Goal: Transaction & Acquisition: Purchase product/service

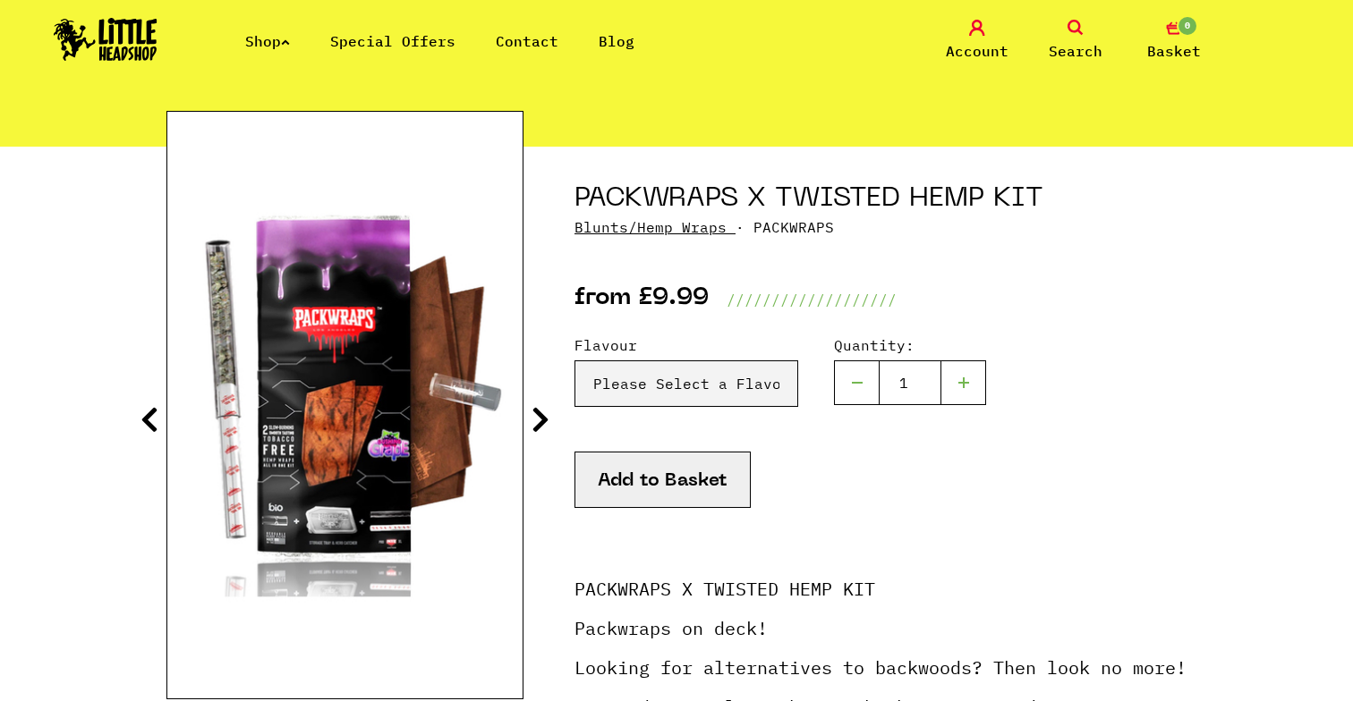
scroll to position [142, 0]
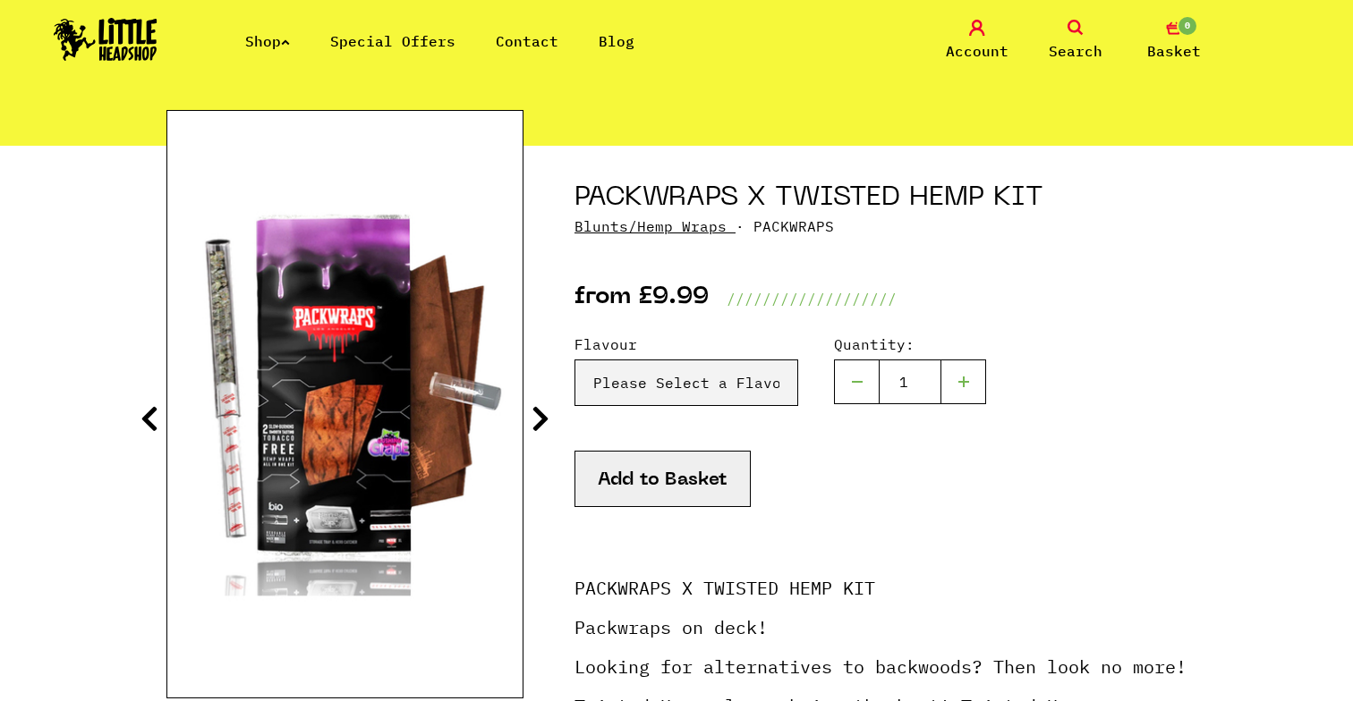
click at [541, 417] on icon at bounding box center [540, 418] width 18 height 29
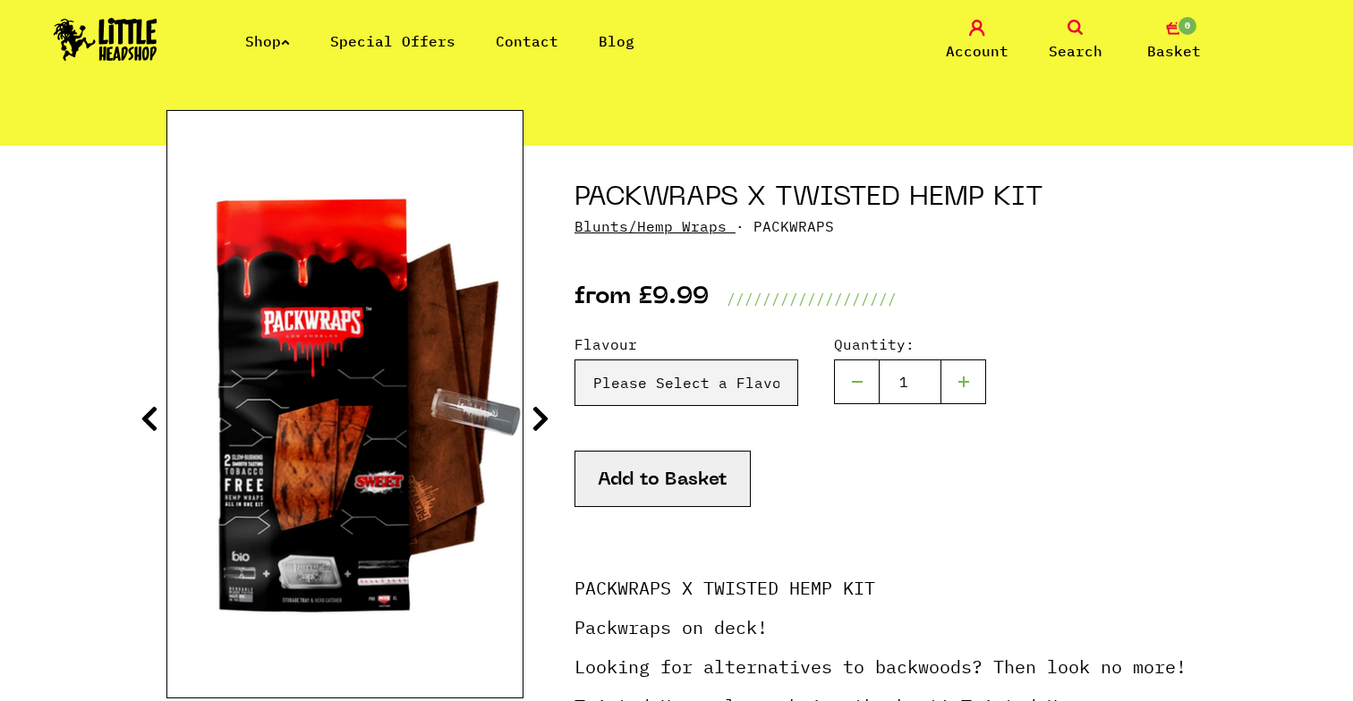
click at [538, 411] on icon at bounding box center [540, 418] width 18 height 29
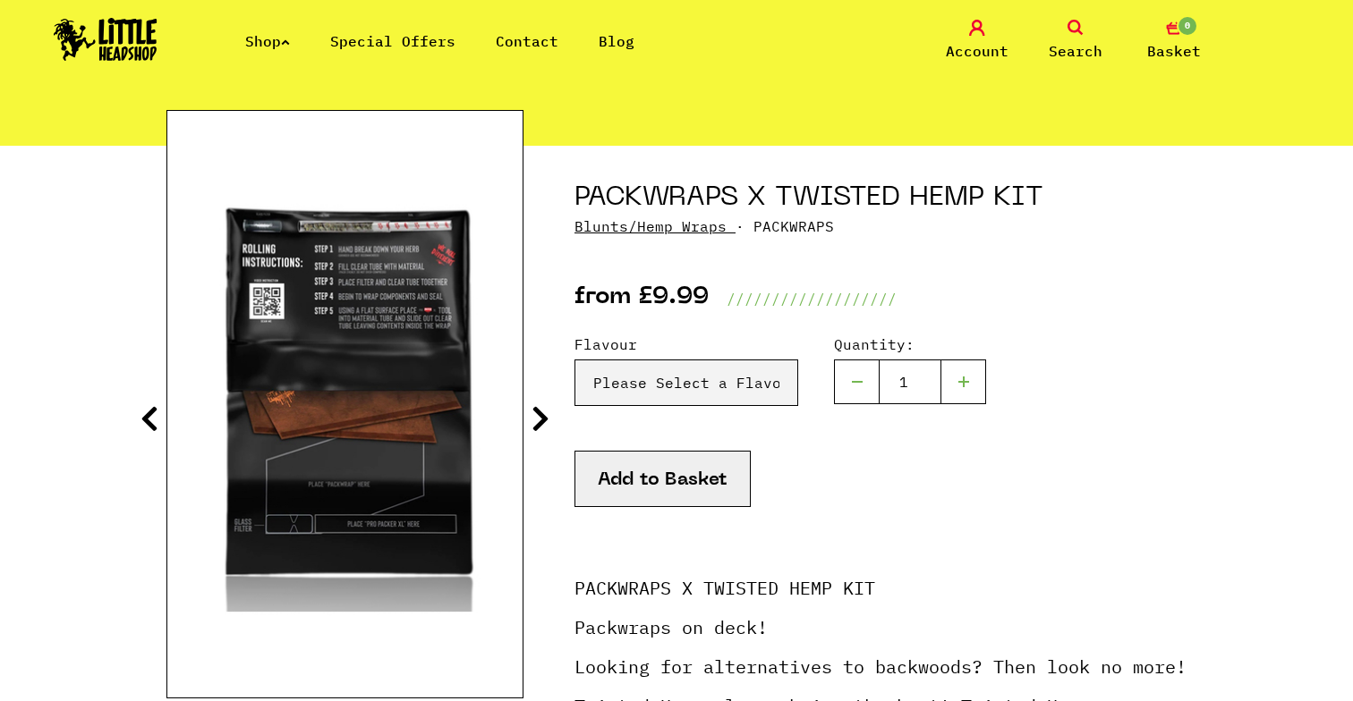
click at [538, 411] on icon at bounding box center [540, 418] width 18 height 29
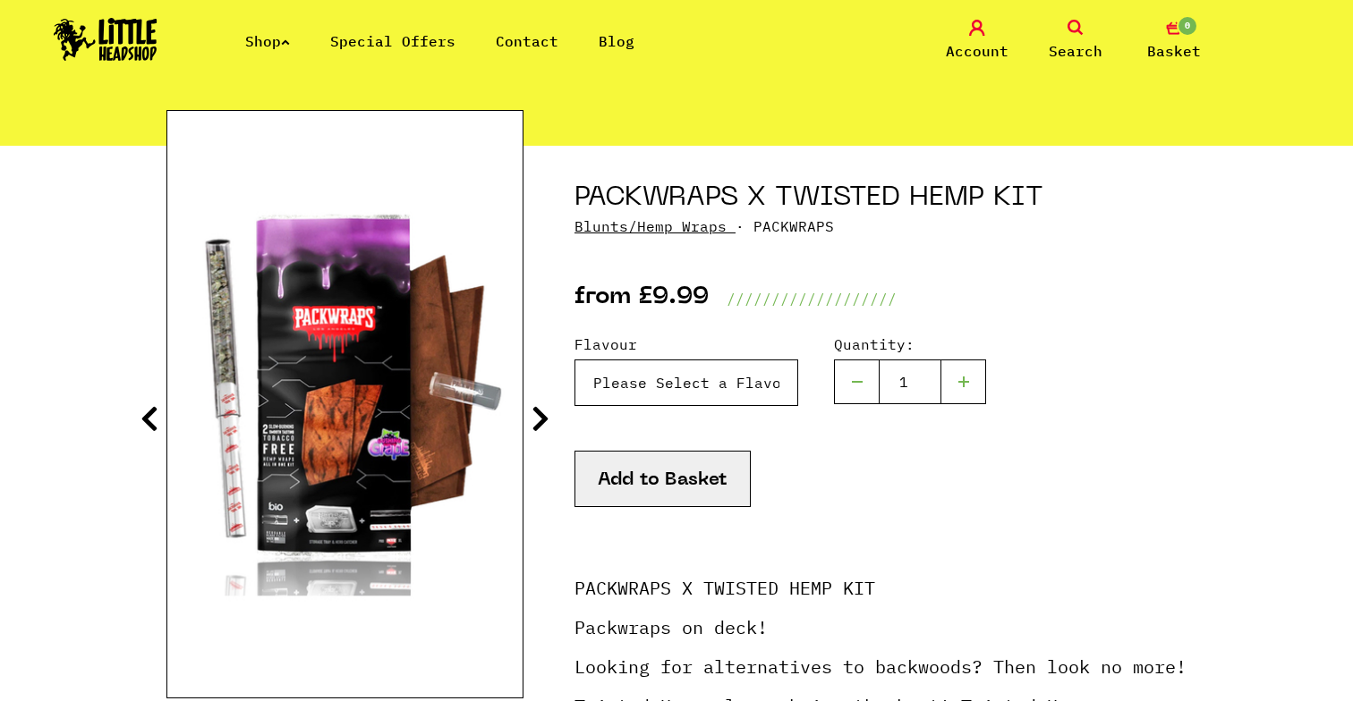
drag, startPoint x: 627, startPoint y: 383, endPoint x: 742, endPoint y: 183, distance: 230.0
click at [742, 183] on div "PACKWRAPS X TWISTED HEMP KIT Blunts/Hemp Wraps · PACKWRAPS from £9.99 /////////…" at bounding box center [880, 648] width 612 height 1005
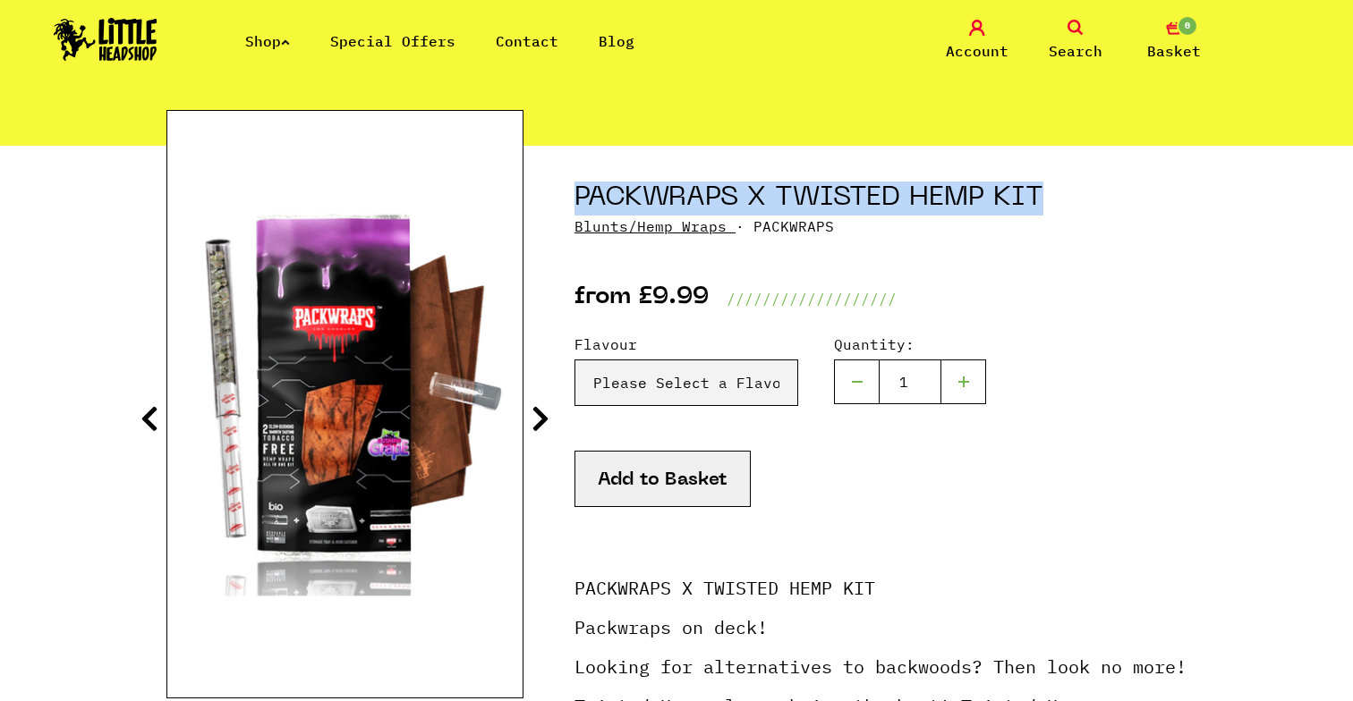
click at [742, 183] on h1 "PACKWRAPS X TWISTED HEMP KIT" at bounding box center [880, 199] width 612 height 34
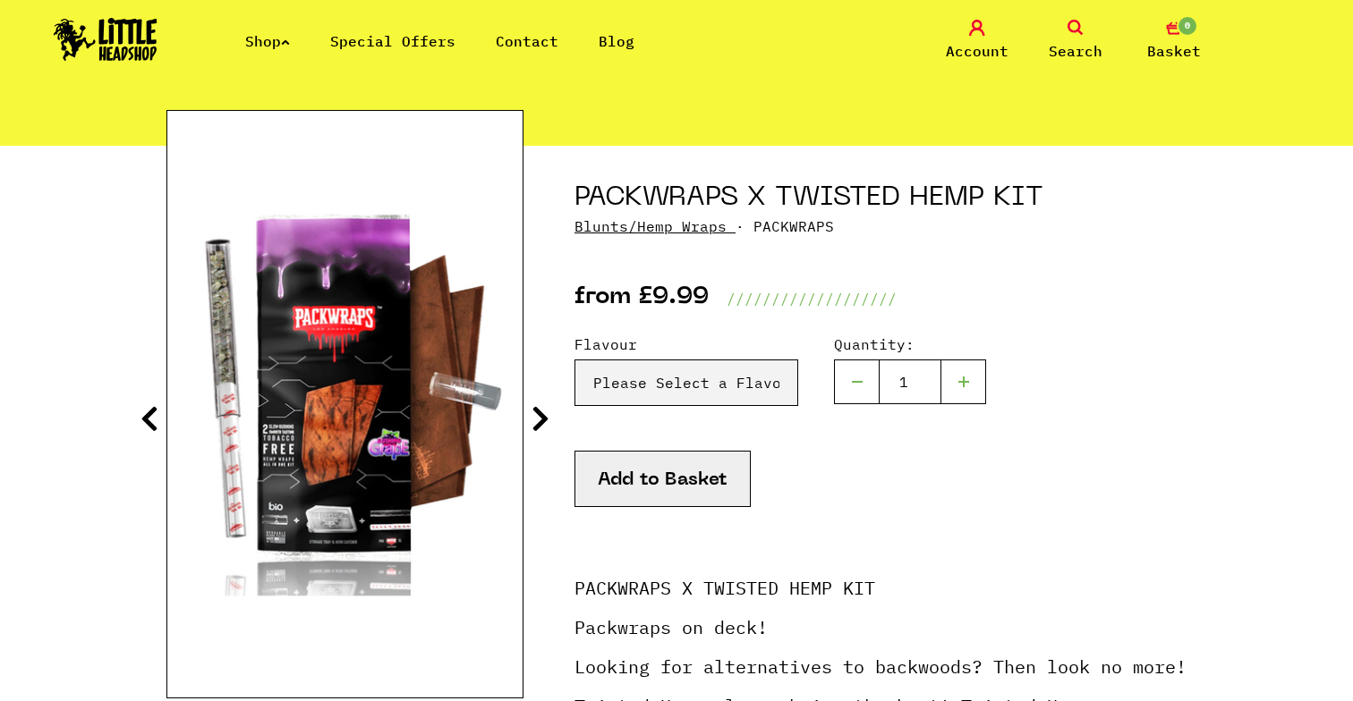
click at [280, 42] on link "Shop" at bounding box center [267, 41] width 45 height 18
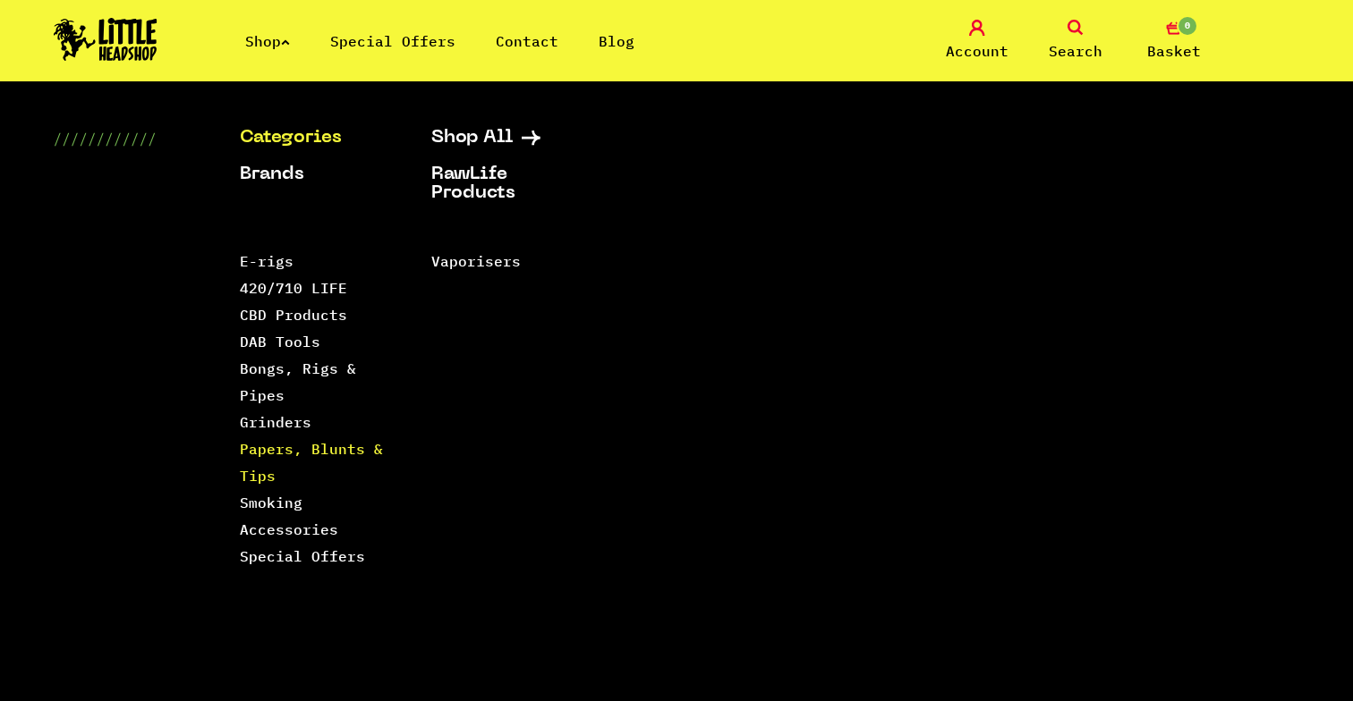
click at [287, 448] on link "Papers, Blunts & Tips" at bounding box center [311, 462] width 143 height 45
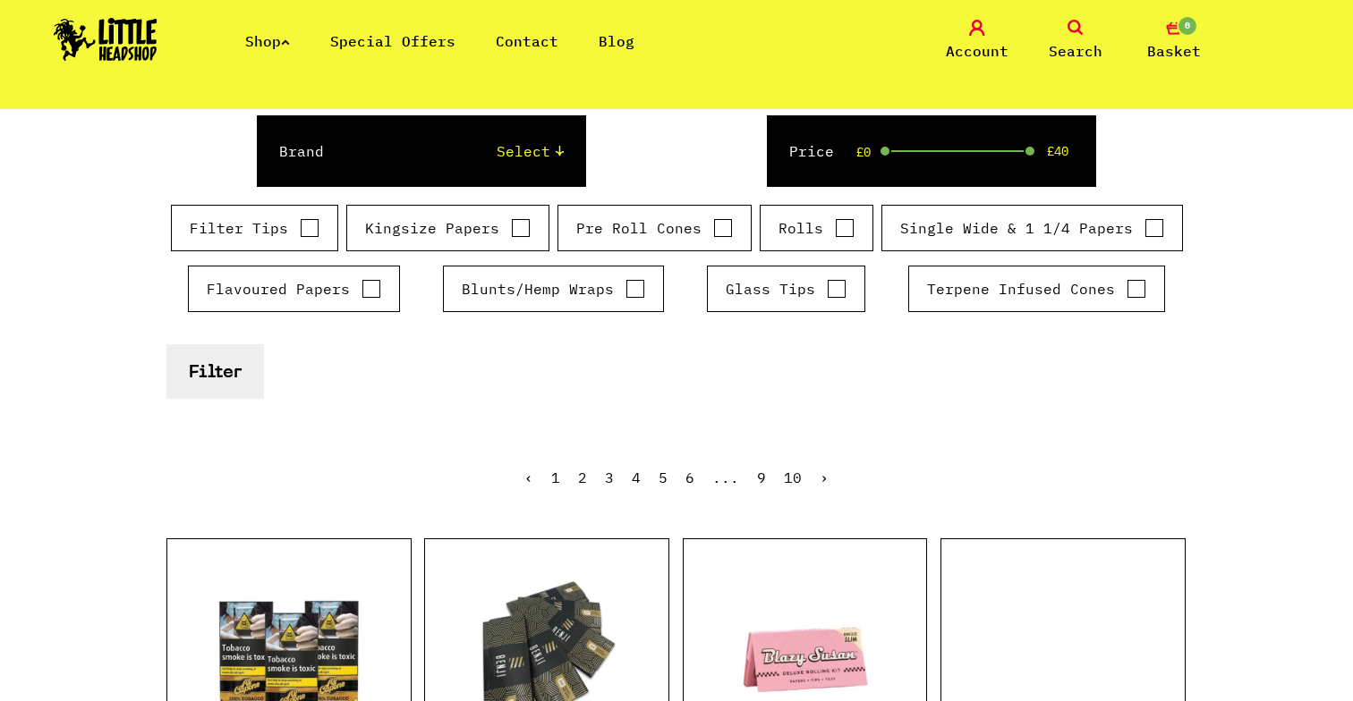
scroll to position [325, 0]
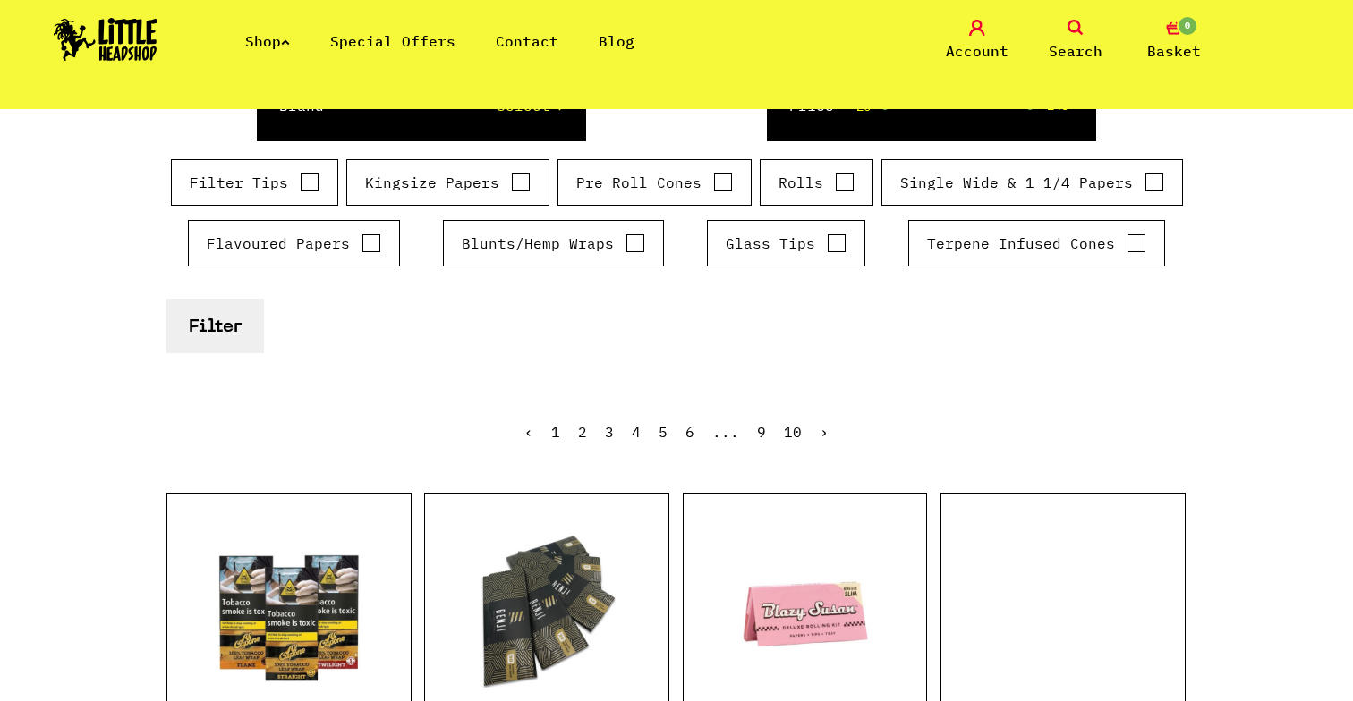
click at [624, 233] on label "Blunts/Hemp Wraps" at bounding box center [553, 243] width 183 height 21
click at [625, 234] on input "Blunts/Hemp Wraps" at bounding box center [635, 243] width 20 height 18
checkbox input "true"
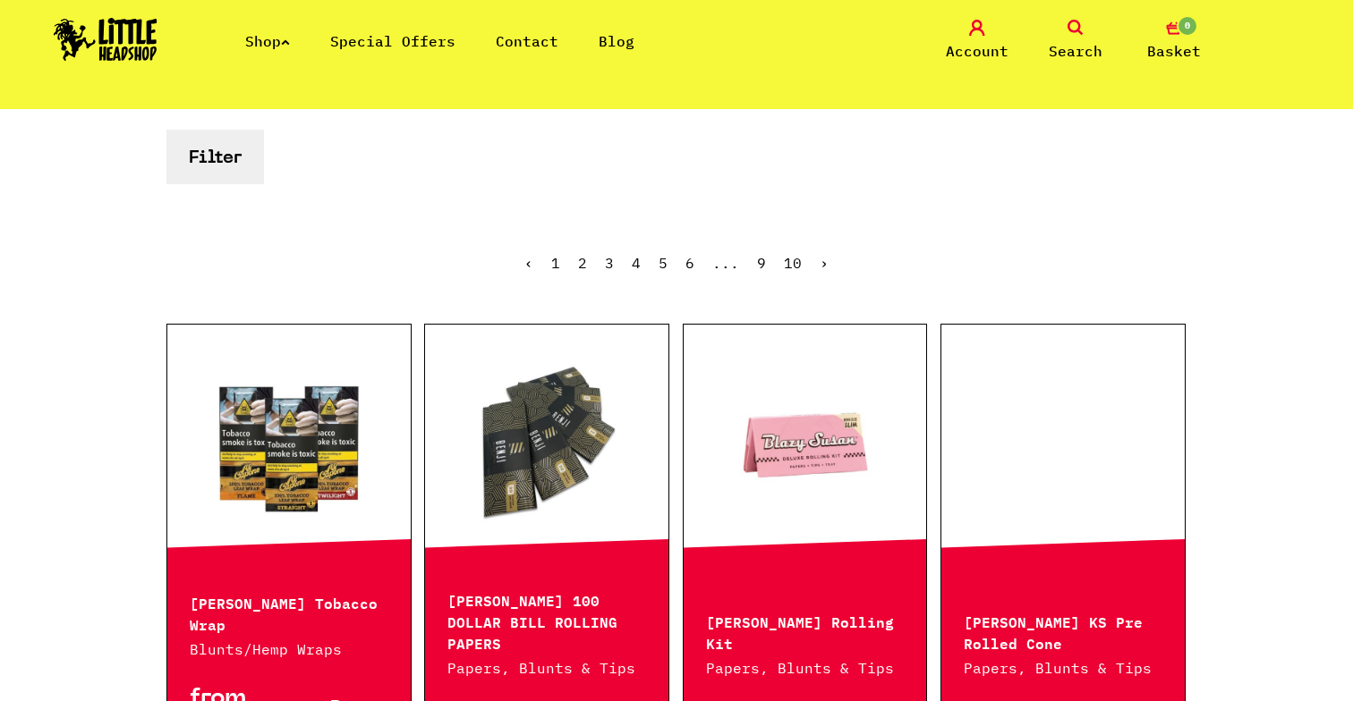
scroll to position [512, 0]
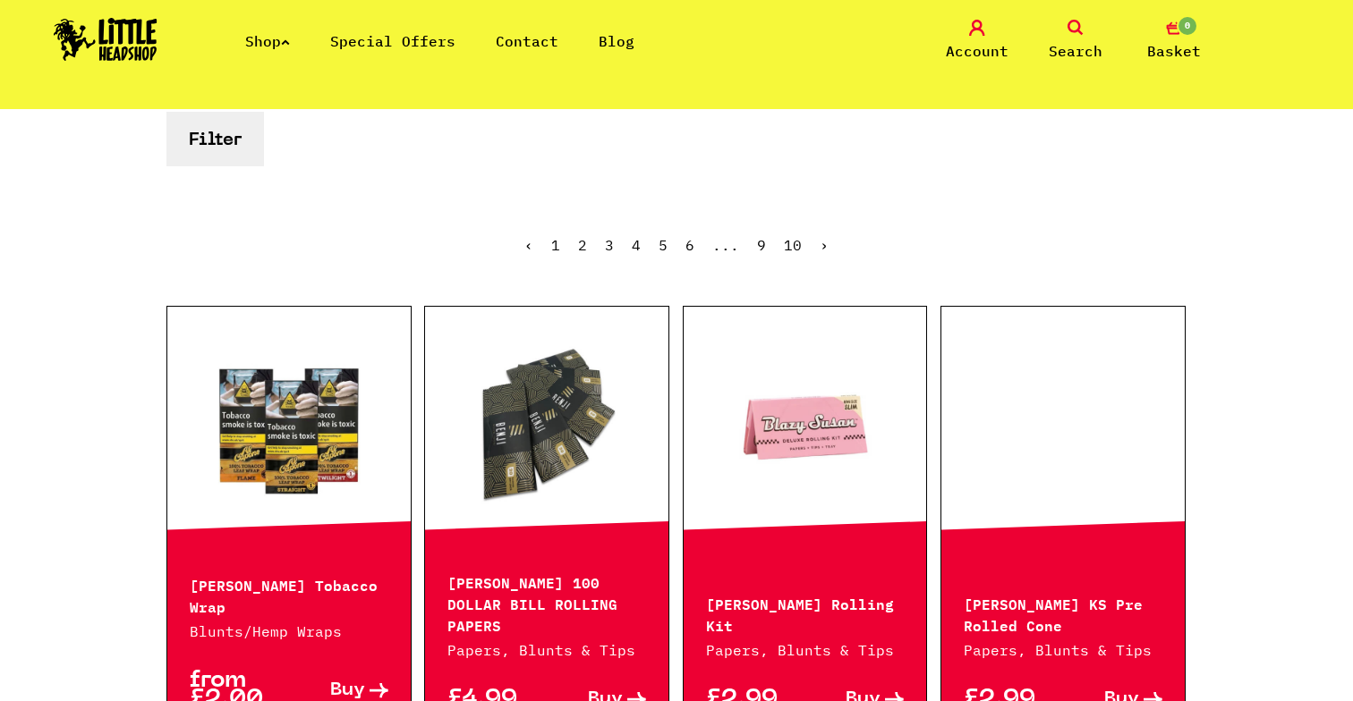
click at [343, 682] on span "Buy" at bounding box center [347, 691] width 35 height 19
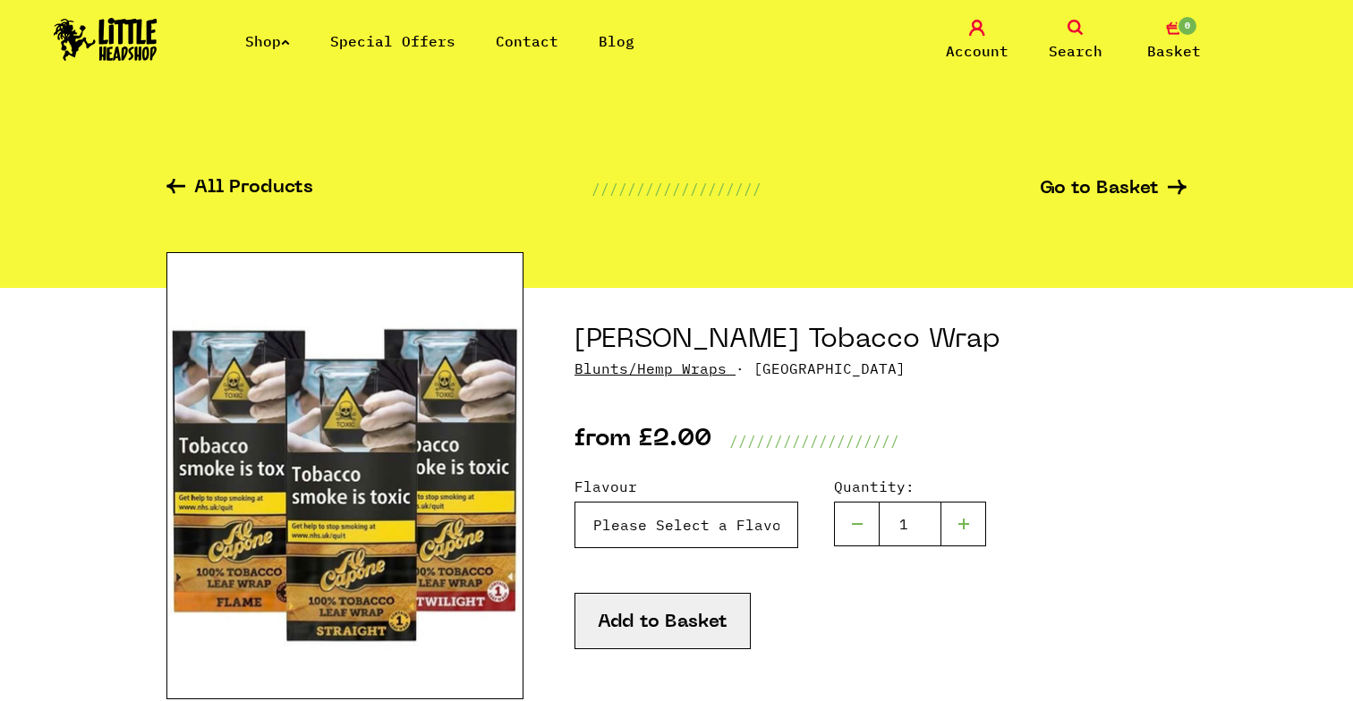
select select "1236"
click at [668, 631] on button "Add to Basket" at bounding box center [662, 621] width 176 height 56
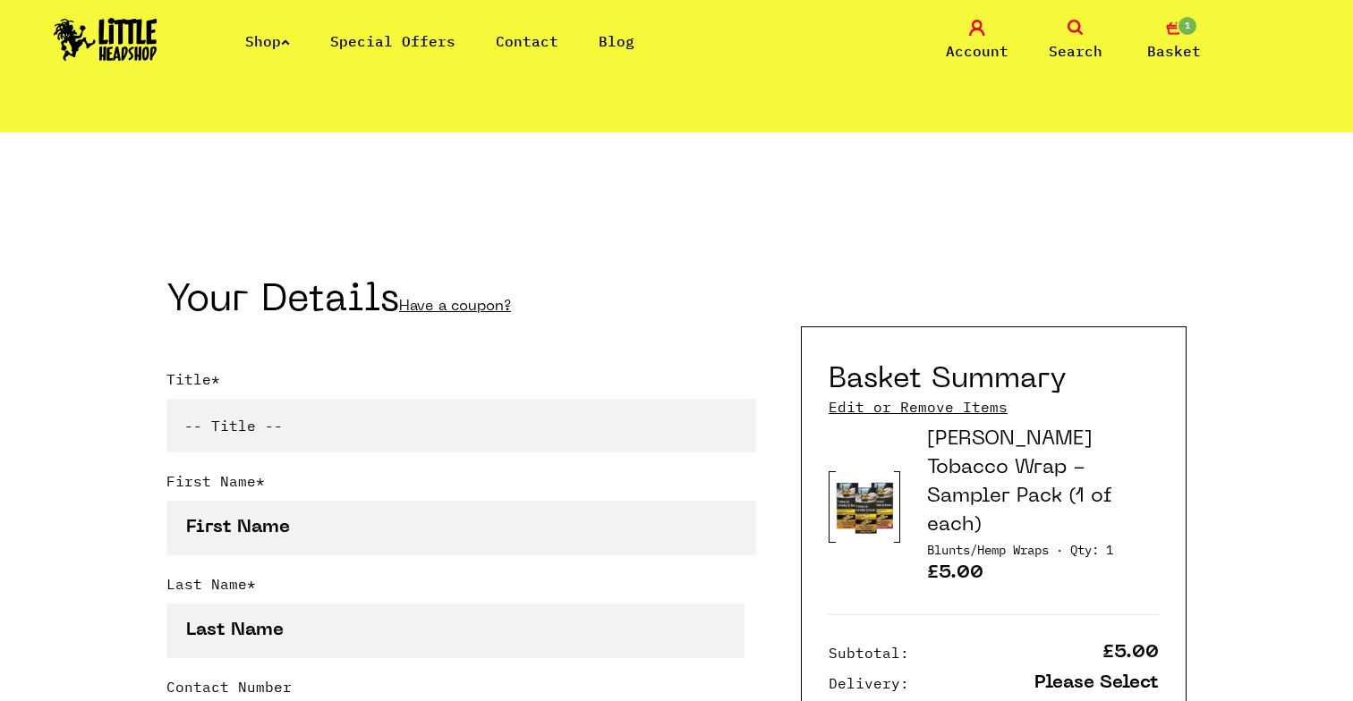
scroll to position [247, 0]
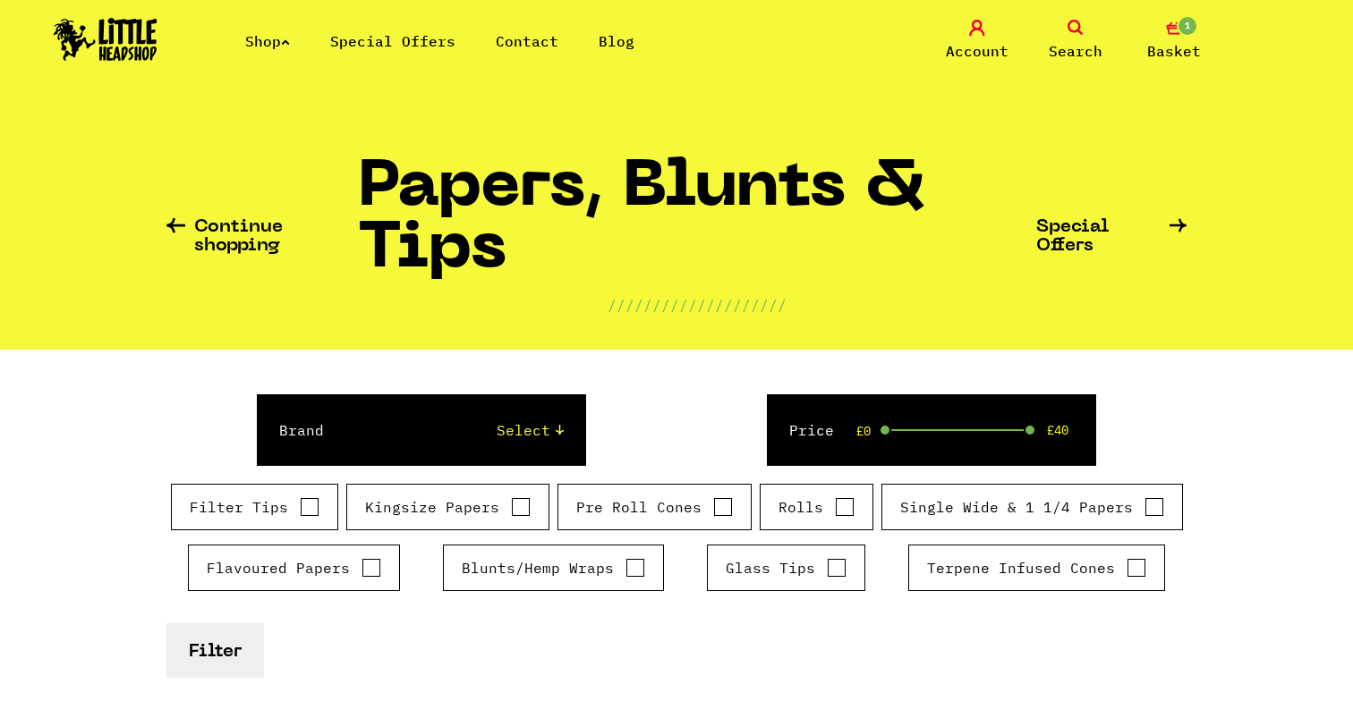
click at [634, 570] on input "Blunts/Hemp Wraps" at bounding box center [635, 568] width 20 height 18
checkbox input "true"
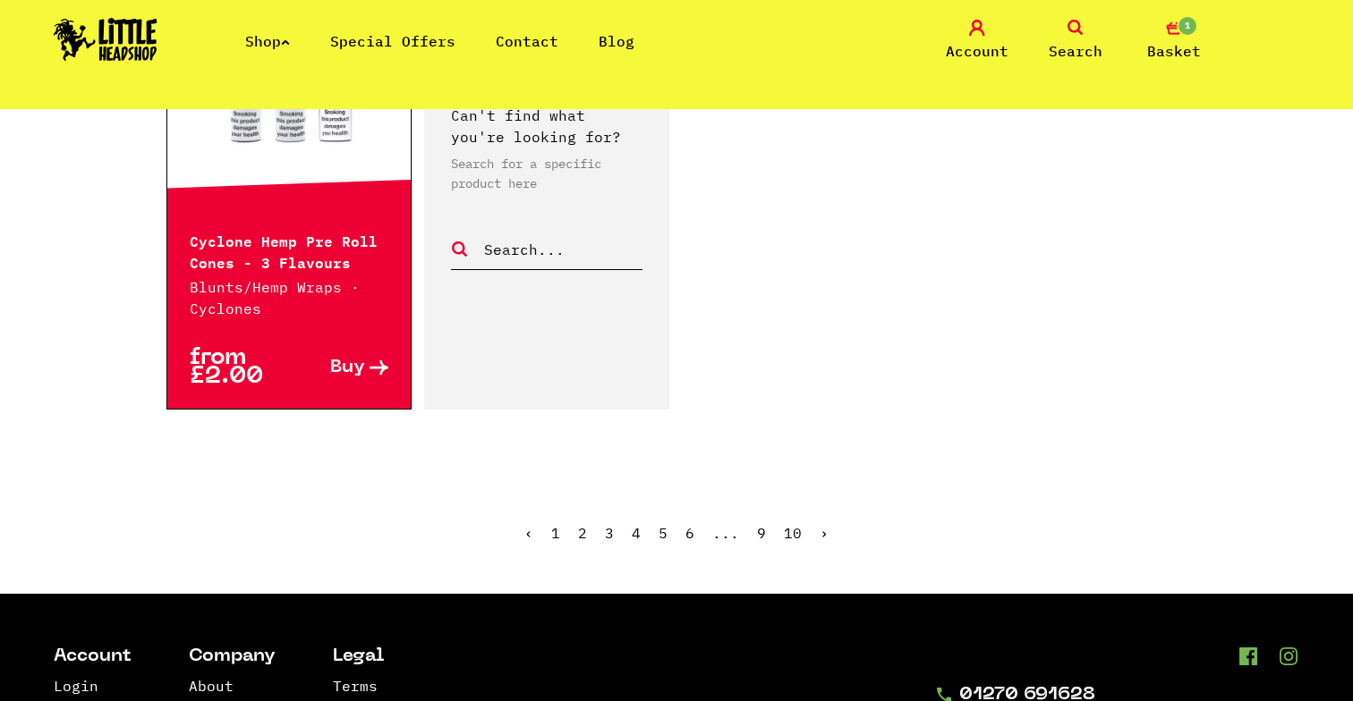
scroll to position [3117, 0]
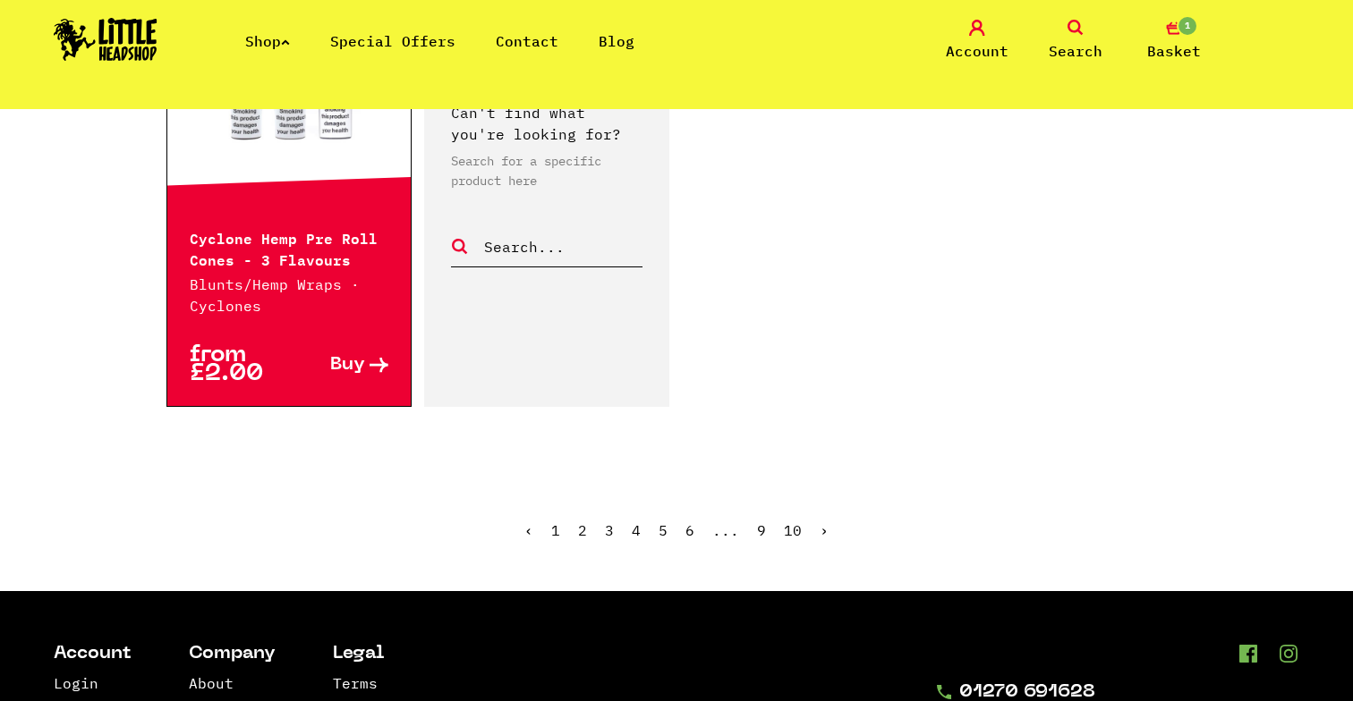
click at [581, 522] on link "2" at bounding box center [582, 531] width 9 height 18
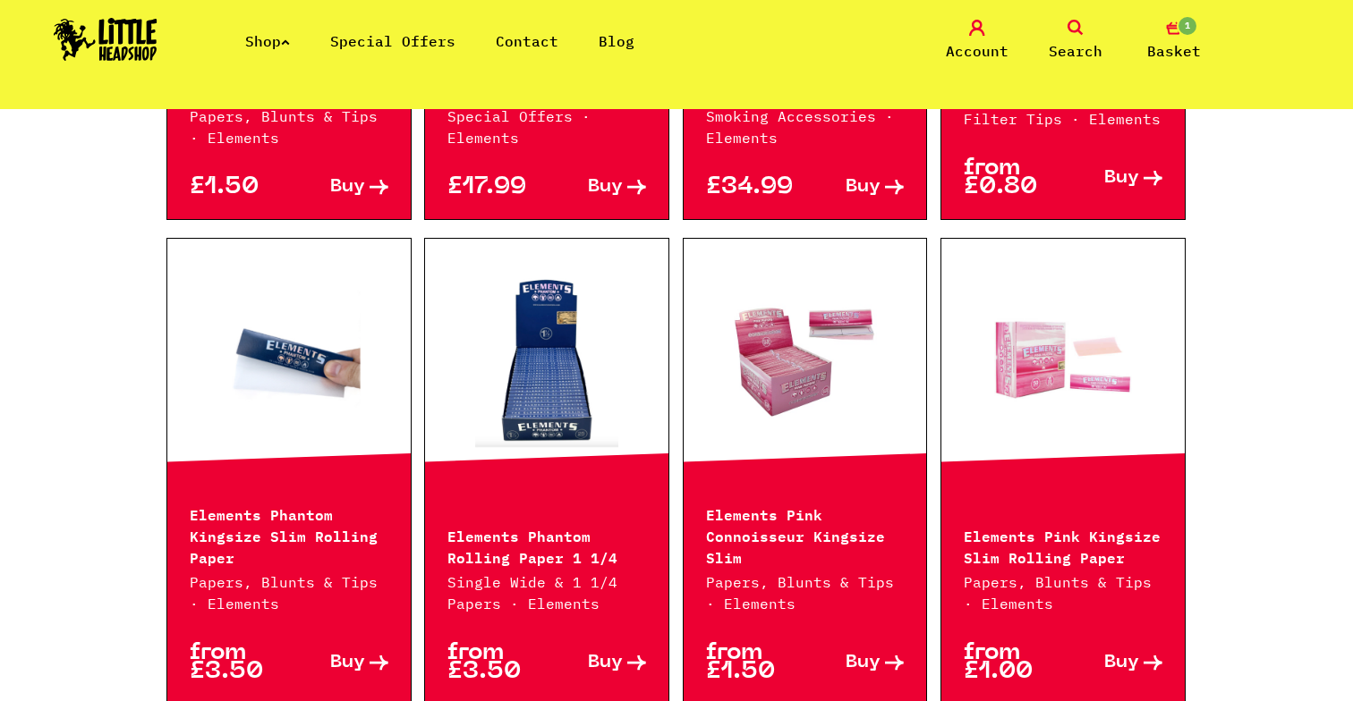
scroll to position [3357, 0]
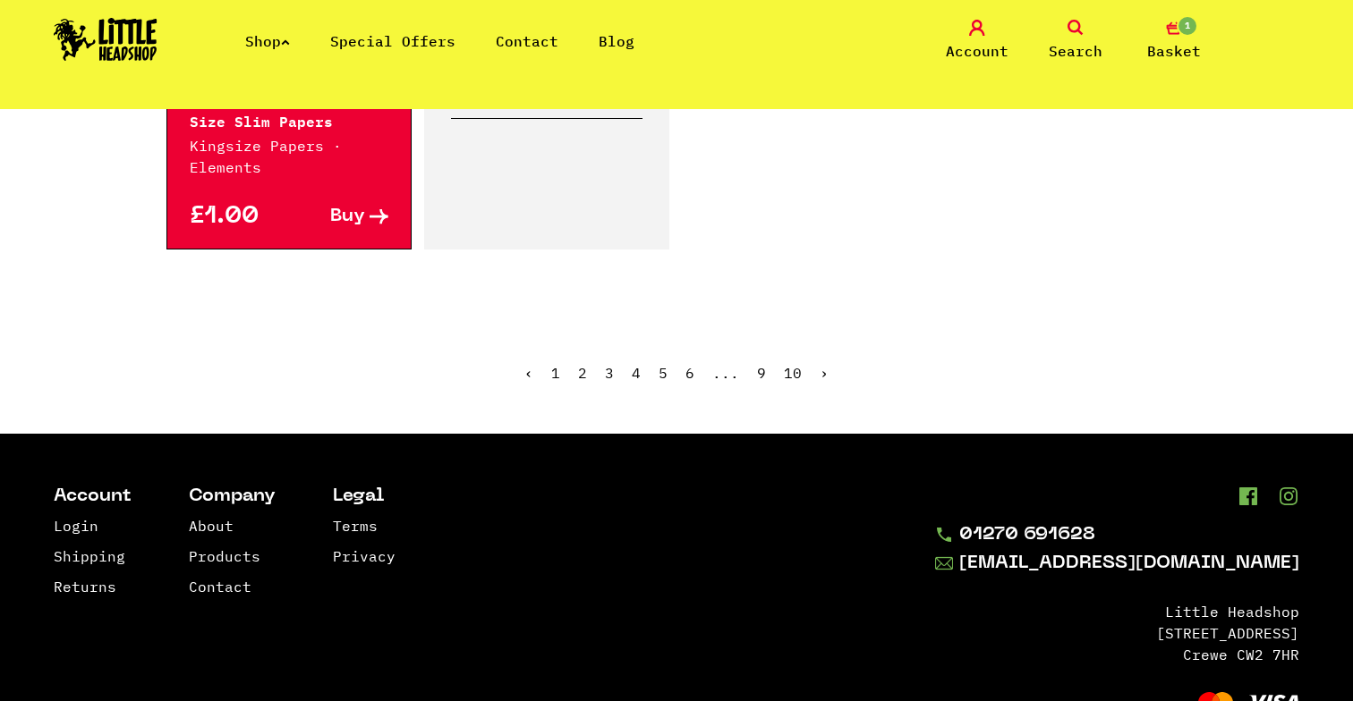
click at [612, 364] on link "3" at bounding box center [609, 373] width 9 height 18
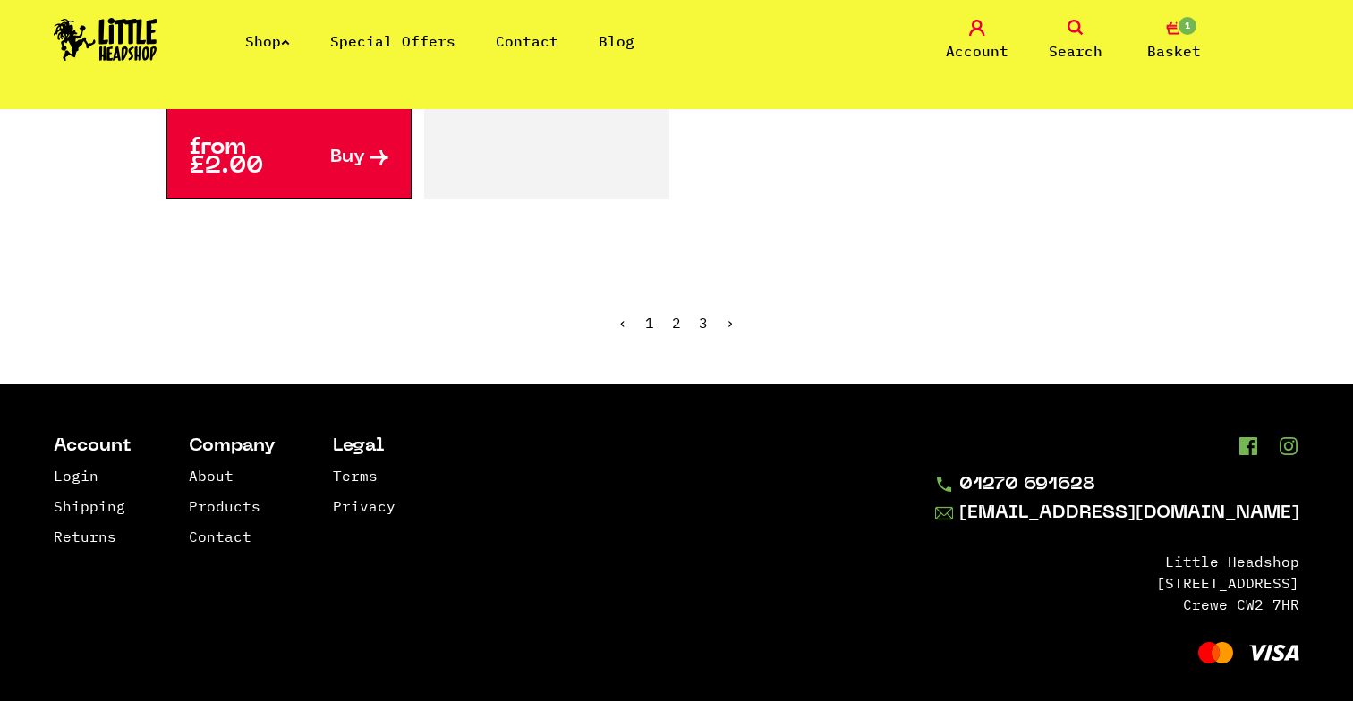
scroll to position [3356, 0]
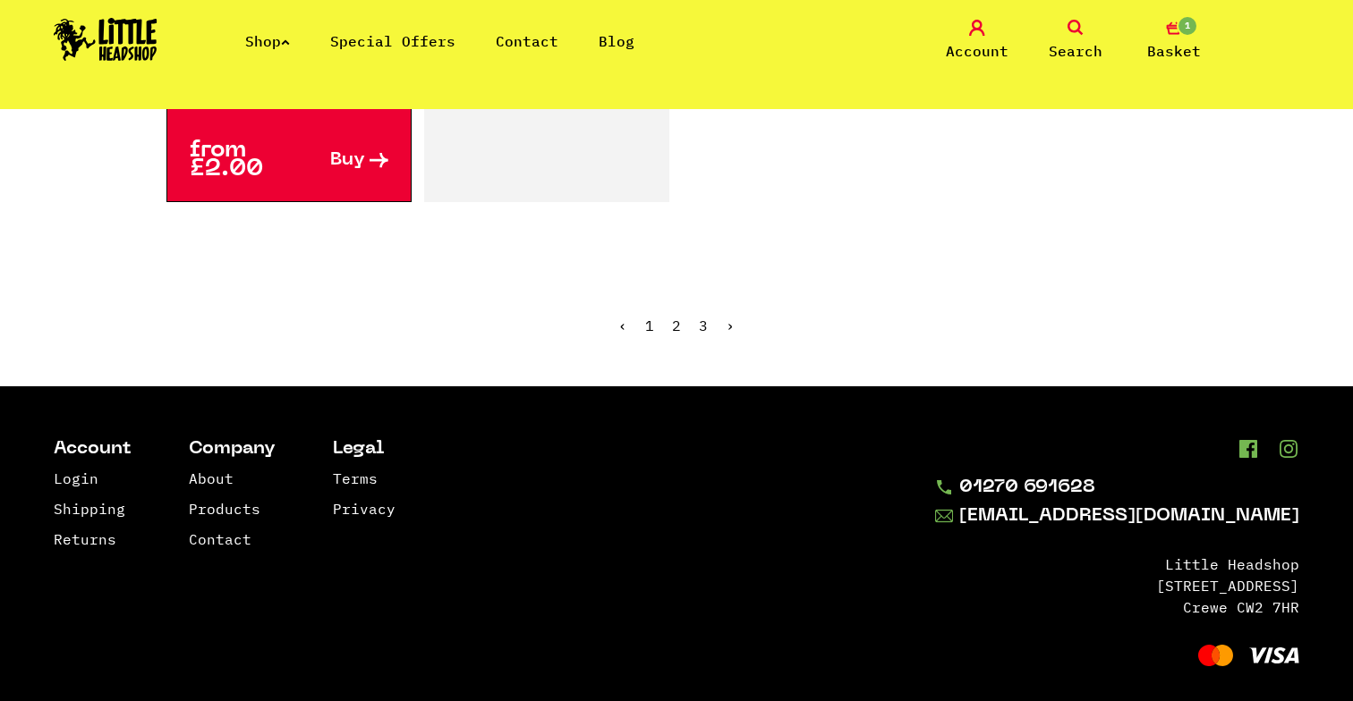
click at [674, 317] on link "2" at bounding box center [676, 326] width 9 height 18
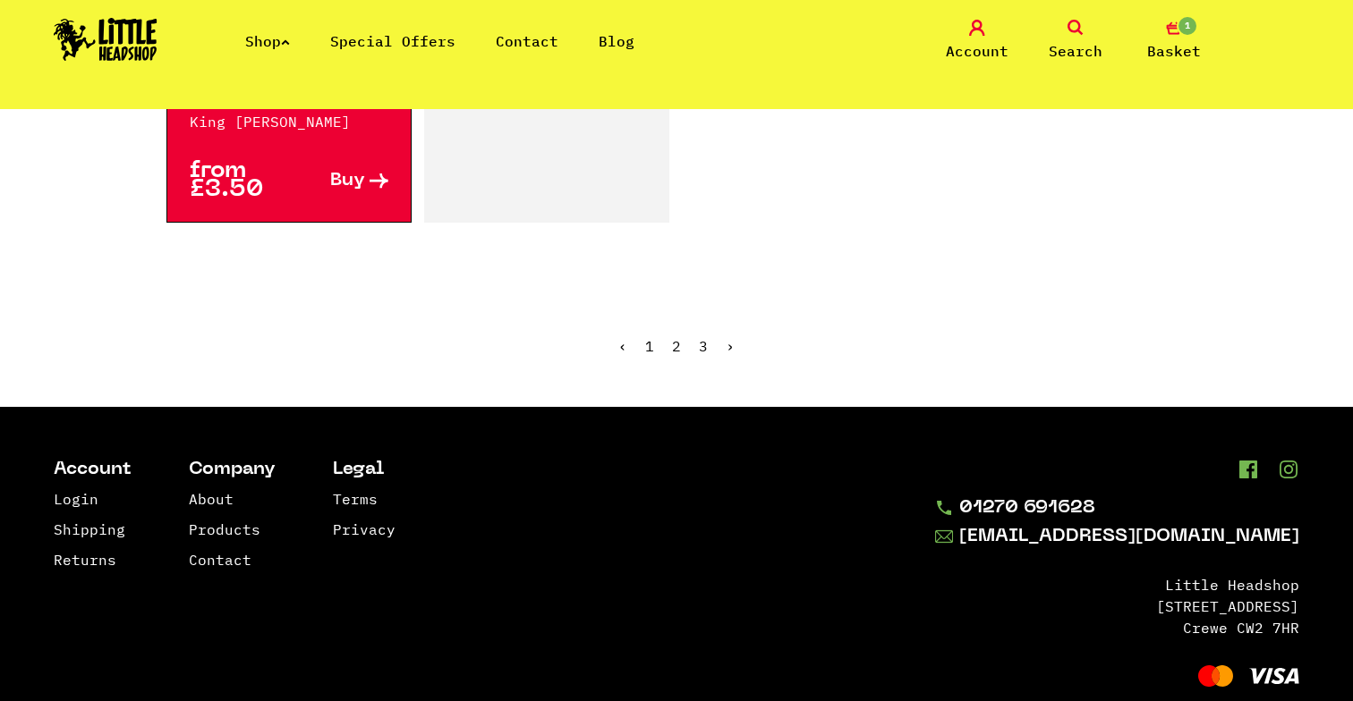
scroll to position [3399, 0]
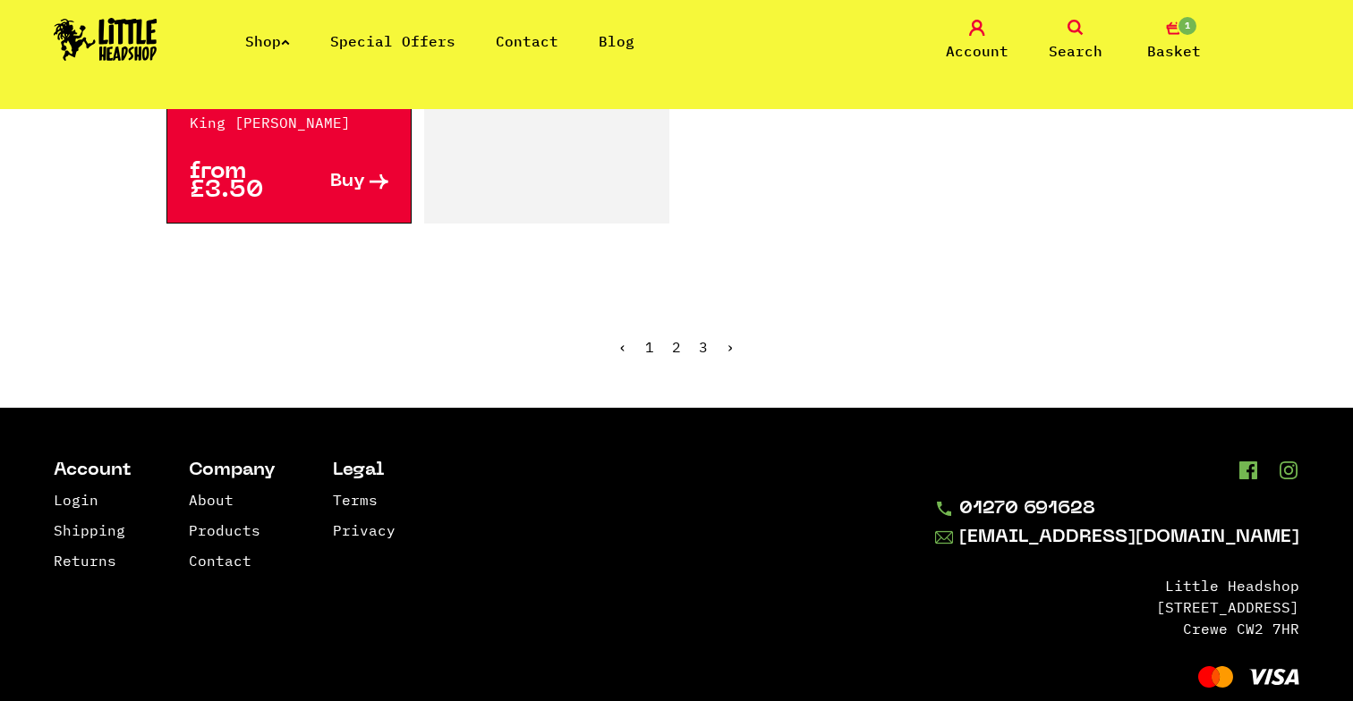
click at [699, 338] on link "3" at bounding box center [703, 347] width 9 height 18
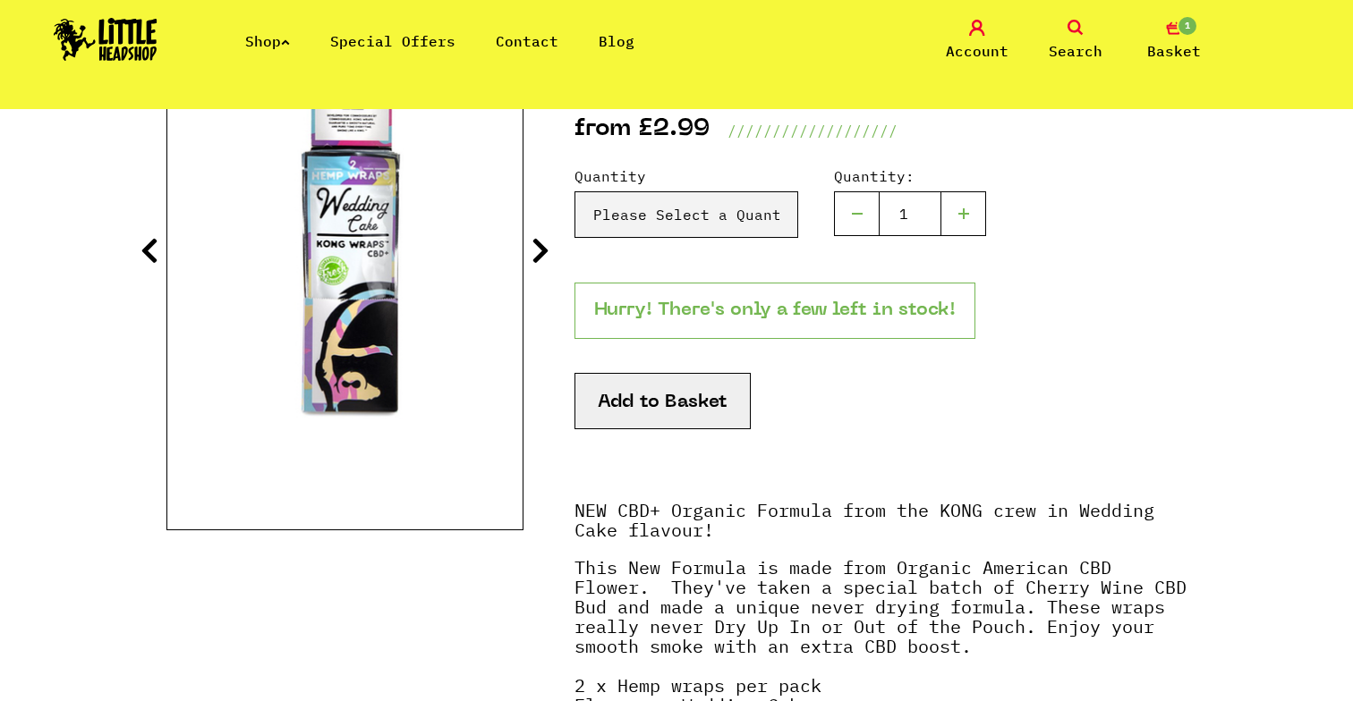
scroll to position [220, 0]
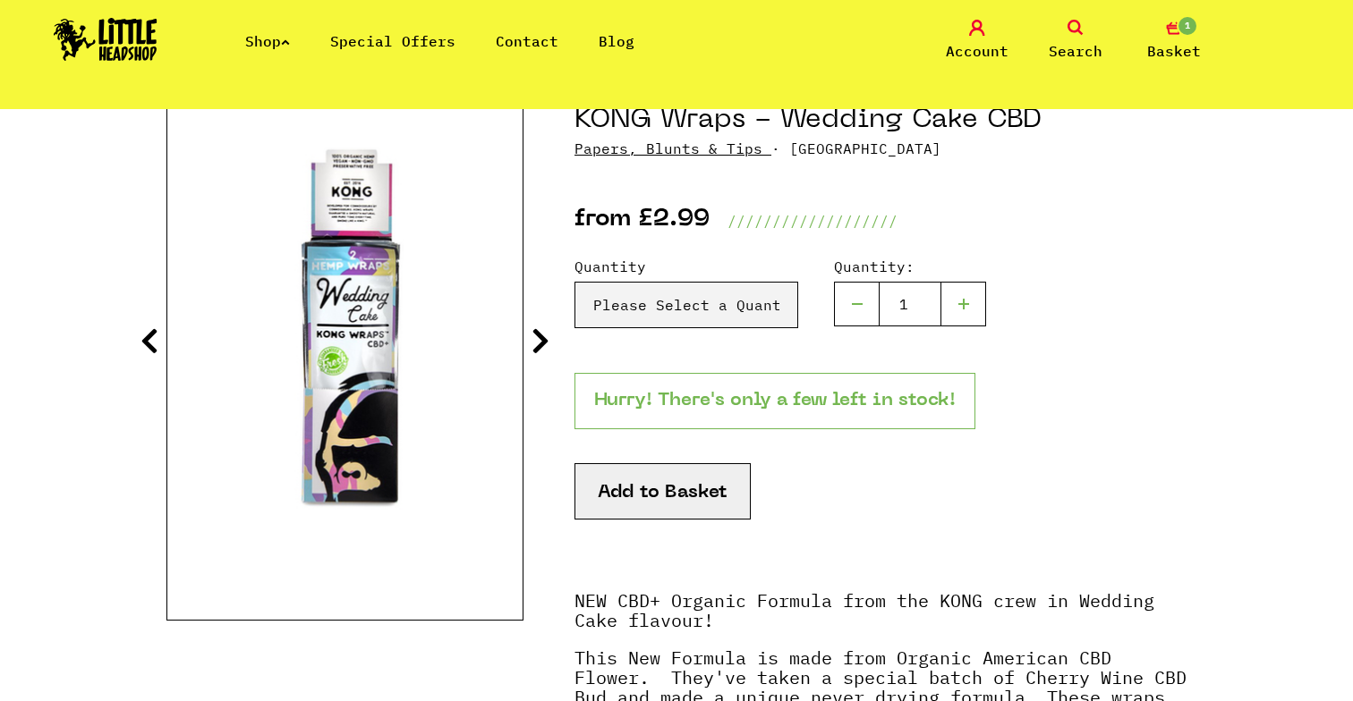
click at [543, 343] on icon at bounding box center [540, 341] width 18 height 29
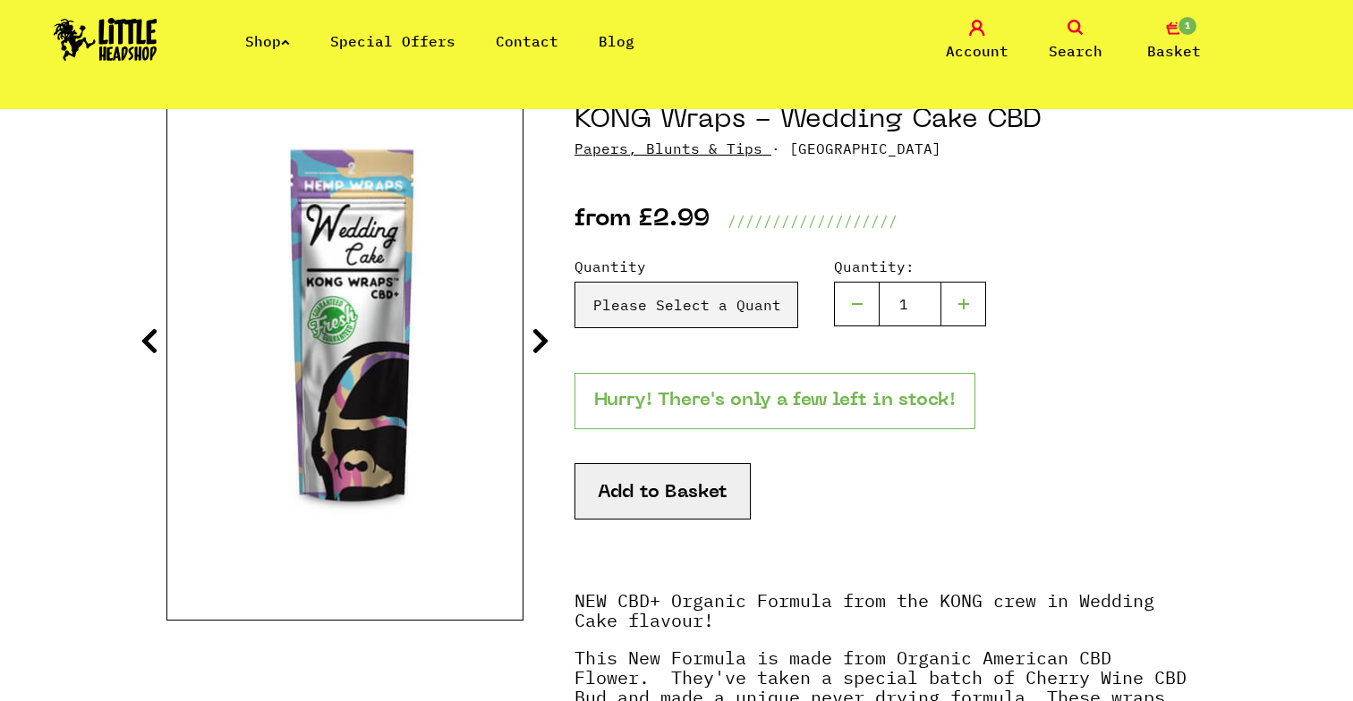
click at [541, 333] on icon at bounding box center [540, 341] width 18 height 29
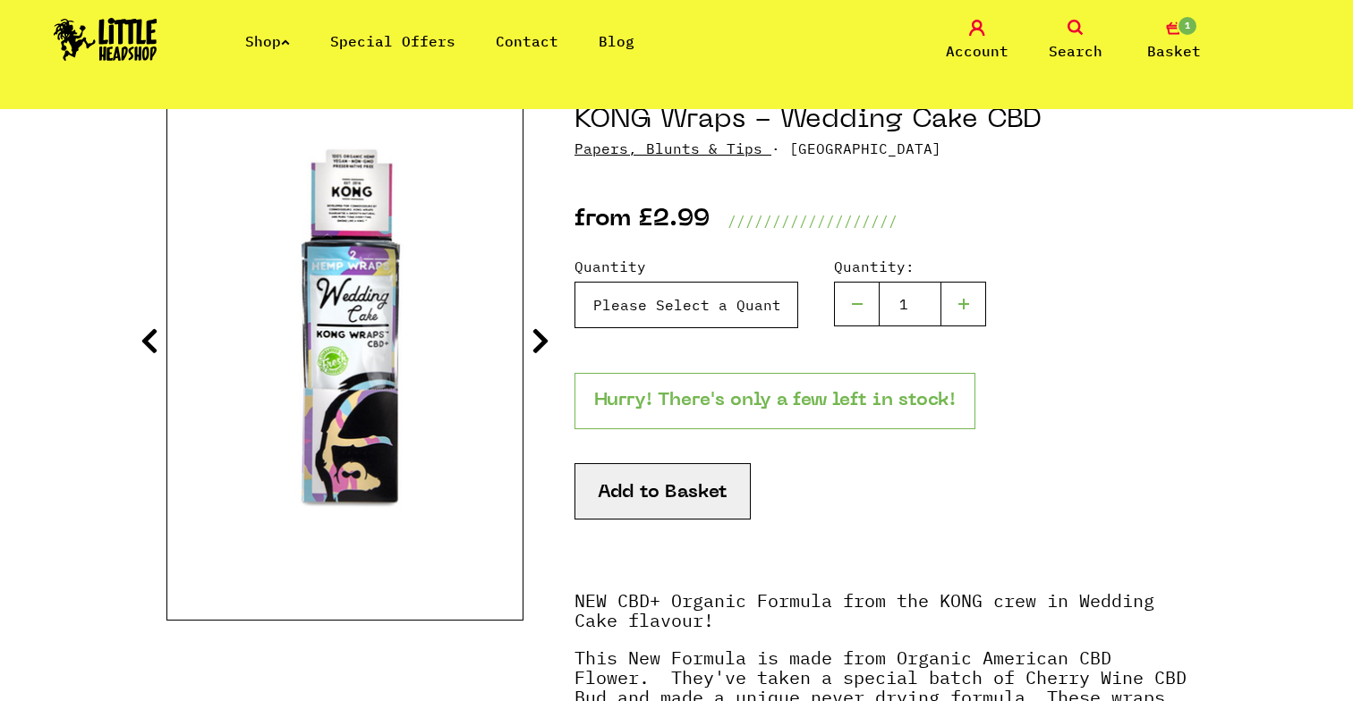
select select "1103"
click at [680, 488] on button "Add to Basket" at bounding box center [662, 491] width 176 height 56
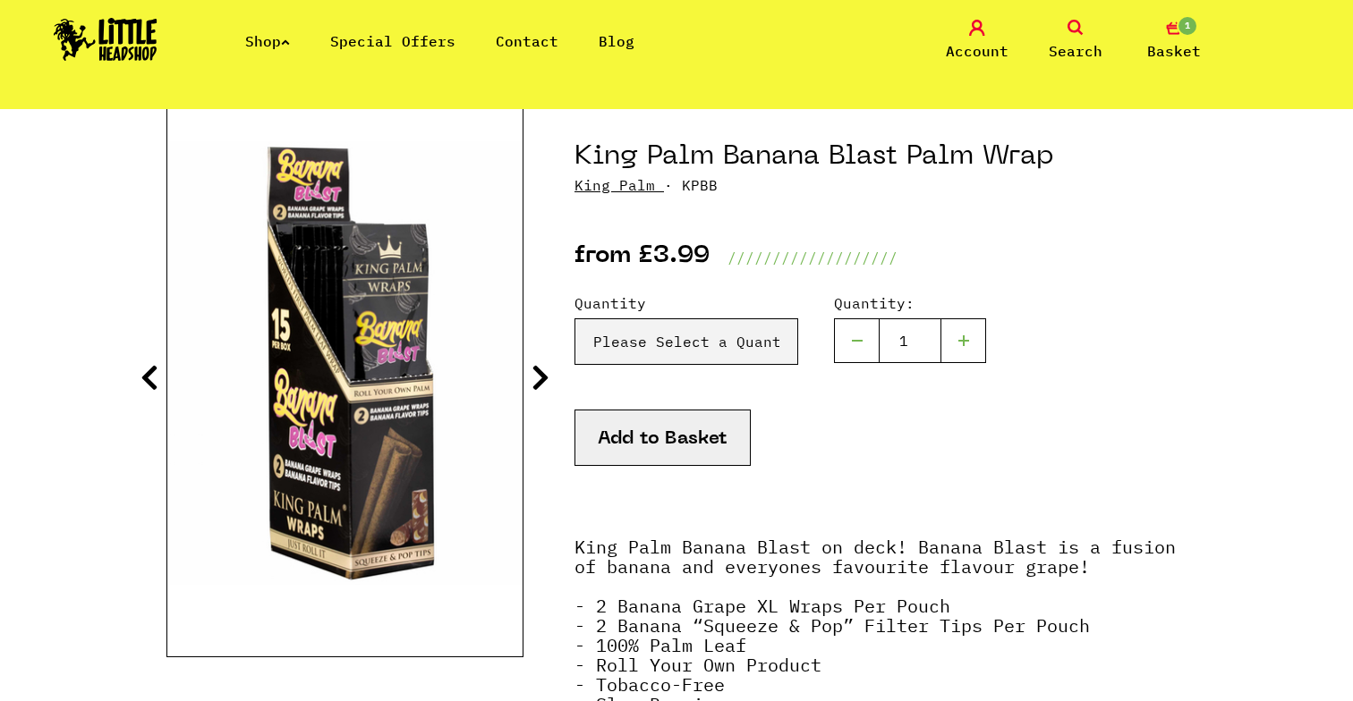
scroll to position [183, 0]
select select "1239"
click at [664, 428] on button "Add to Basket" at bounding box center [662, 438] width 176 height 56
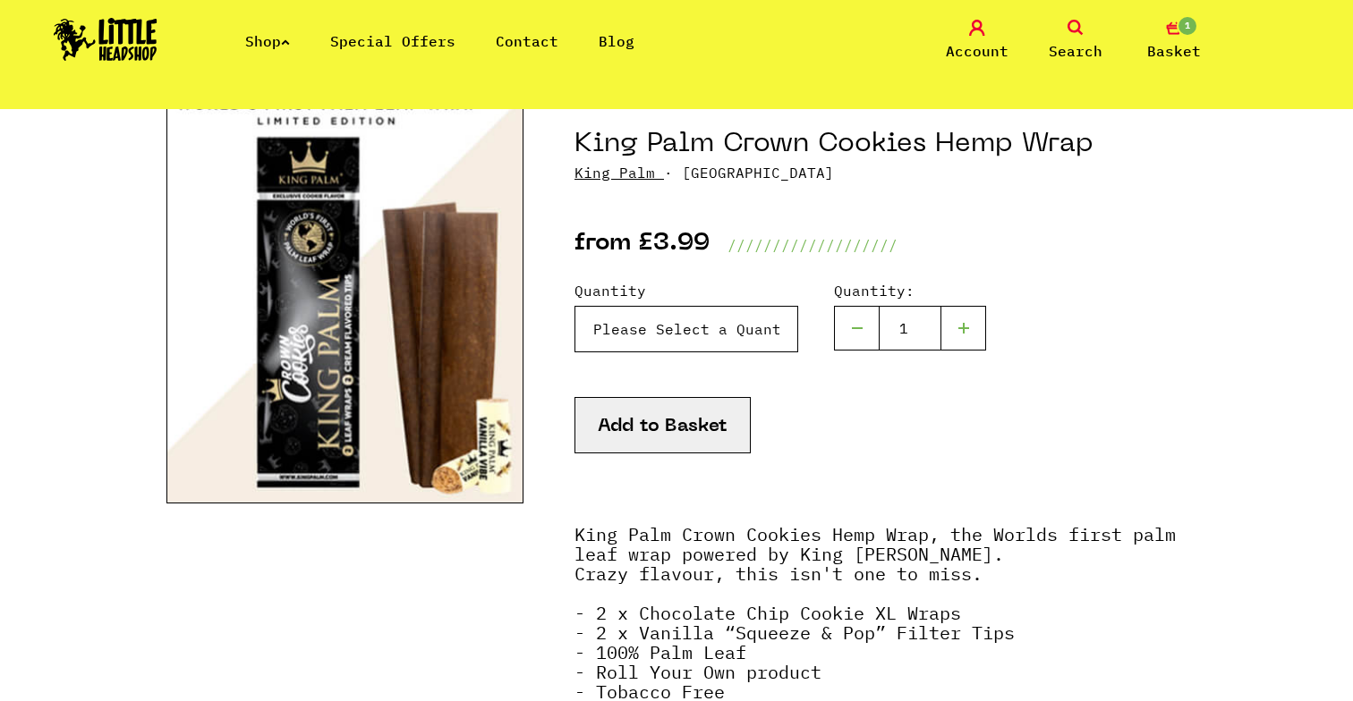
scroll to position [127, 0]
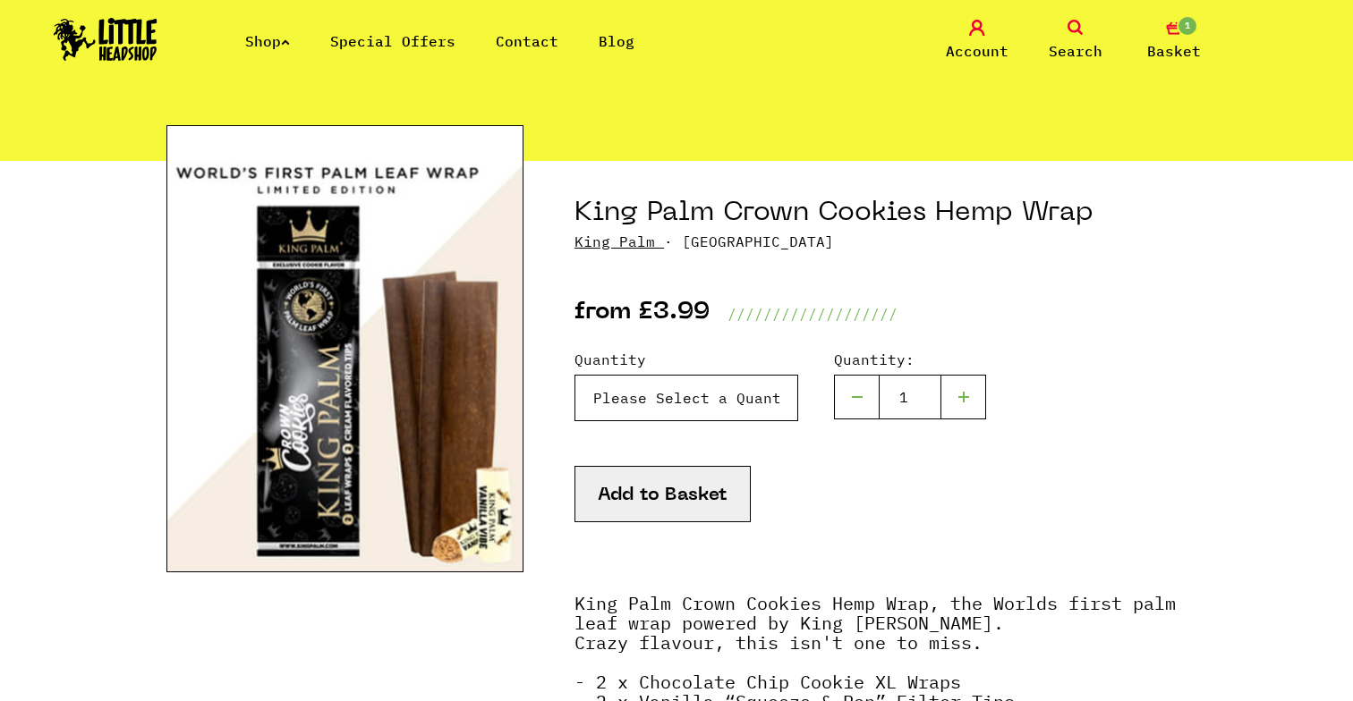
select select "994"
click at [646, 523] on div "Add to Basket" at bounding box center [880, 516] width 612 height 101
click at [661, 489] on button "Add to Basket" at bounding box center [662, 494] width 176 height 56
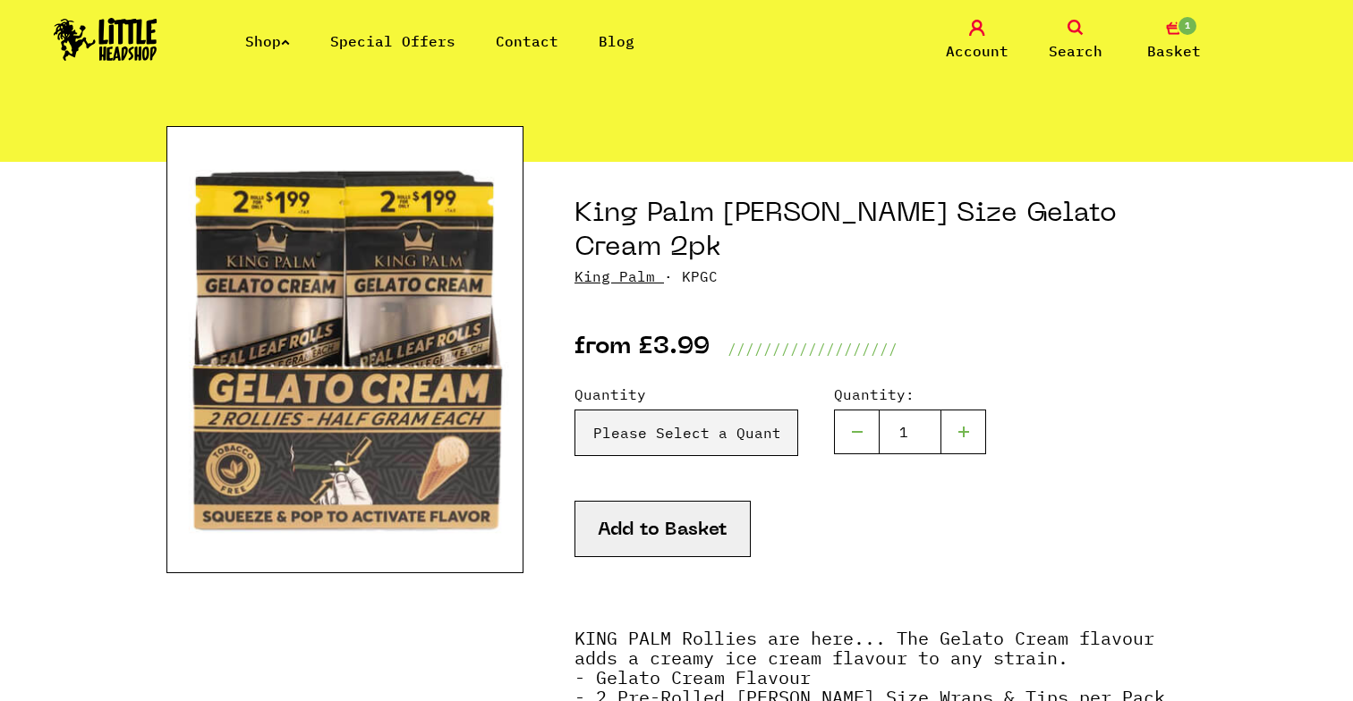
scroll to position [138, 0]
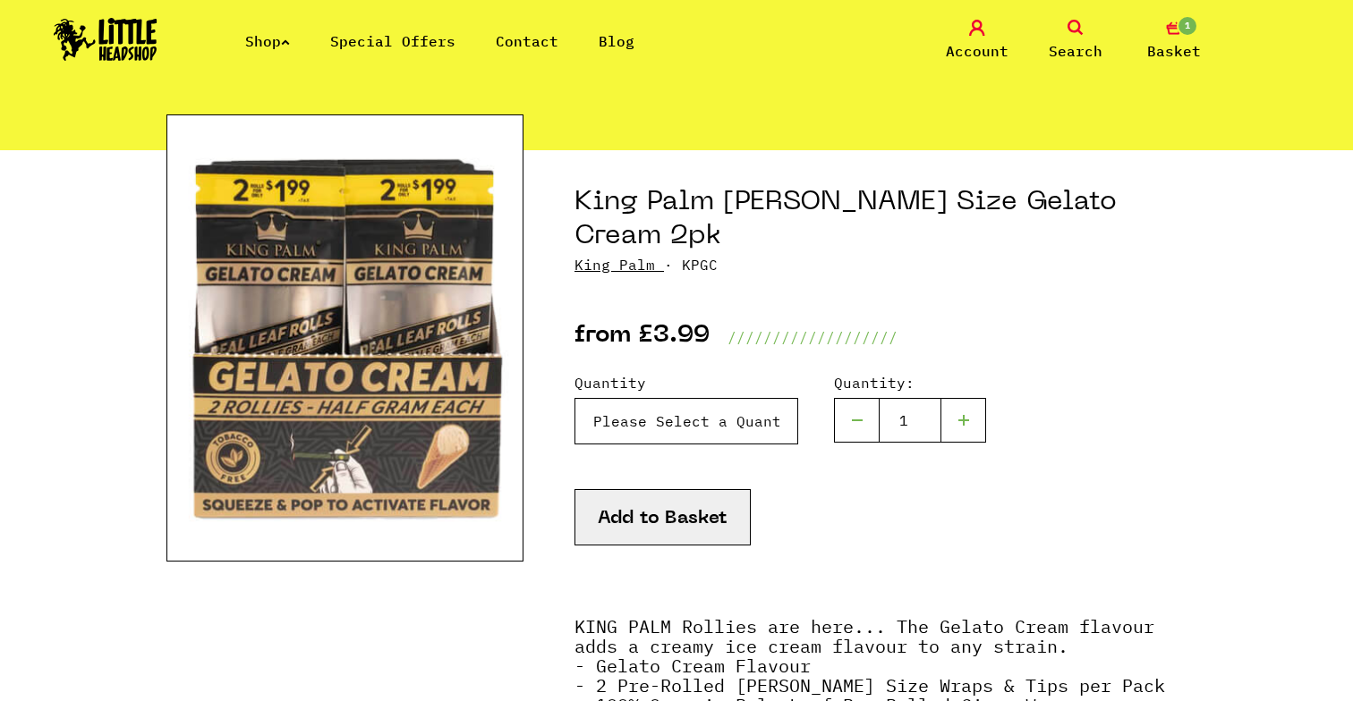
select select "1099"
click at [673, 489] on button "Add to Basket" at bounding box center [662, 517] width 176 height 56
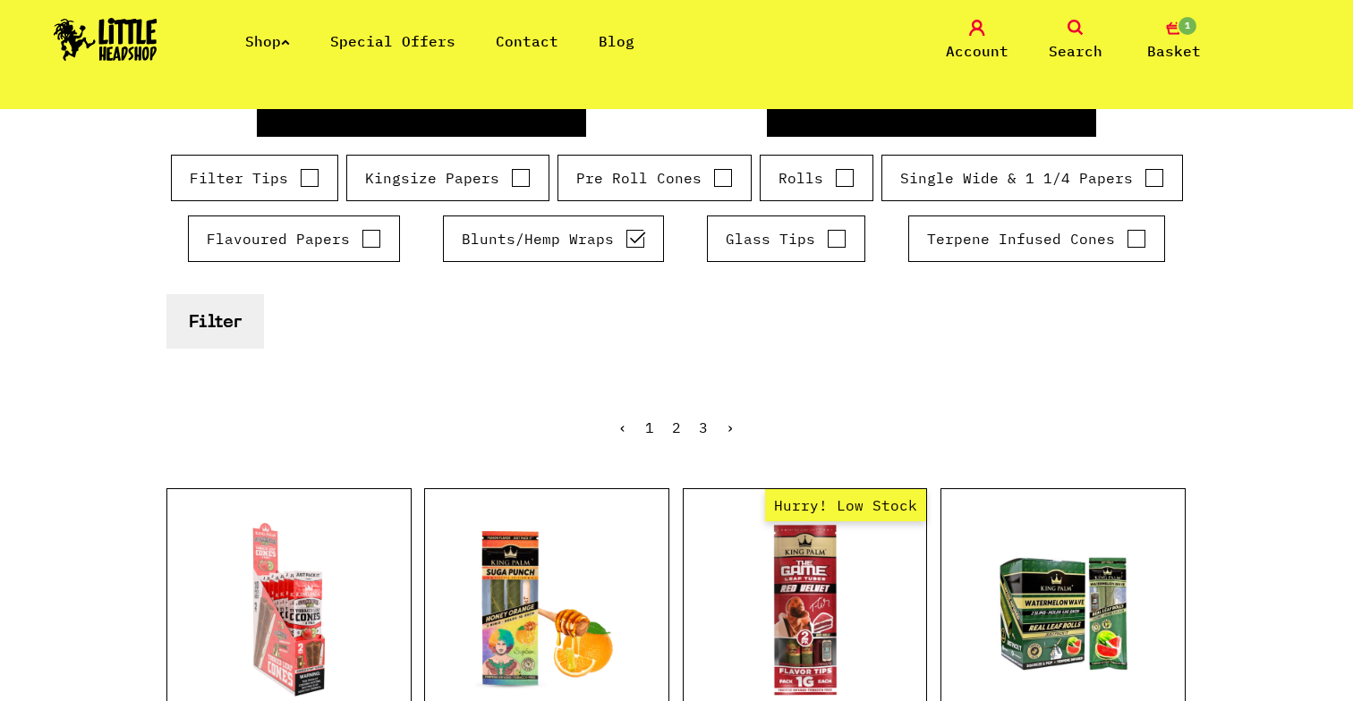
scroll to position [304, 0]
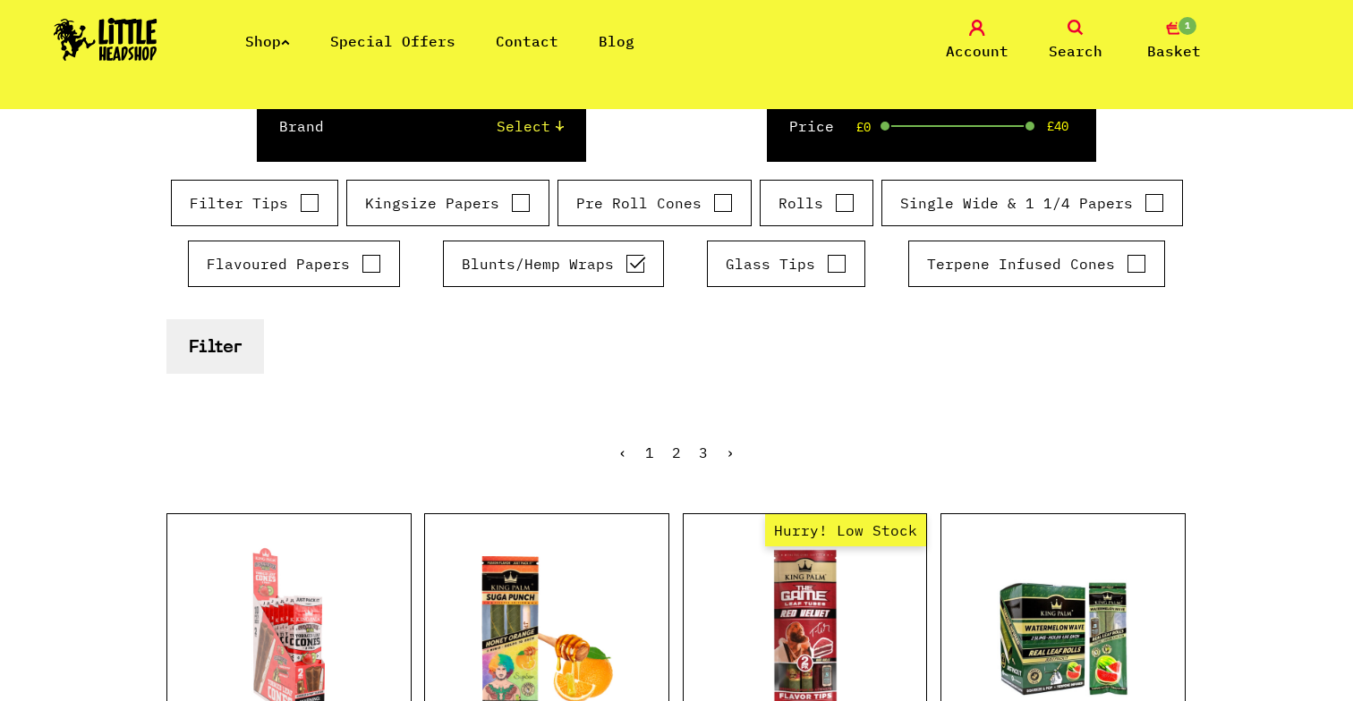
click at [720, 206] on input "Pre Roll Cones" at bounding box center [723, 203] width 20 height 18
checkbox input "true"
click at [625, 267] on input "Blunts/Hemp Wraps" at bounding box center [635, 264] width 20 height 18
checkbox input "false"
click at [228, 335] on button "Filter" at bounding box center [215, 346] width 98 height 55
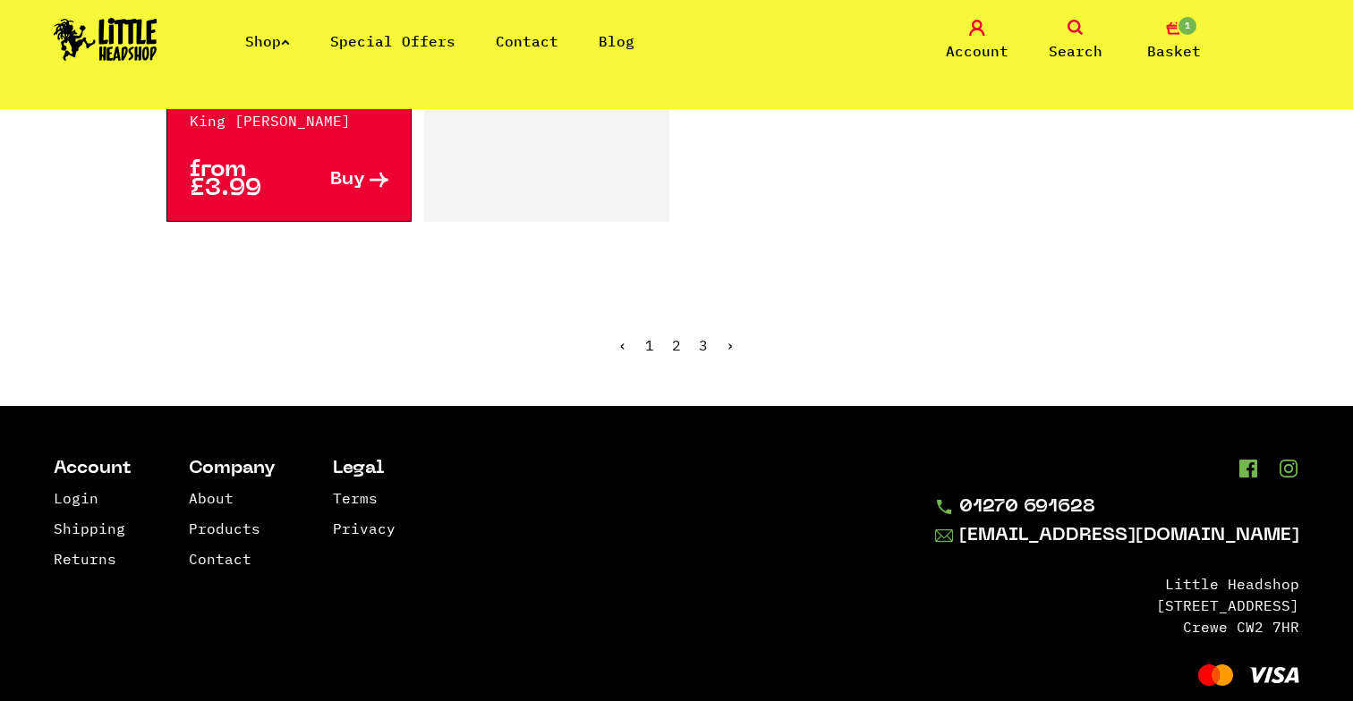
scroll to position [3464, 0]
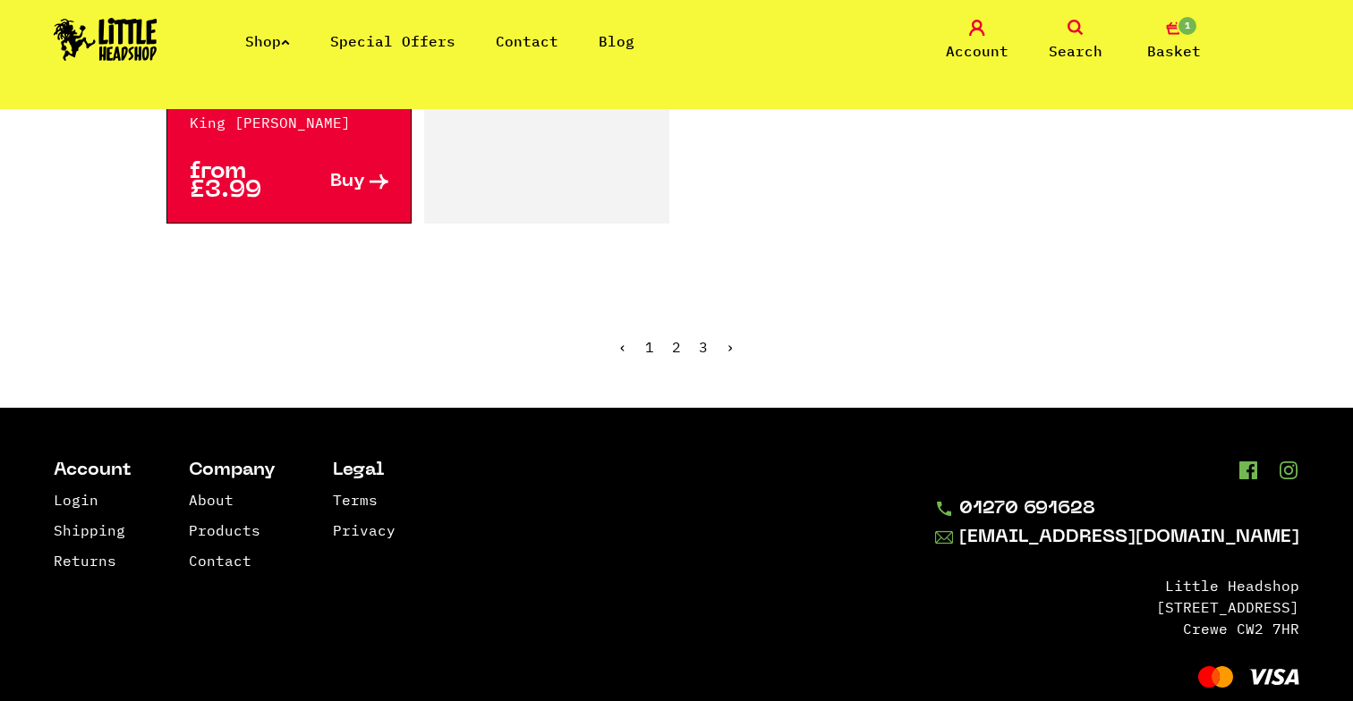
click at [704, 338] on link "3" at bounding box center [703, 347] width 9 height 18
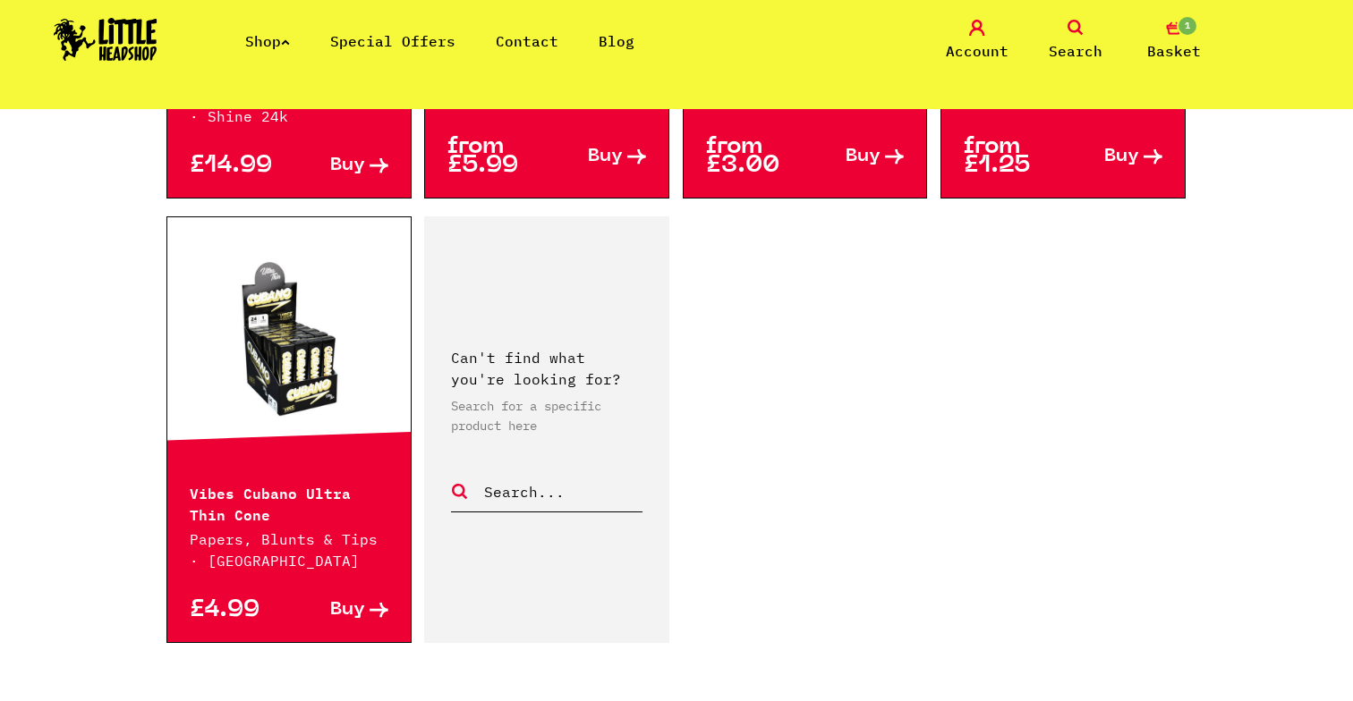
scroll to position [2460, 0]
click at [268, 294] on link at bounding box center [288, 338] width 243 height 179
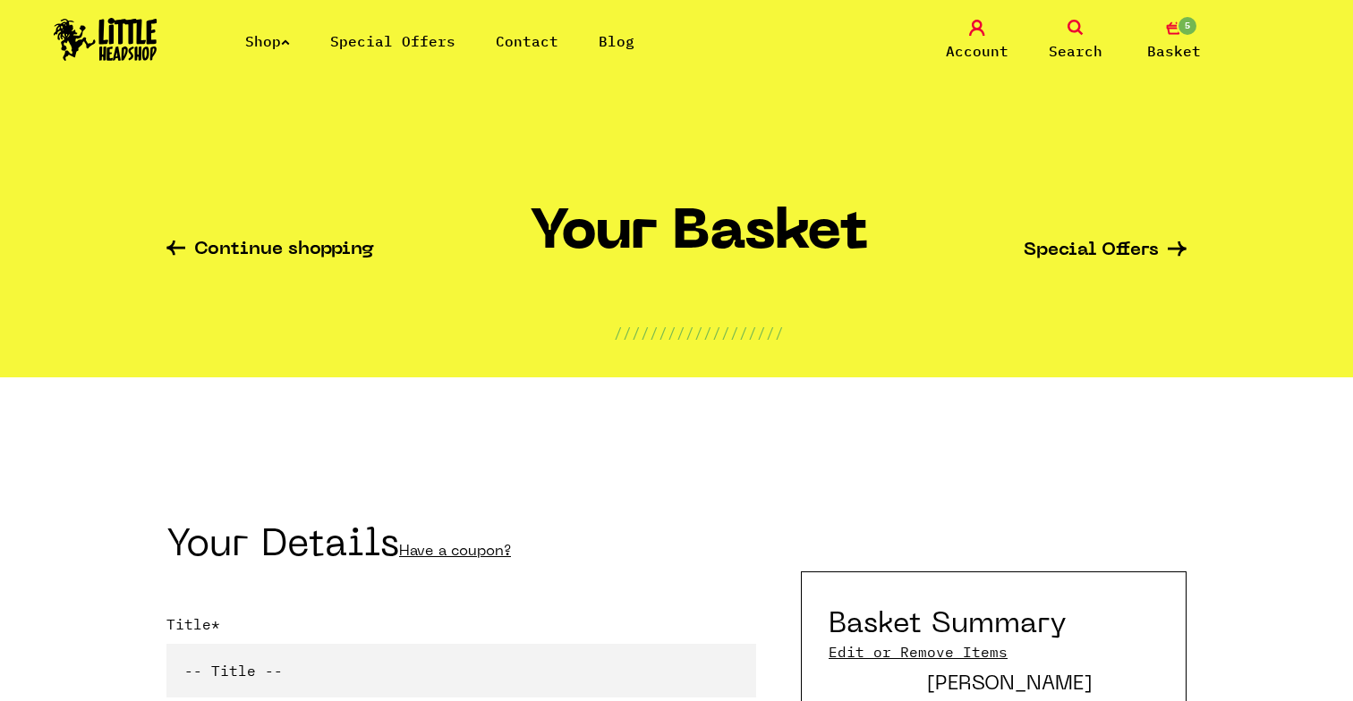
click at [1169, 20] on icon "5" at bounding box center [1174, 28] width 16 height 16
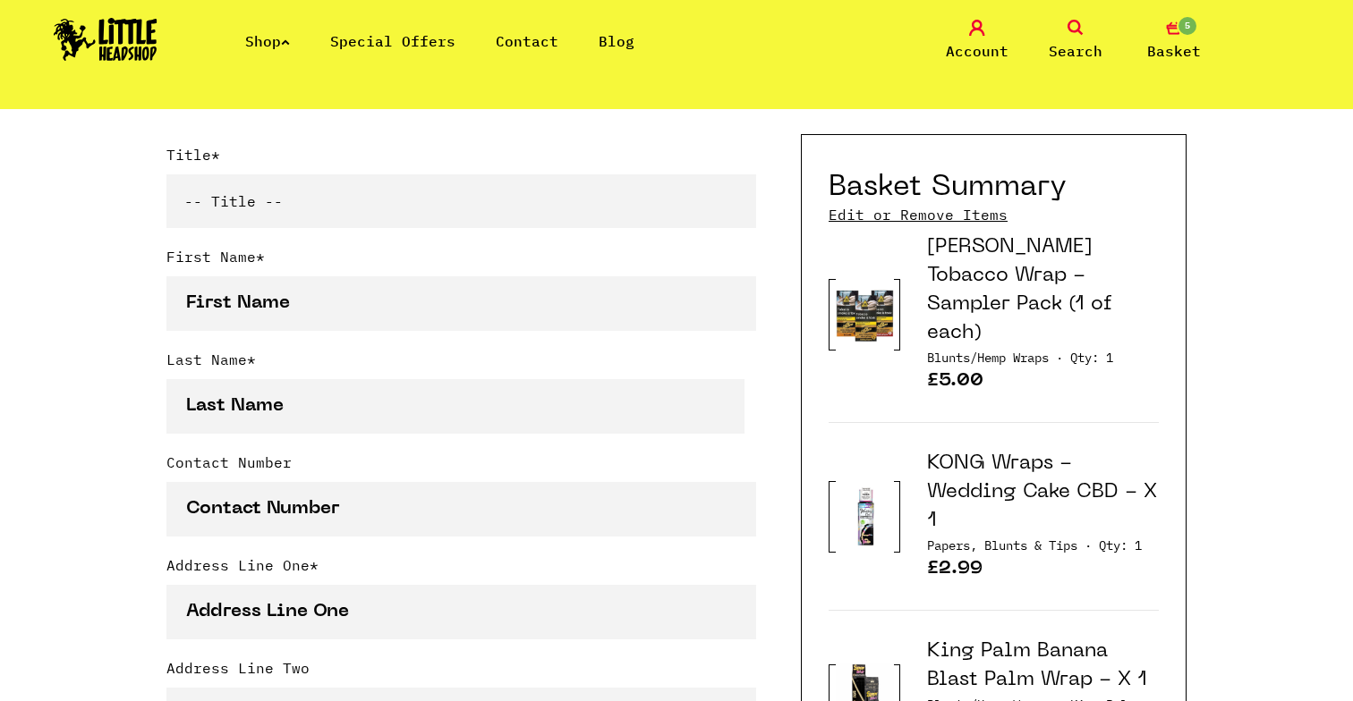
scroll to position [487, 0]
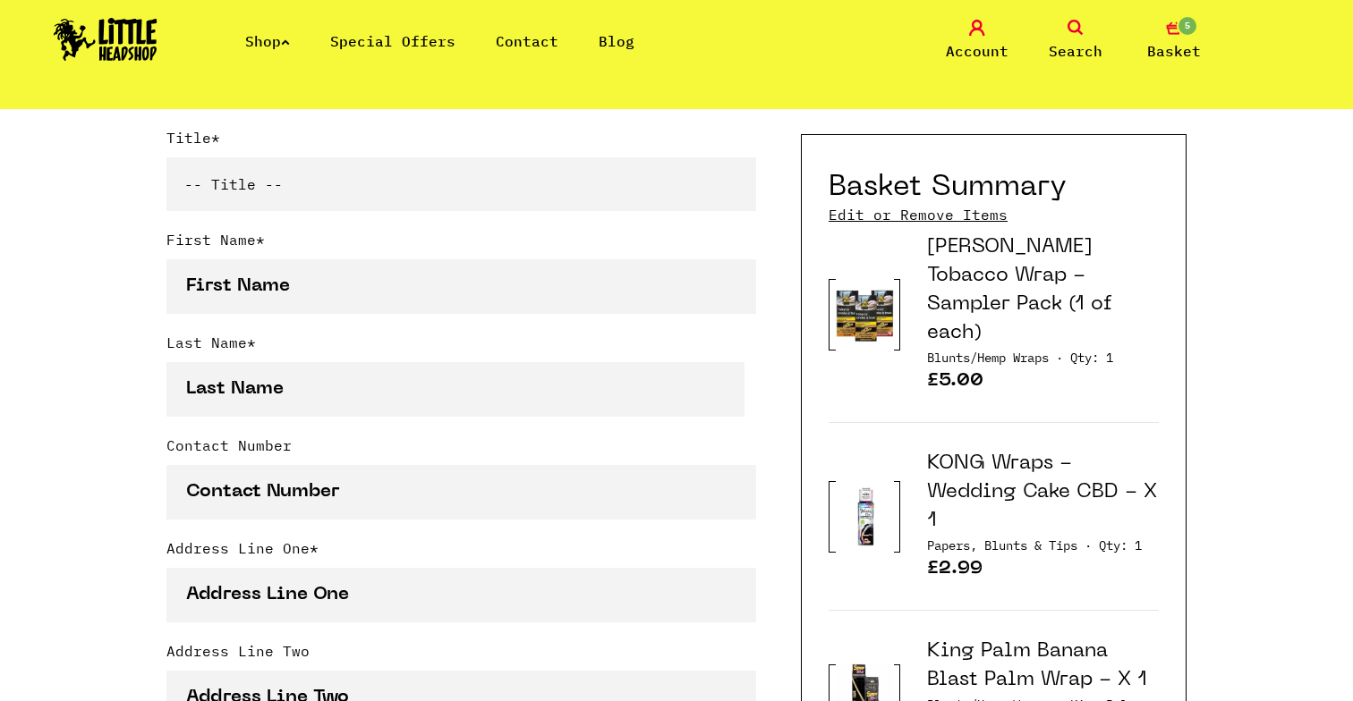
click at [841, 210] on link "Edit or Remove Items" at bounding box center [917, 215] width 179 height 20
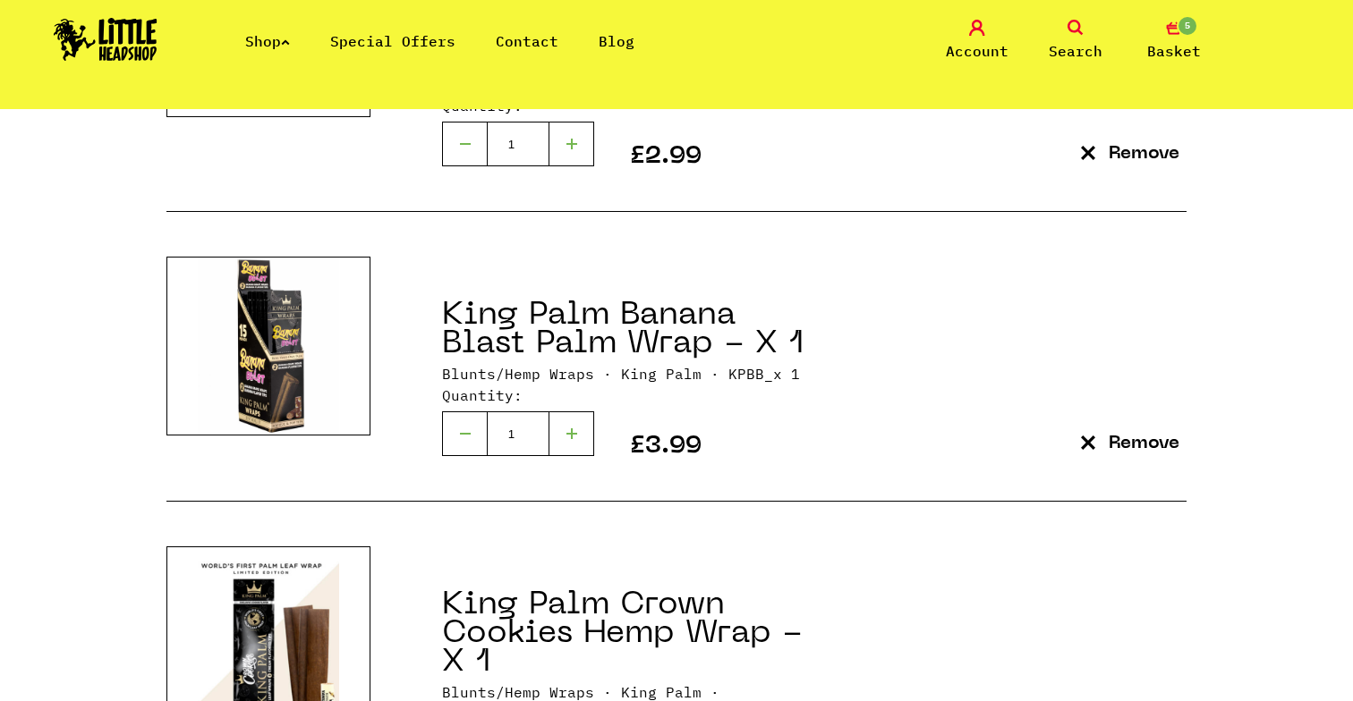
scroll to position [1209, 0]
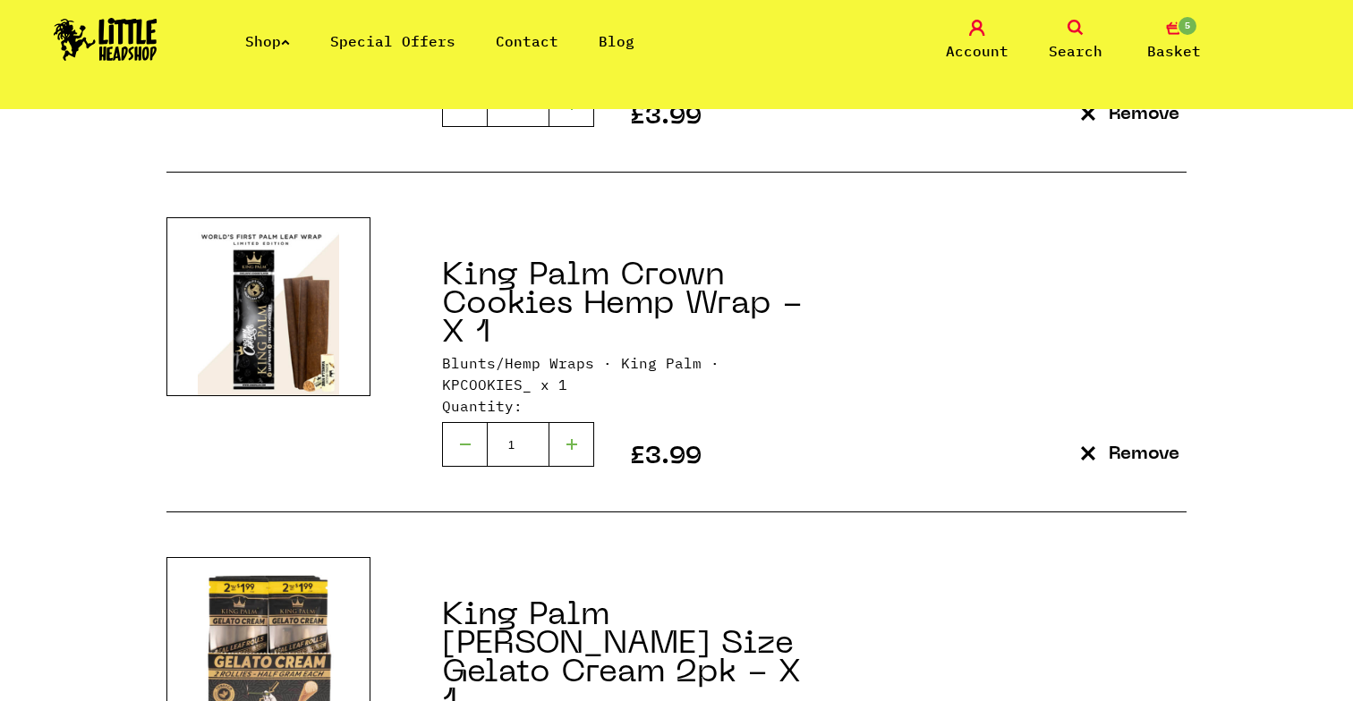
click at [569, 422] on div at bounding box center [571, 444] width 45 height 45
type input "2"
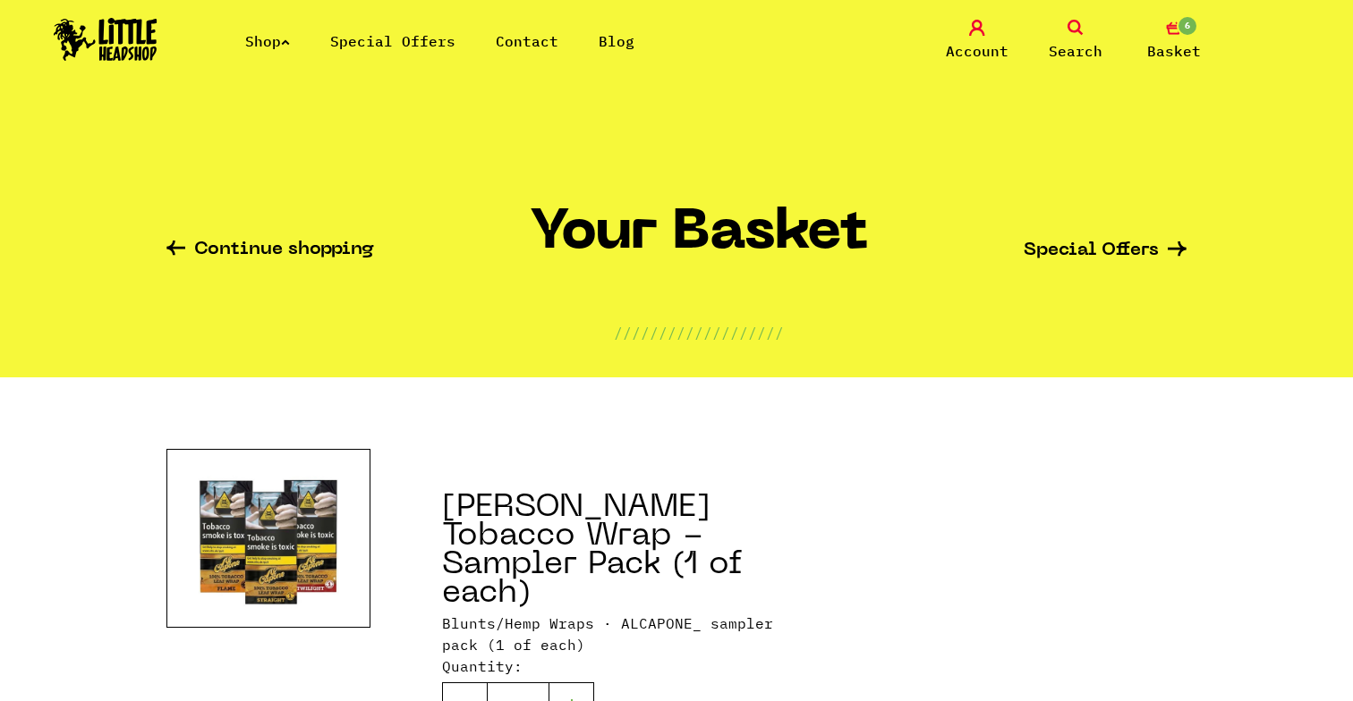
click at [276, 38] on link "Shop" at bounding box center [267, 41] width 45 height 18
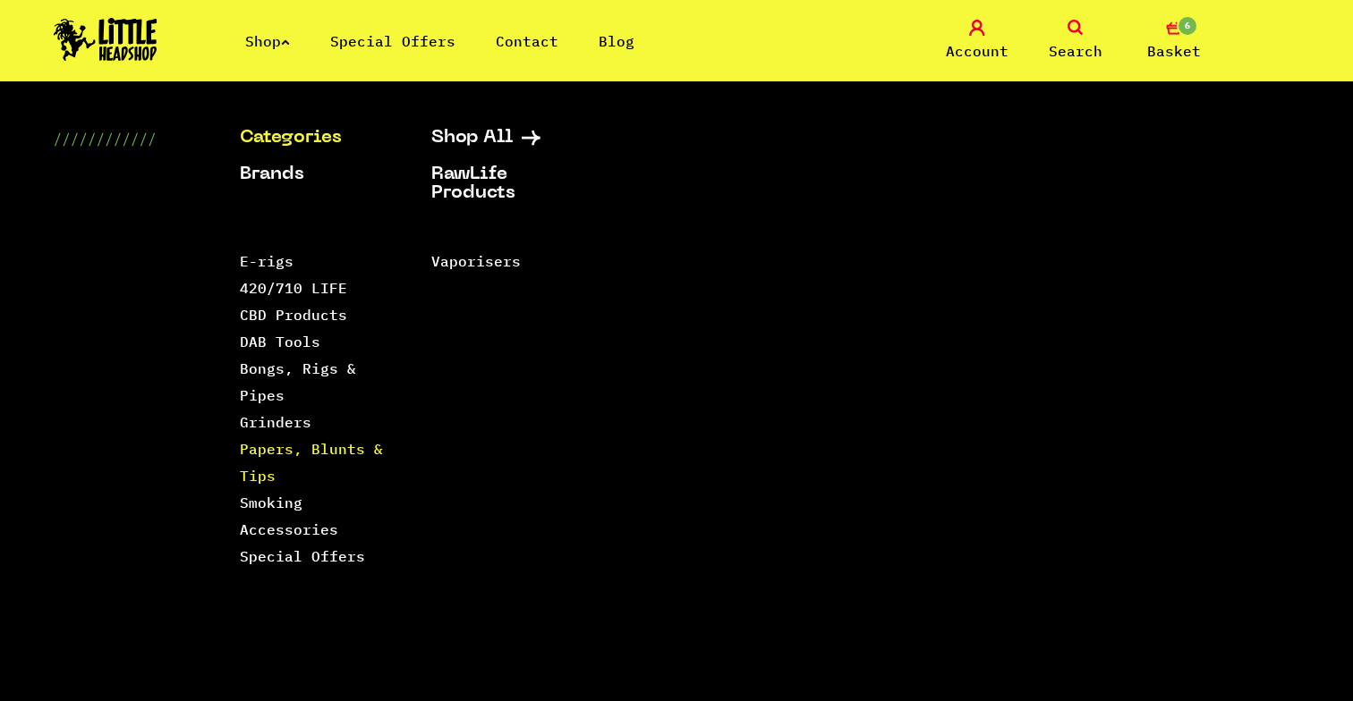
click at [283, 449] on link "Papers, Blunts & Tips" at bounding box center [311, 462] width 143 height 45
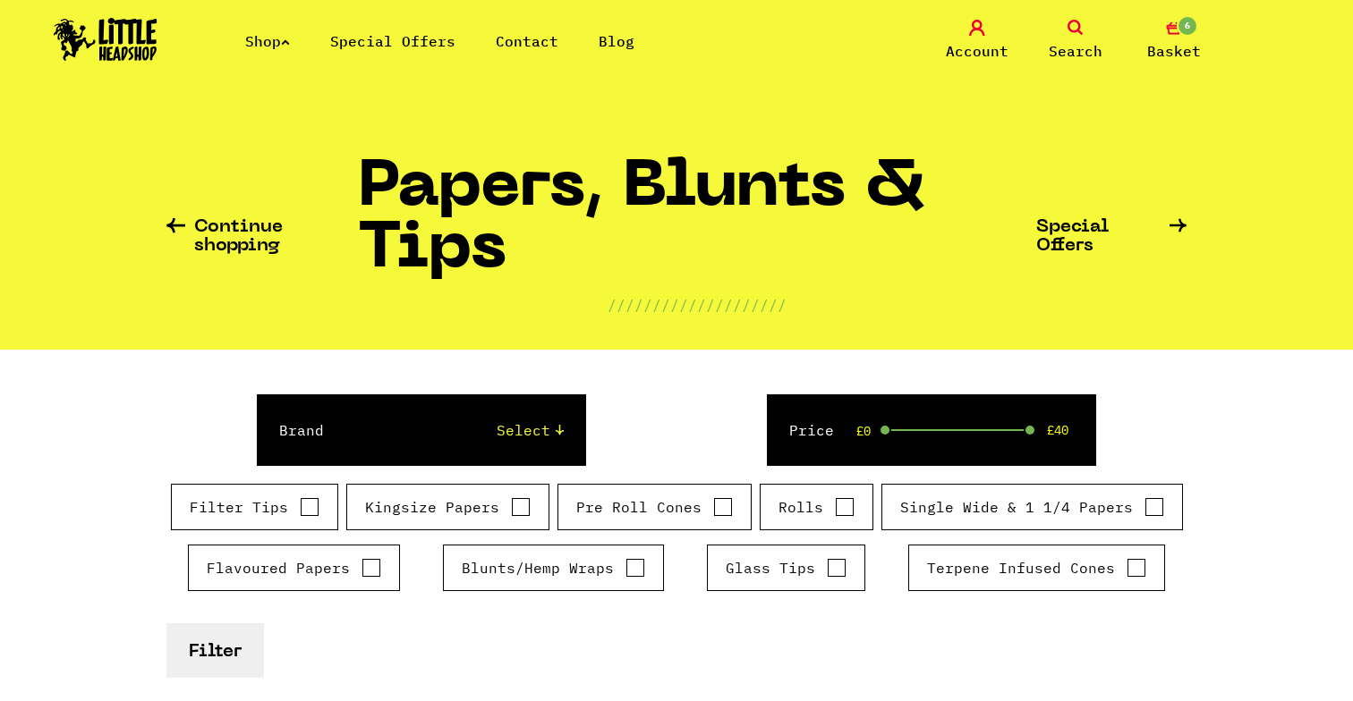
click at [604, 497] on label "Pre Roll Cones" at bounding box center [654, 506] width 157 height 21
click at [713, 498] on input "Pre Roll Cones" at bounding box center [723, 507] width 20 height 18
checkbox input "true"
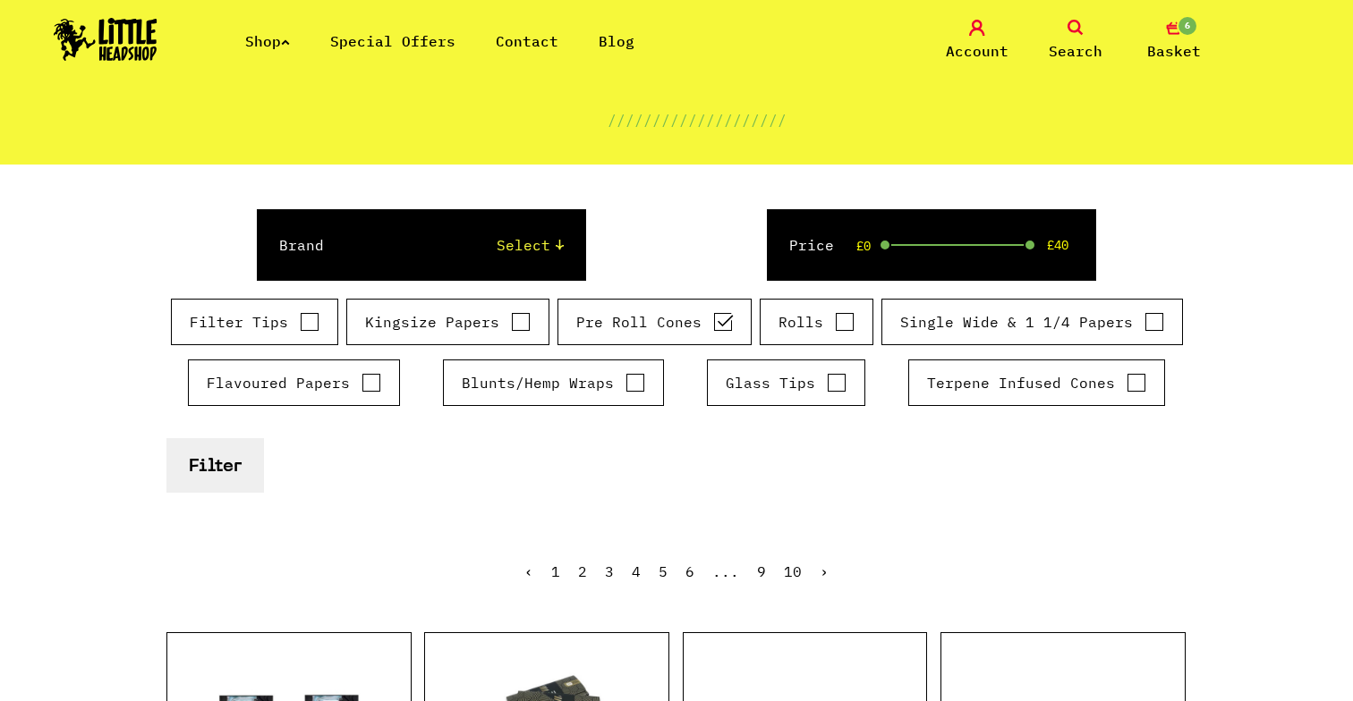
scroll to position [185, 0]
click at [226, 466] on button "Filter" at bounding box center [215, 465] width 98 height 55
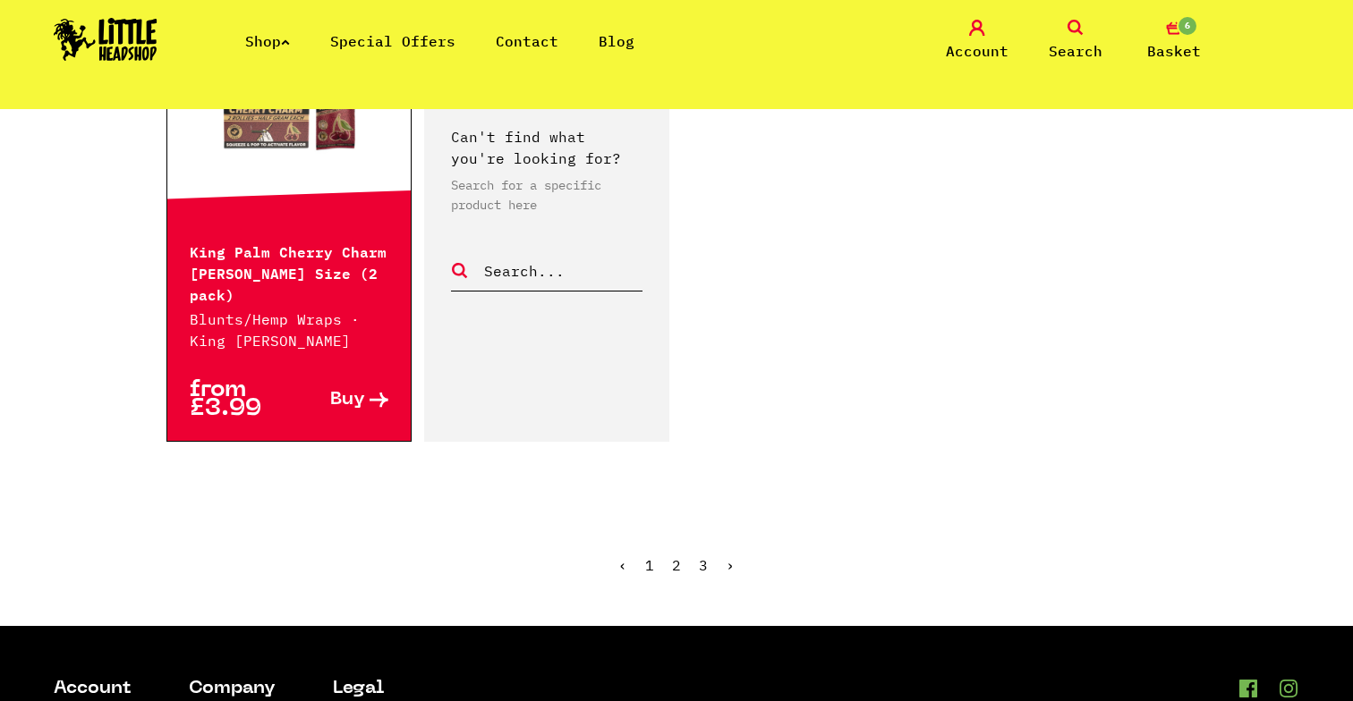
scroll to position [3254, 0]
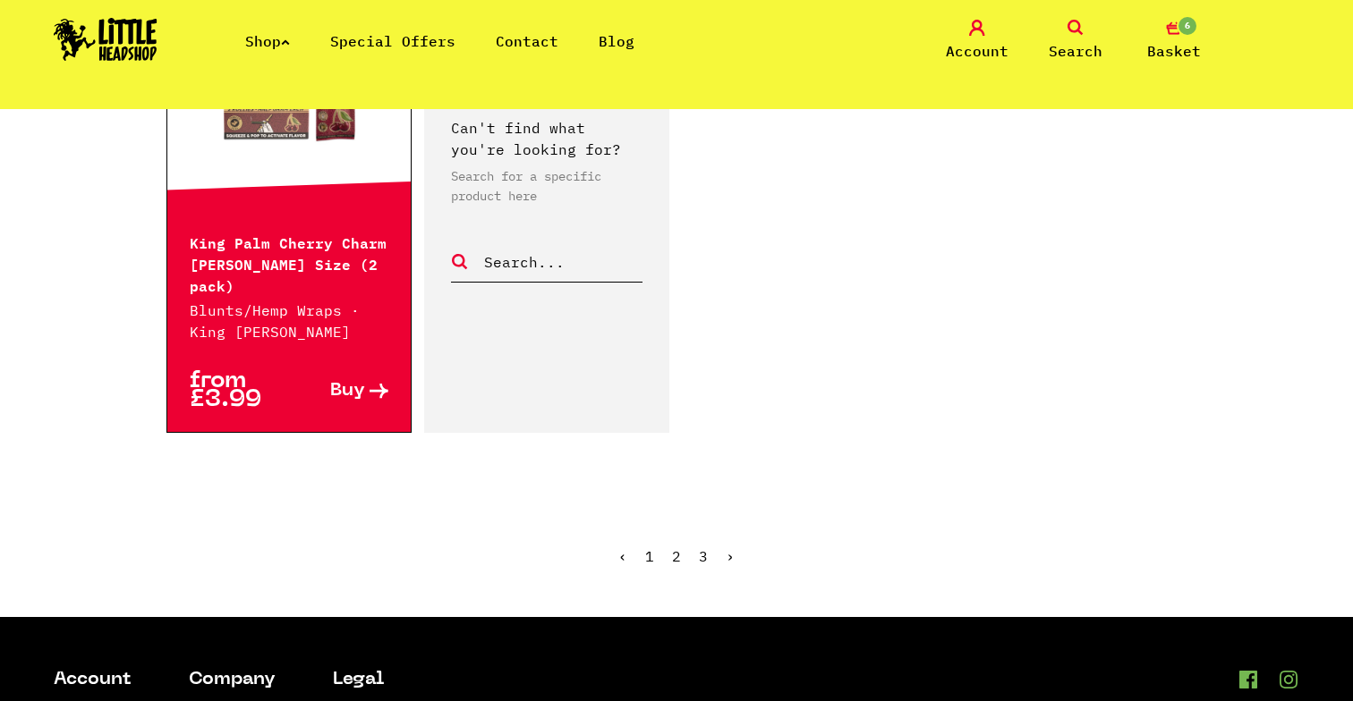
click at [679, 547] on link "2" at bounding box center [676, 556] width 9 height 18
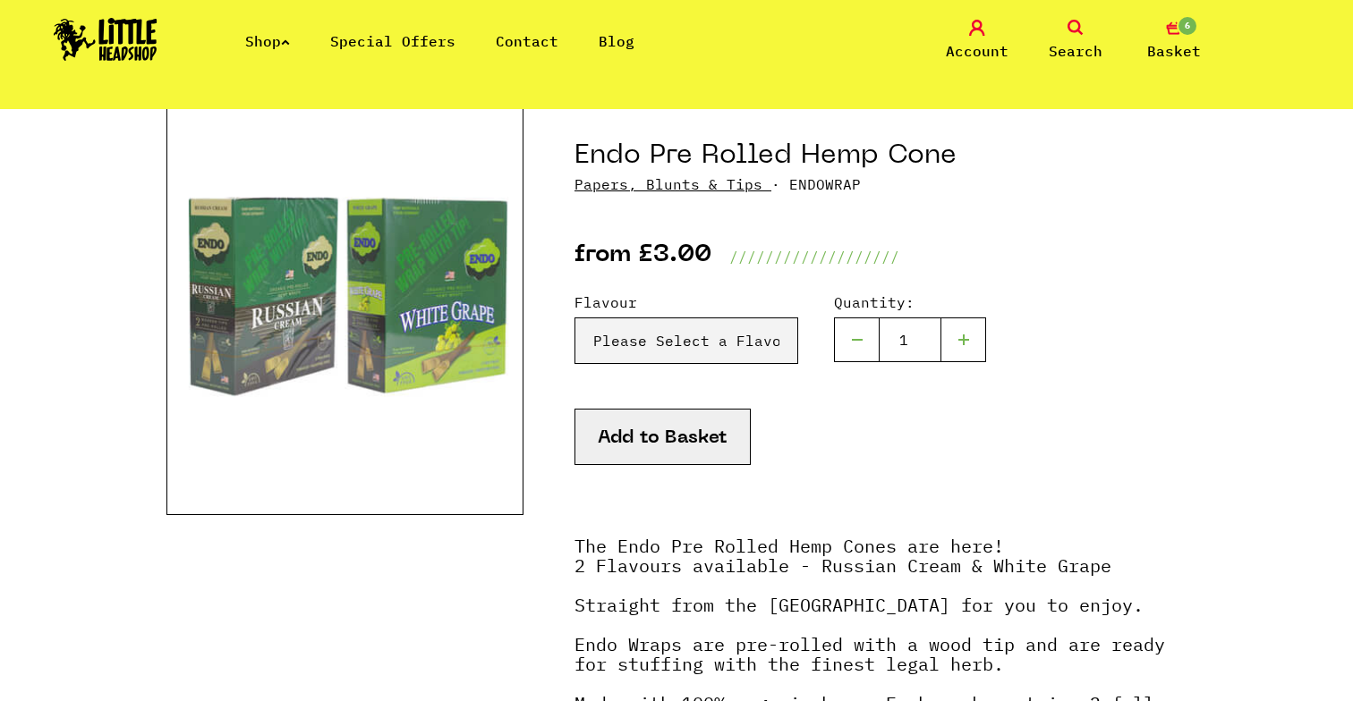
scroll to position [157, 0]
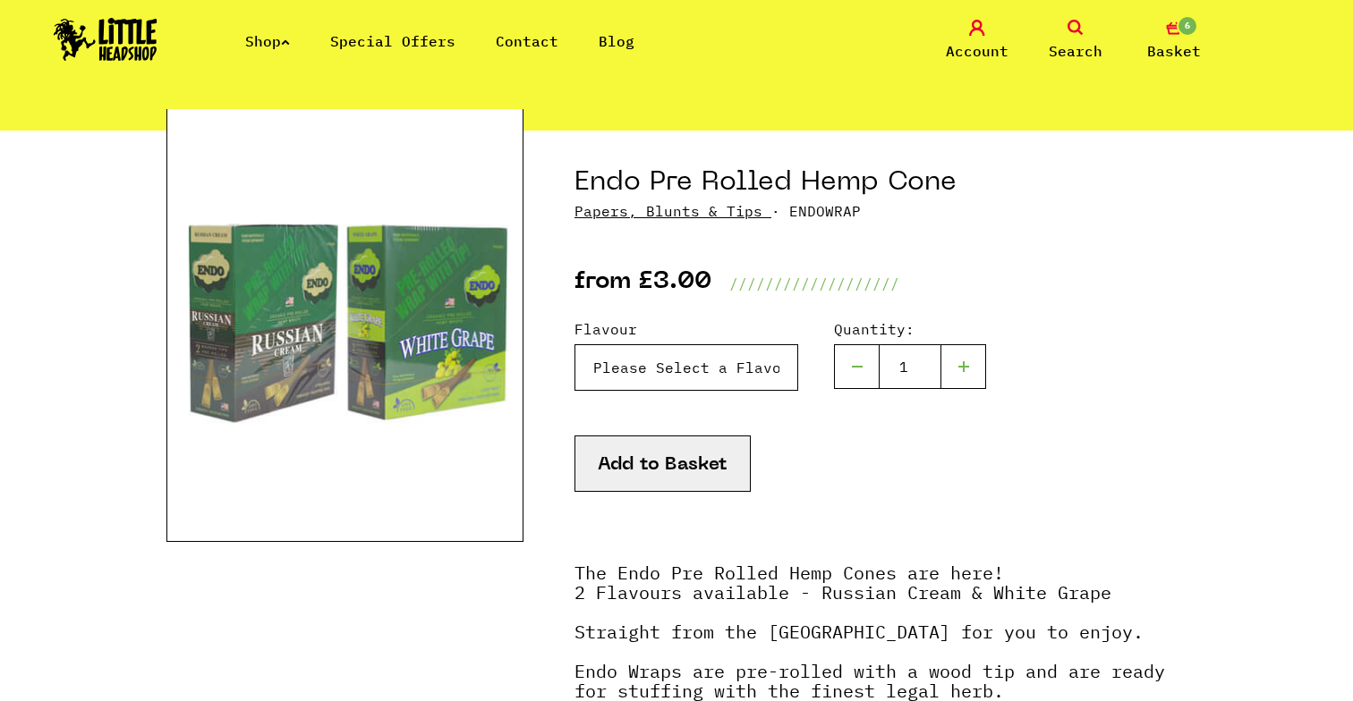
select select "750"
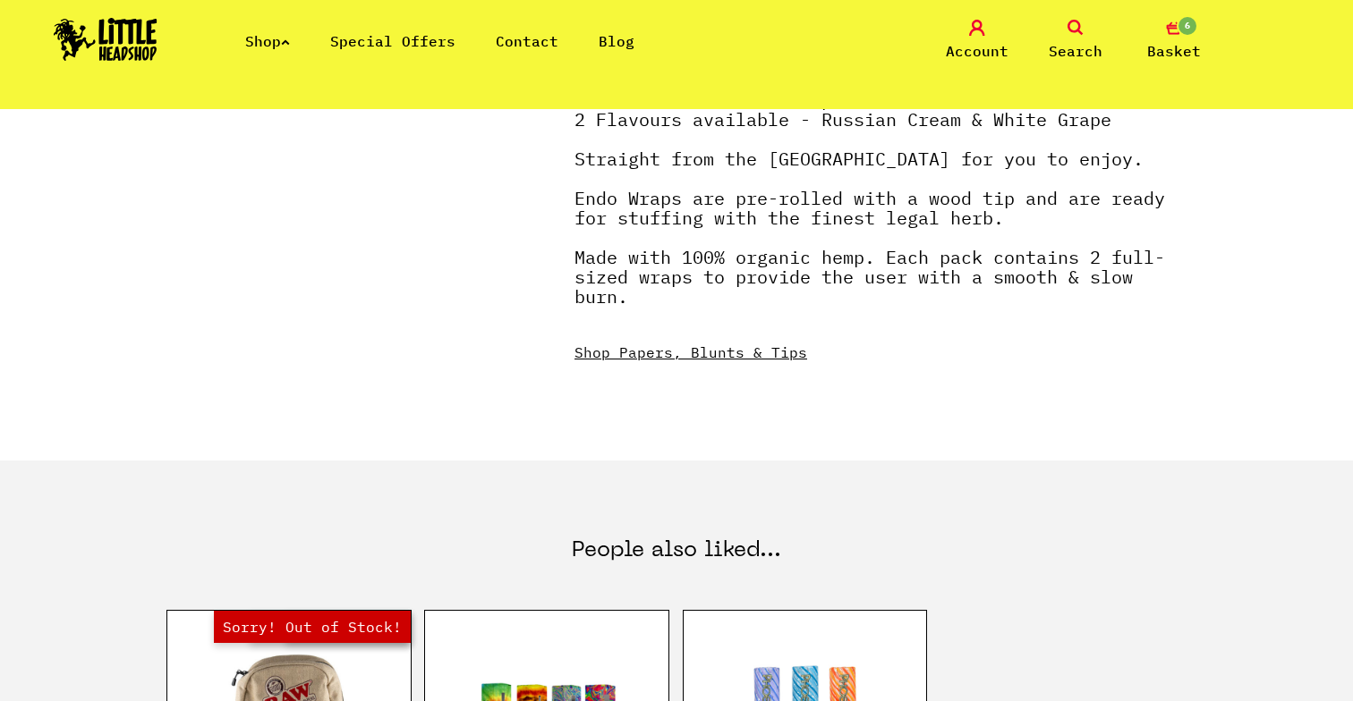
scroll to position [1171, 0]
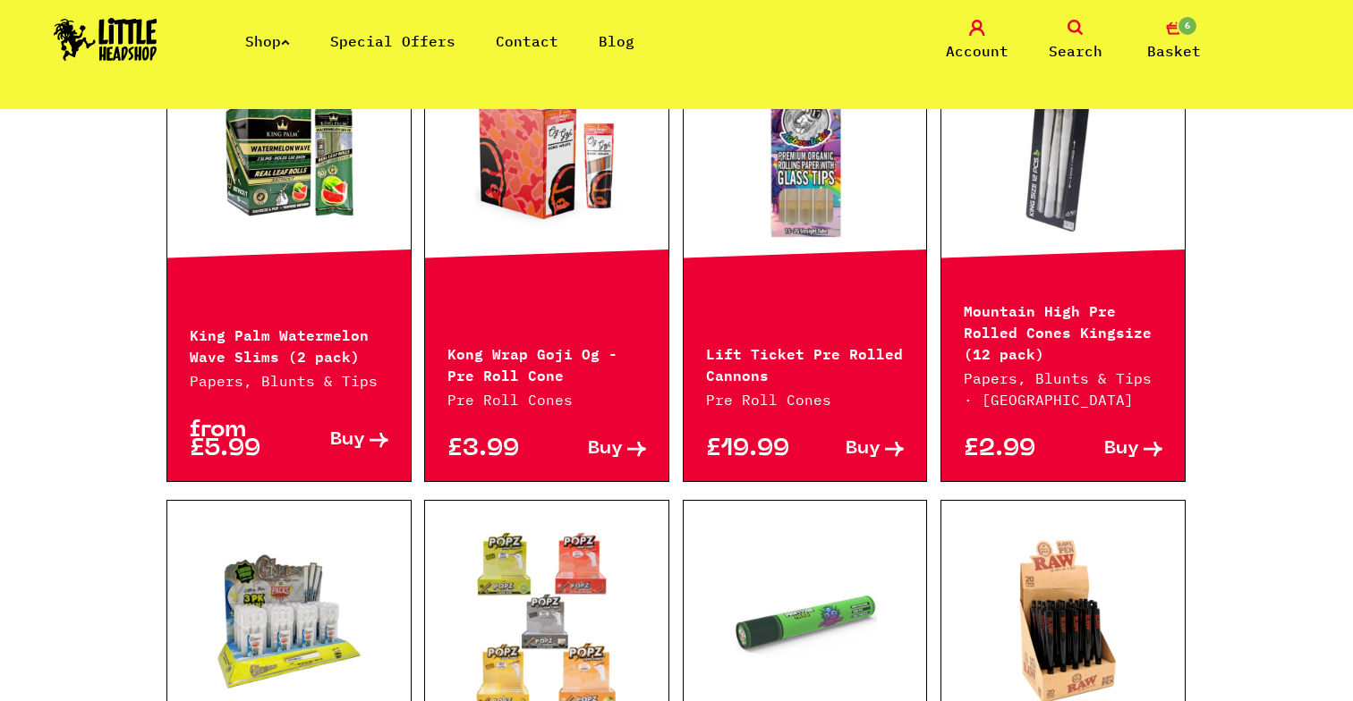
scroll to position [2034, 0]
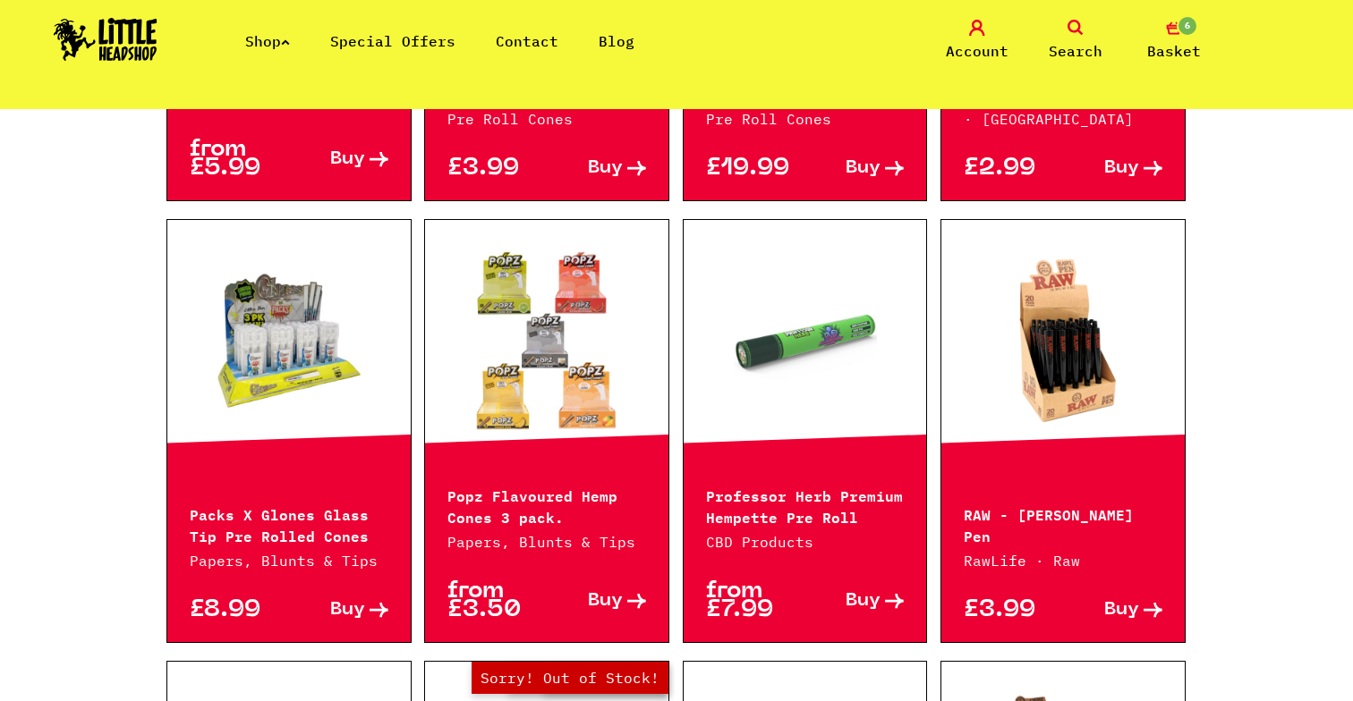
click at [734, 487] on p "Professor Herb Premium Hempette Pre Roll" at bounding box center [805, 505] width 199 height 43
click at [766, 377] on link at bounding box center [804, 340] width 243 height 179
click at [329, 340] on link at bounding box center [288, 340] width 243 height 179
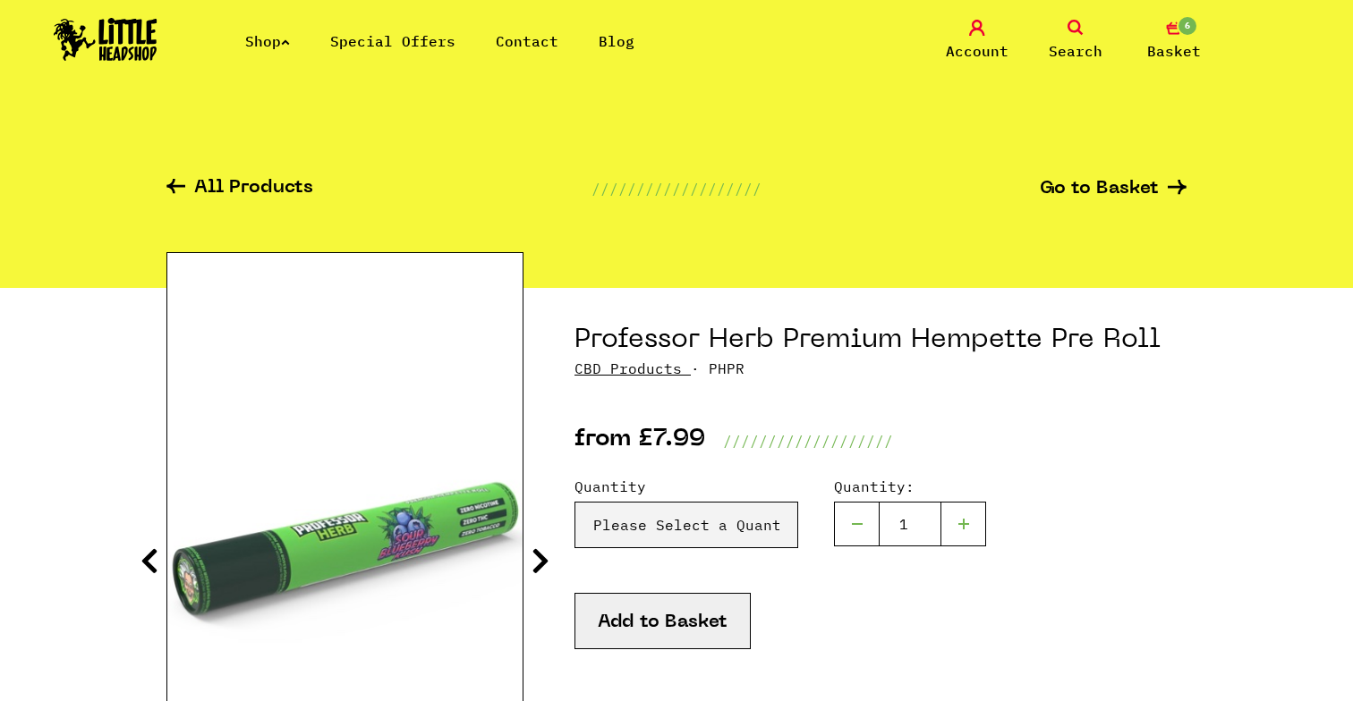
click at [543, 560] on icon at bounding box center [540, 561] width 18 height 29
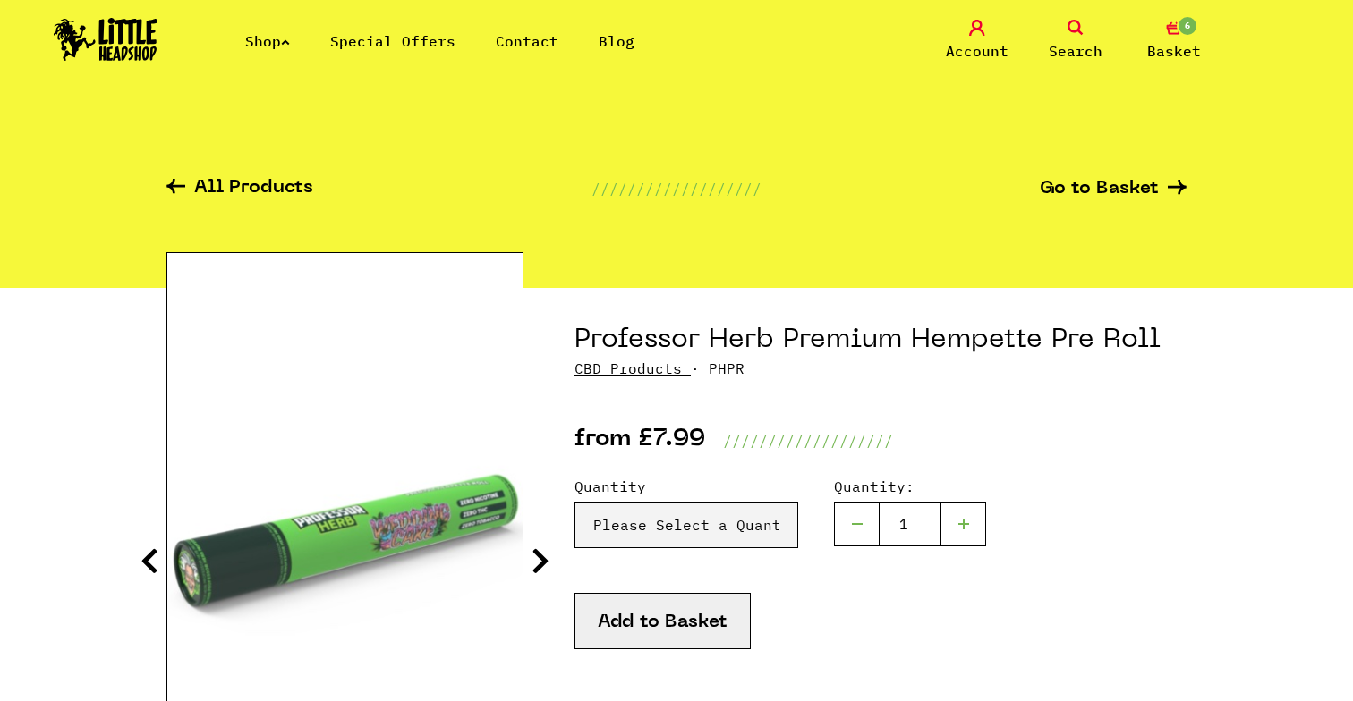
click at [543, 560] on icon at bounding box center [540, 561] width 18 height 29
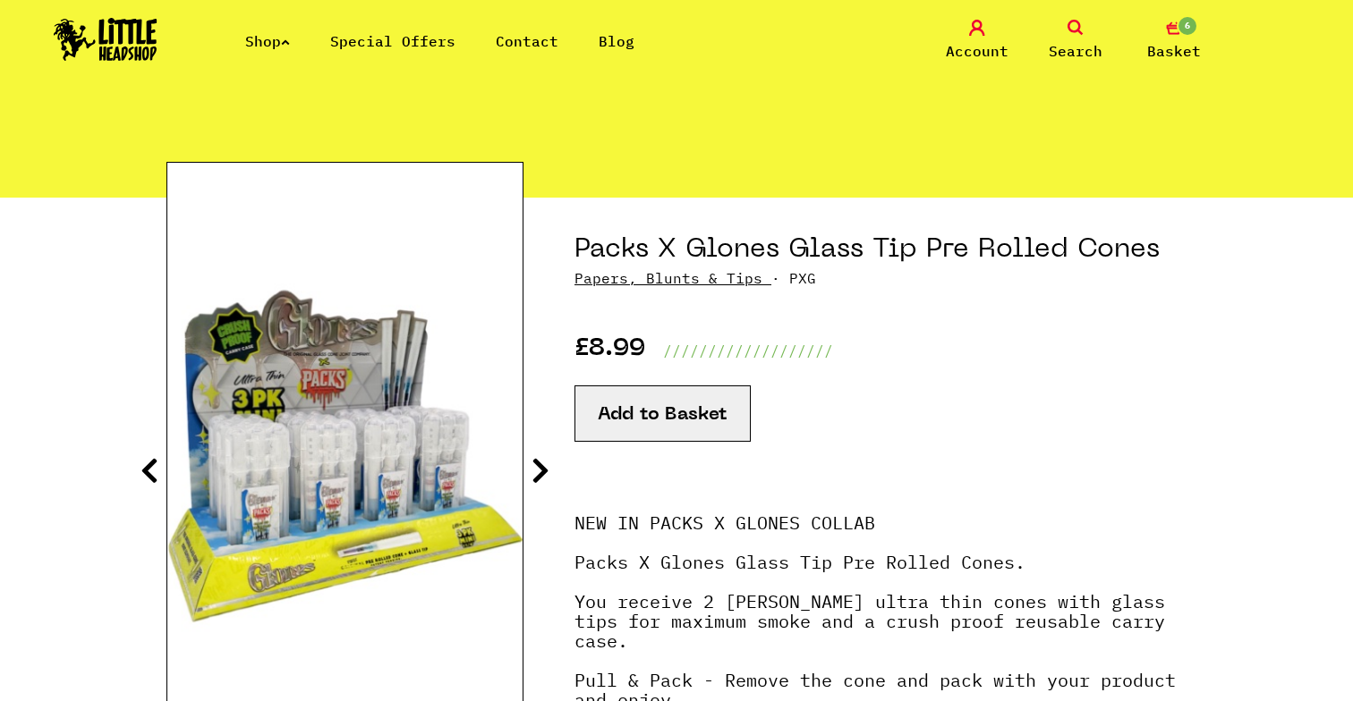
scroll to position [90, 0]
click at [536, 468] on icon at bounding box center [540, 470] width 18 height 29
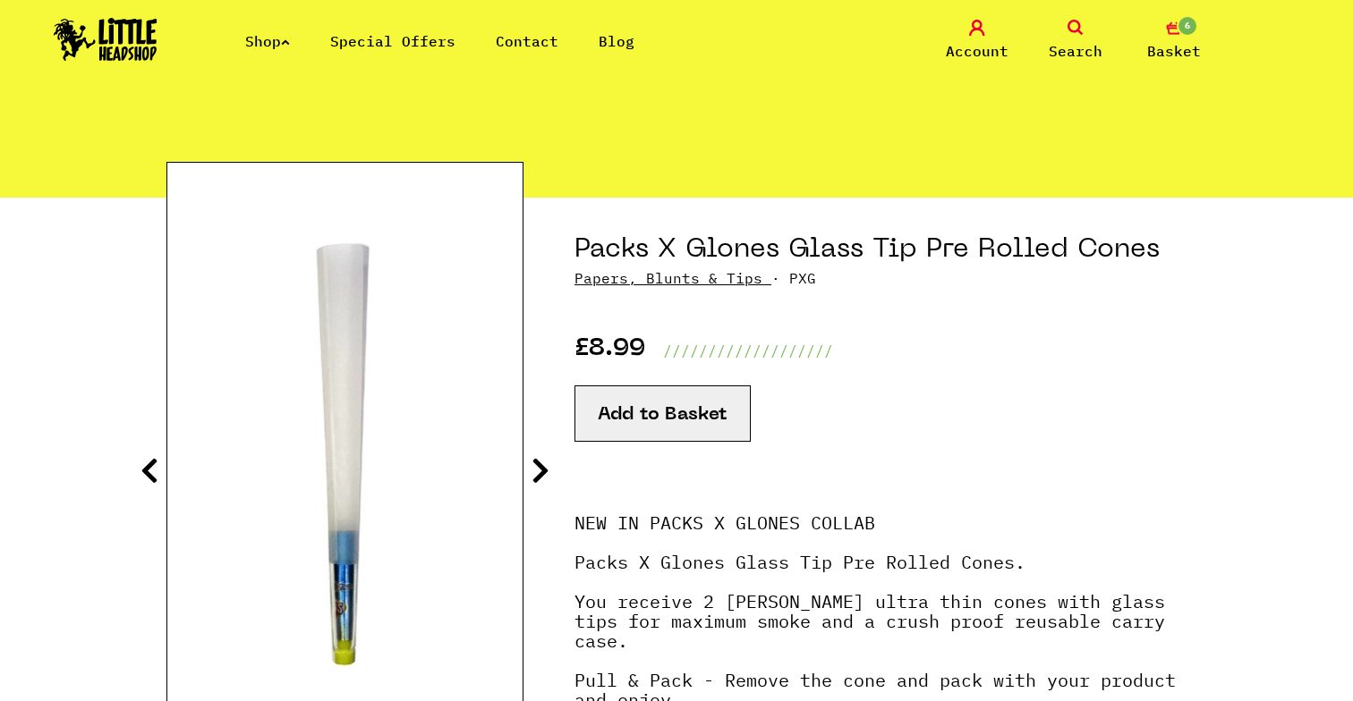
click at [536, 467] on icon at bounding box center [540, 470] width 18 height 29
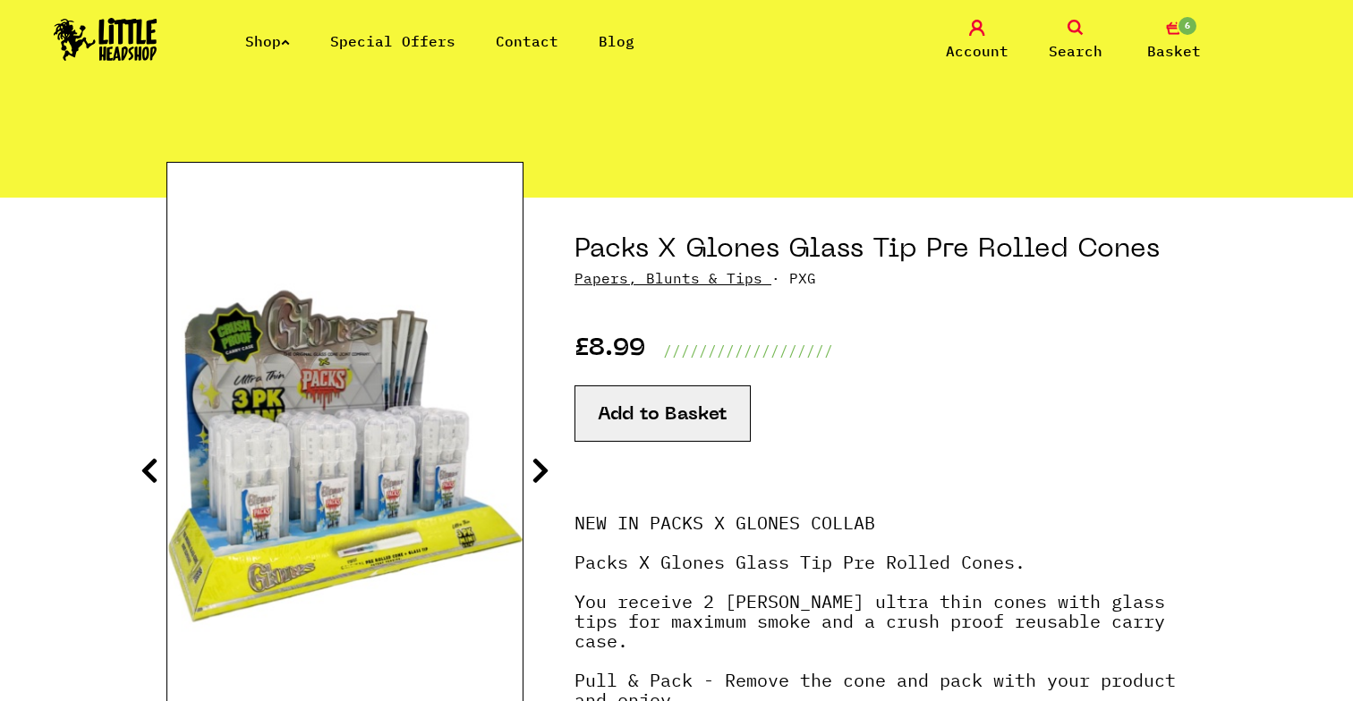
click at [537, 465] on icon at bounding box center [540, 470] width 18 height 29
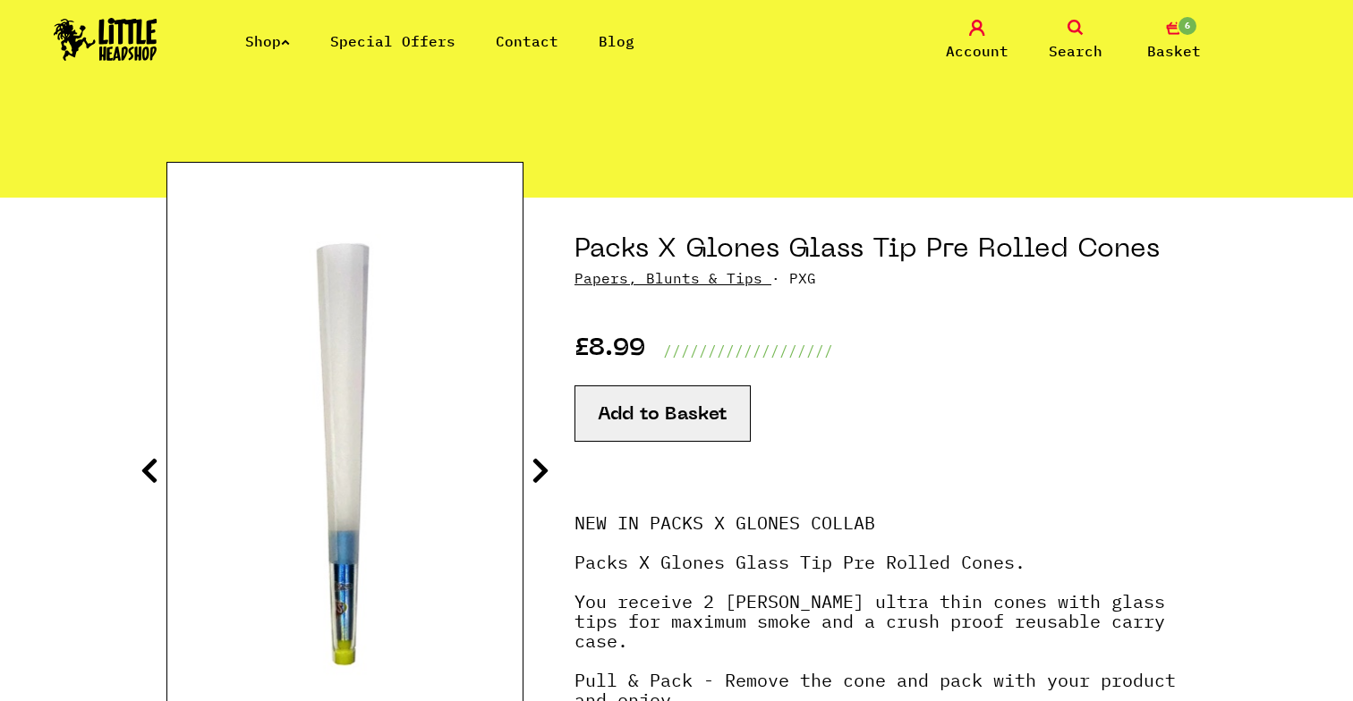
click at [539, 460] on icon at bounding box center [540, 470] width 18 height 29
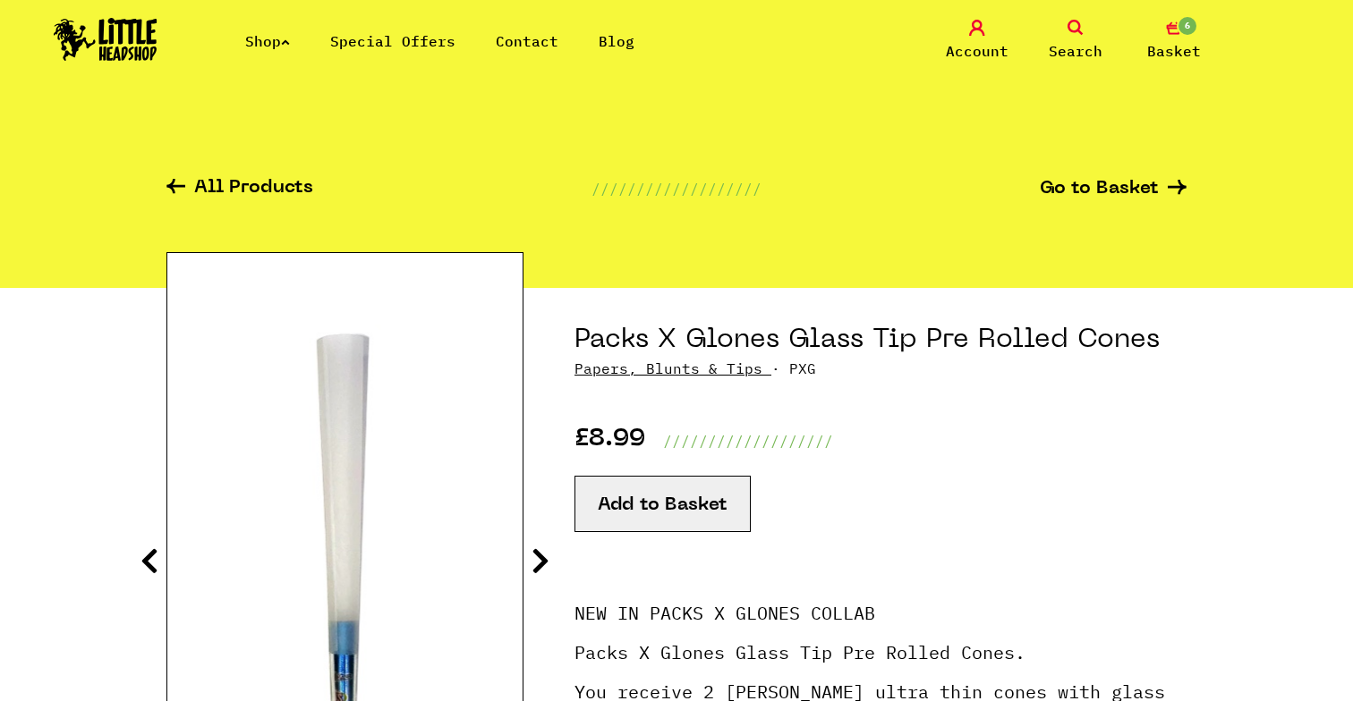
scroll to position [0, 0]
click at [1175, 30] on icon "6" at bounding box center [1174, 28] width 16 height 16
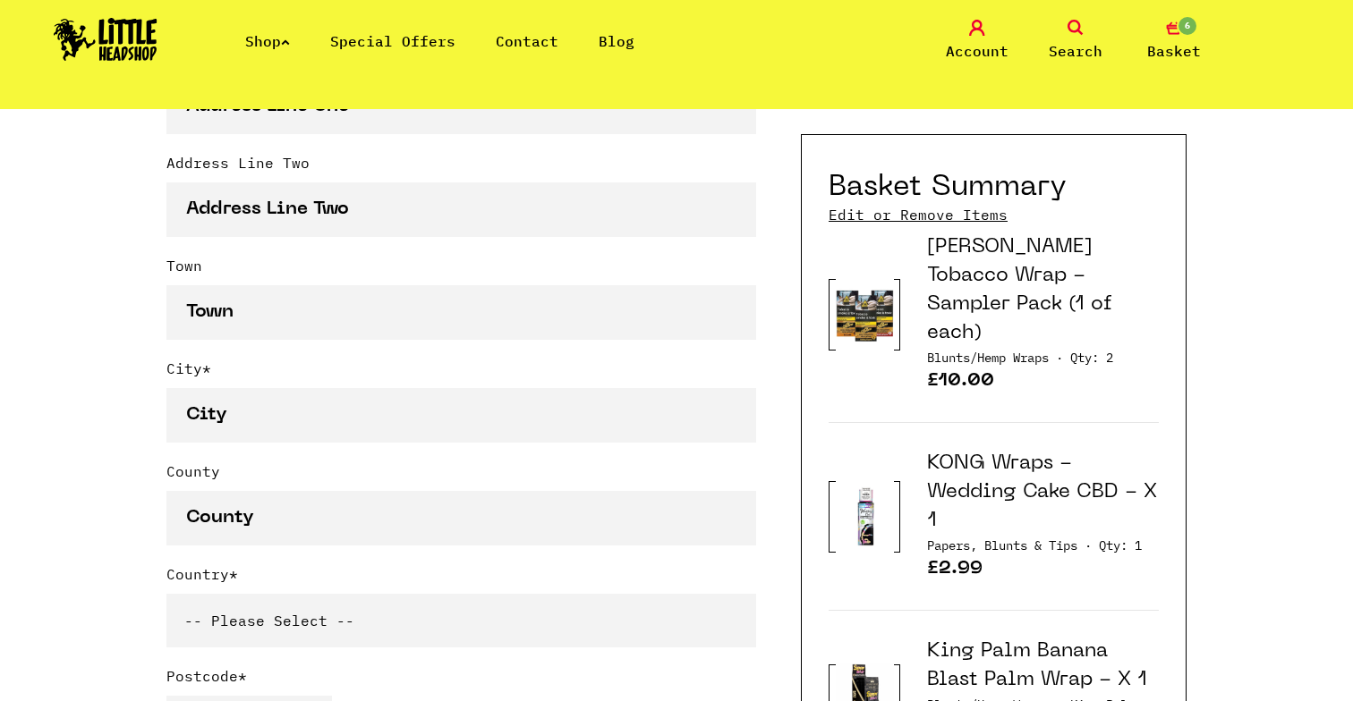
scroll to position [981, 0]
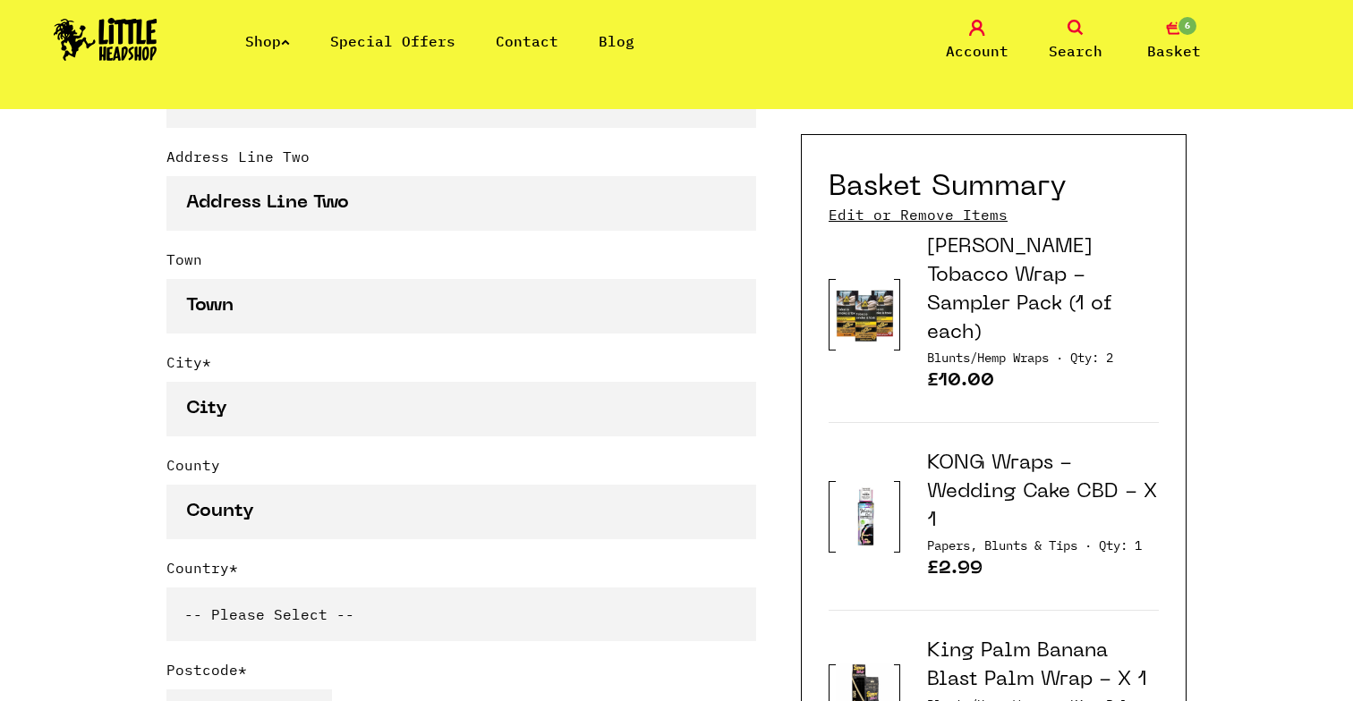
click at [421, 44] on link "Special Offers" at bounding box center [392, 41] width 125 height 18
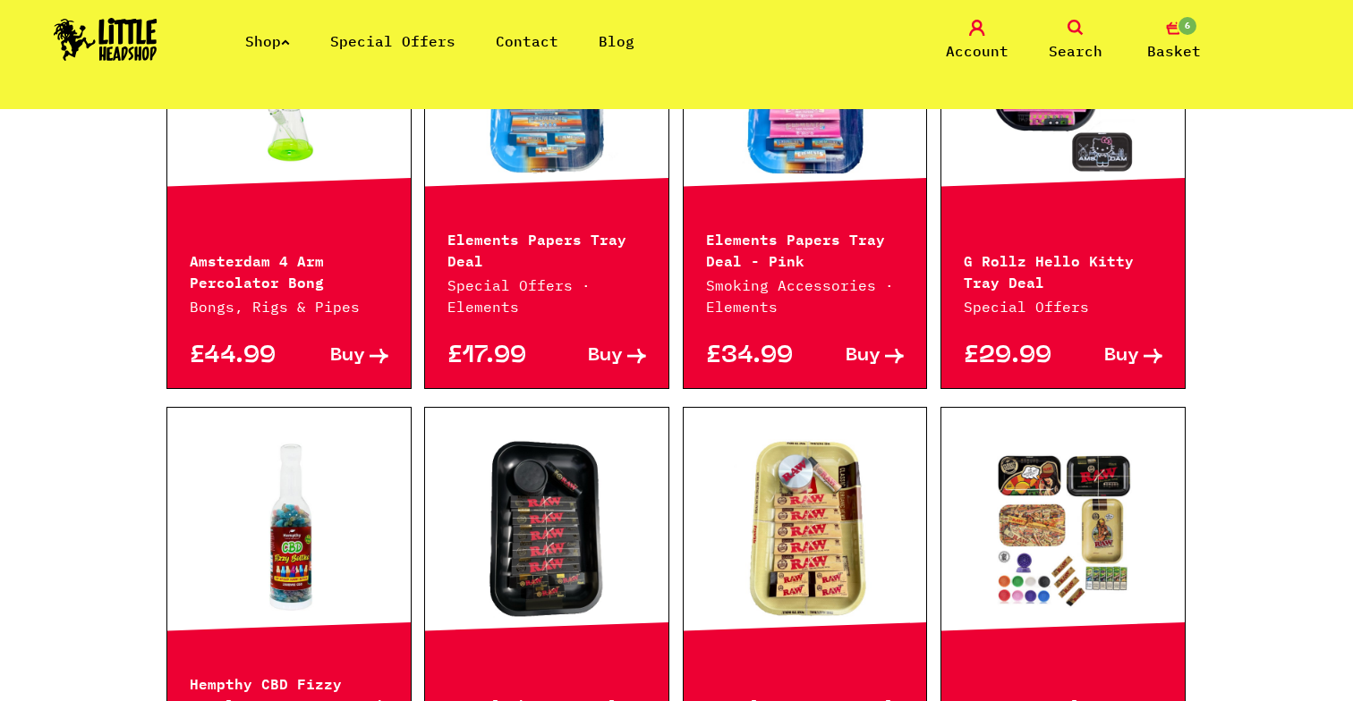
scroll to position [572, 0]
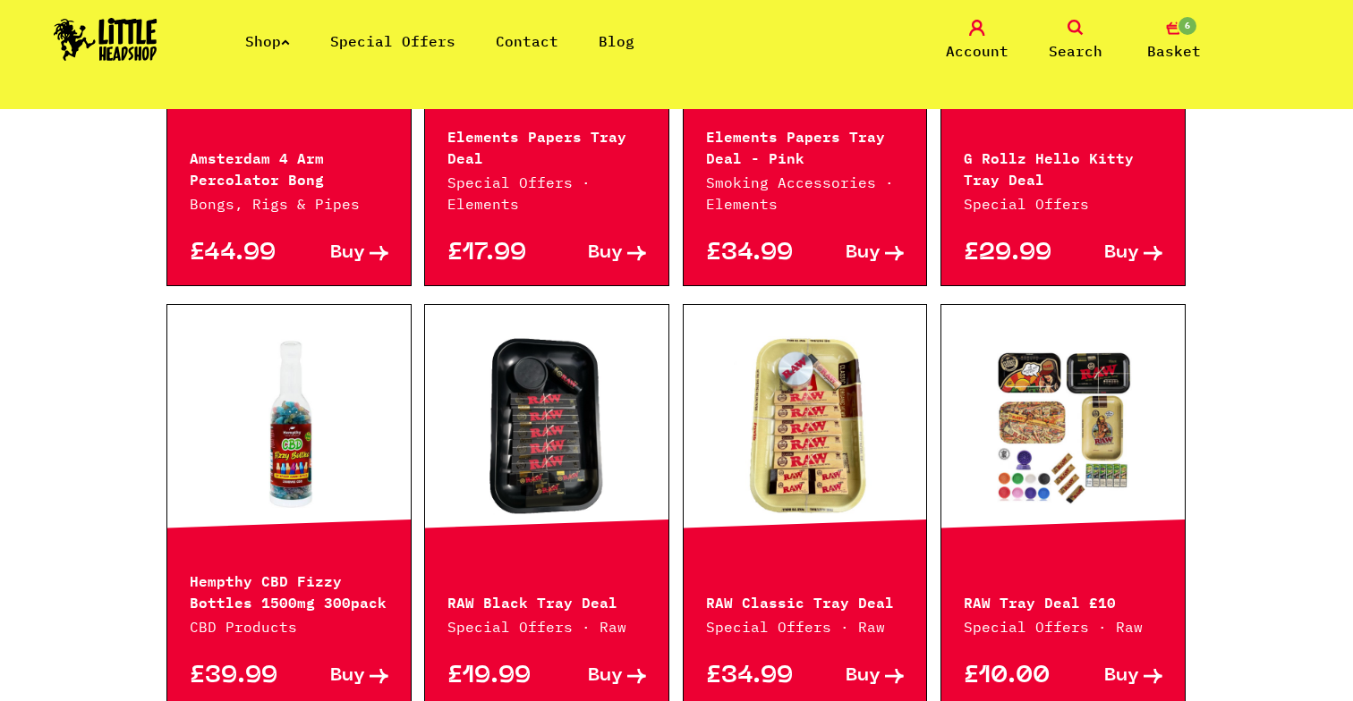
click at [1005, 390] on link at bounding box center [1062, 425] width 243 height 179
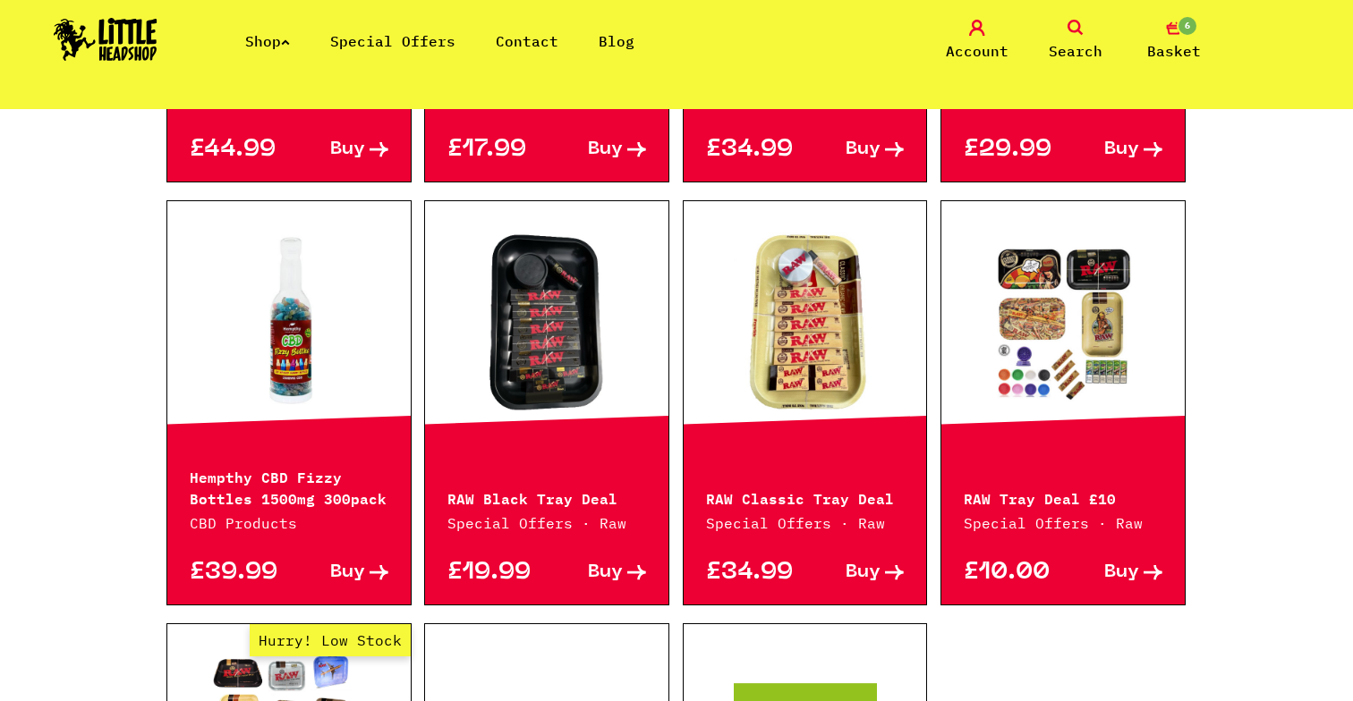
scroll to position [674, 0]
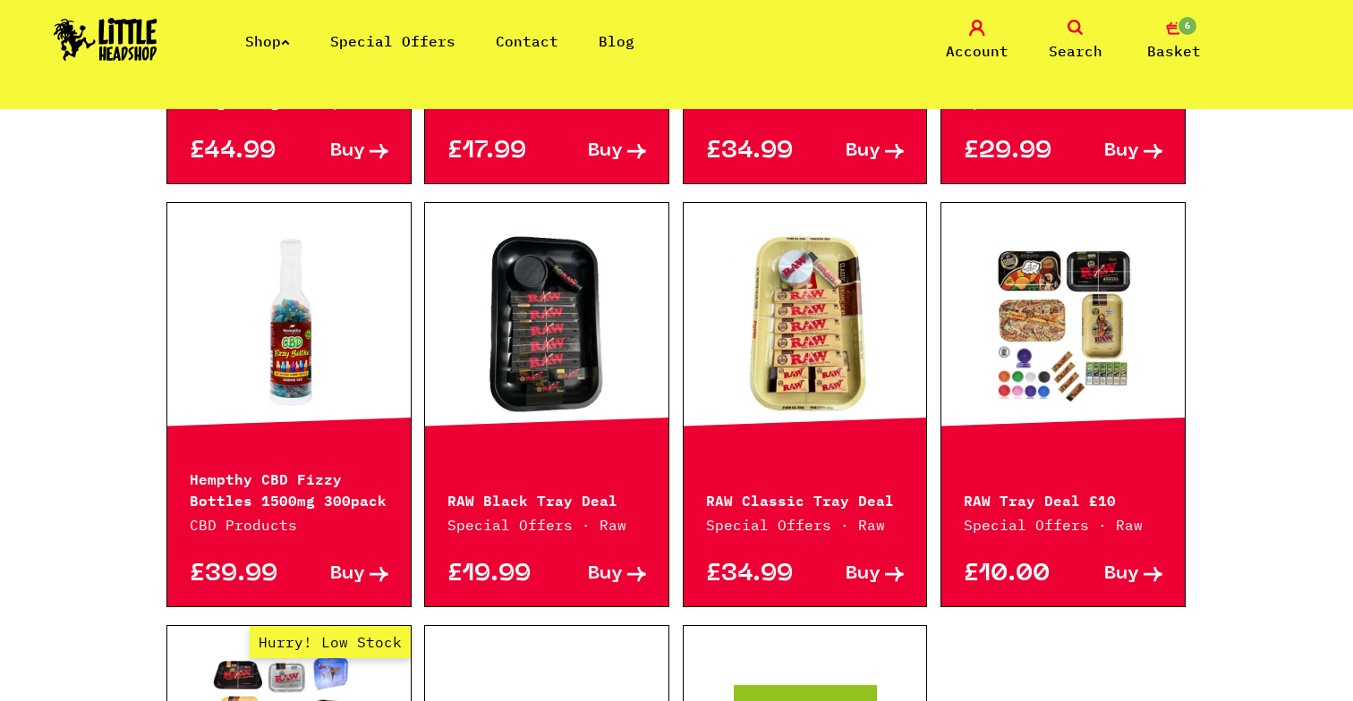
click at [1107, 572] on span "Buy" at bounding box center [1121, 574] width 35 height 19
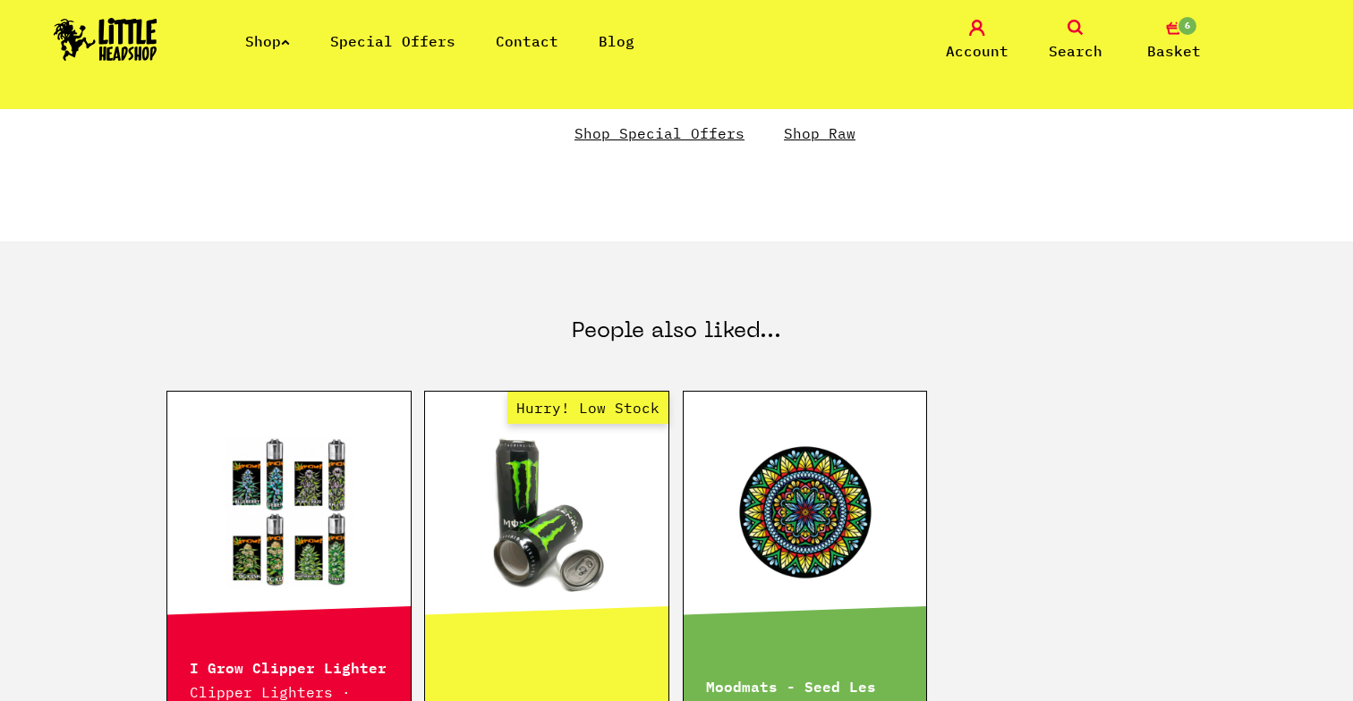
scroll to position [856, 0]
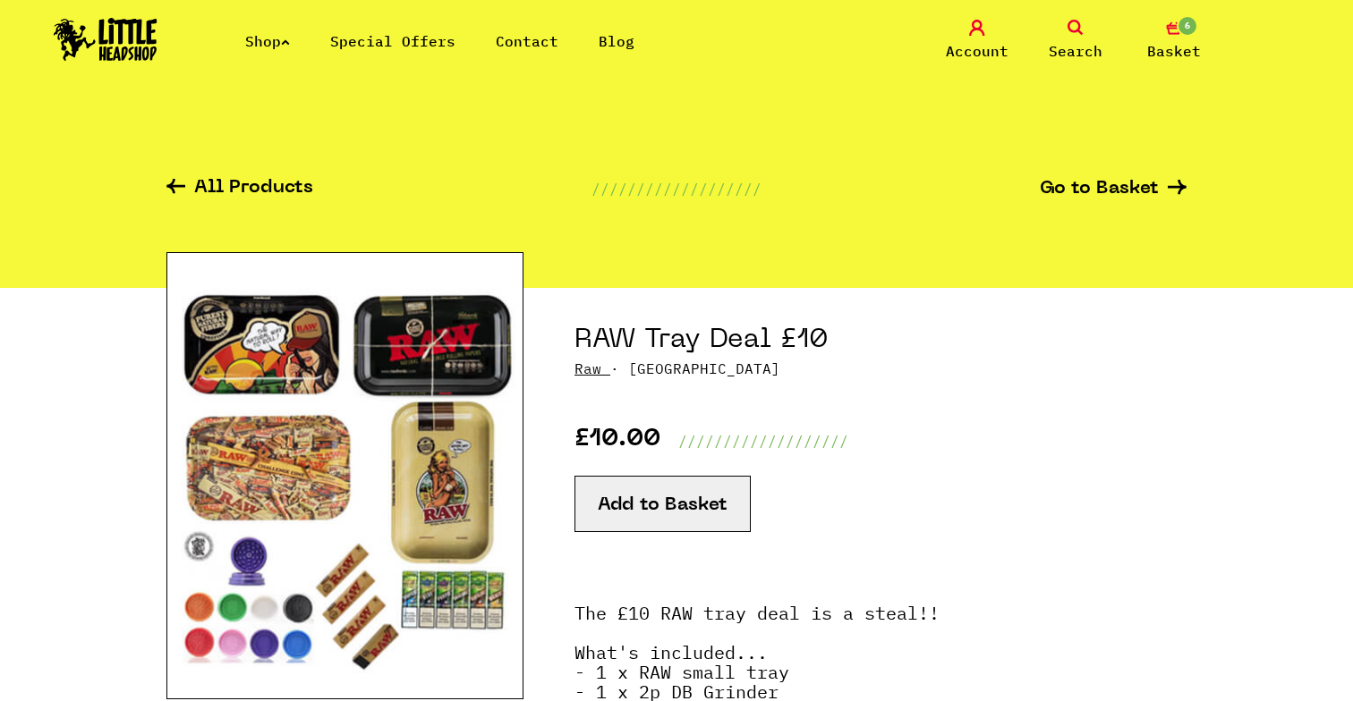
click at [664, 479] on button "Add to Basket" at bounding box center [662, 504] width 176 height 56
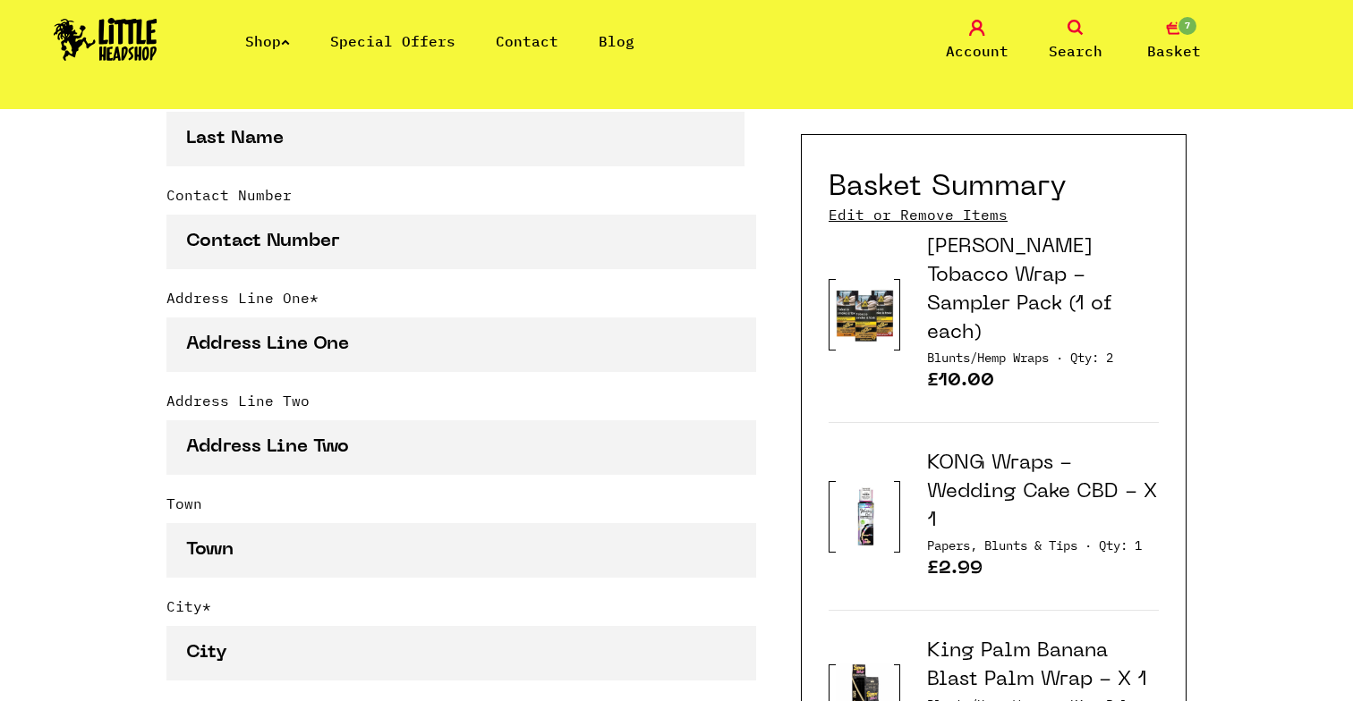
scroll to position [250, 0]
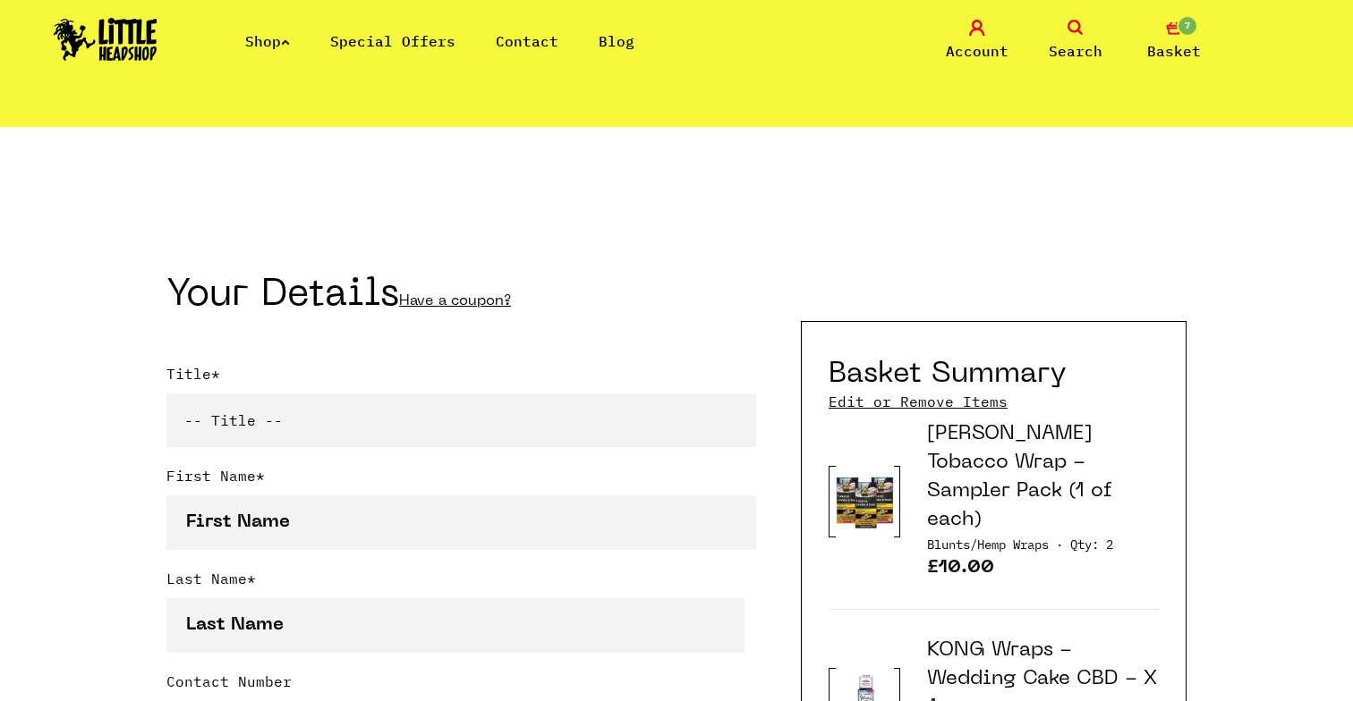
select select "mr"
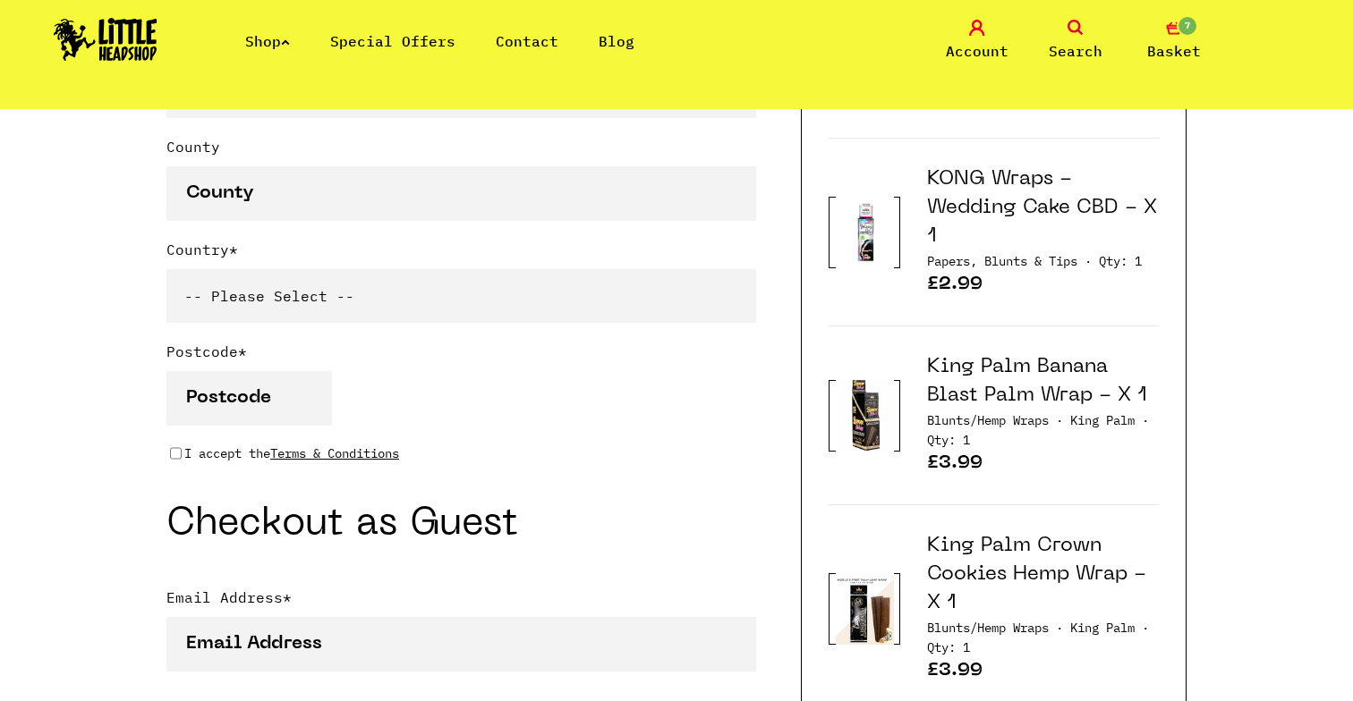
scroll to position [903, 0]
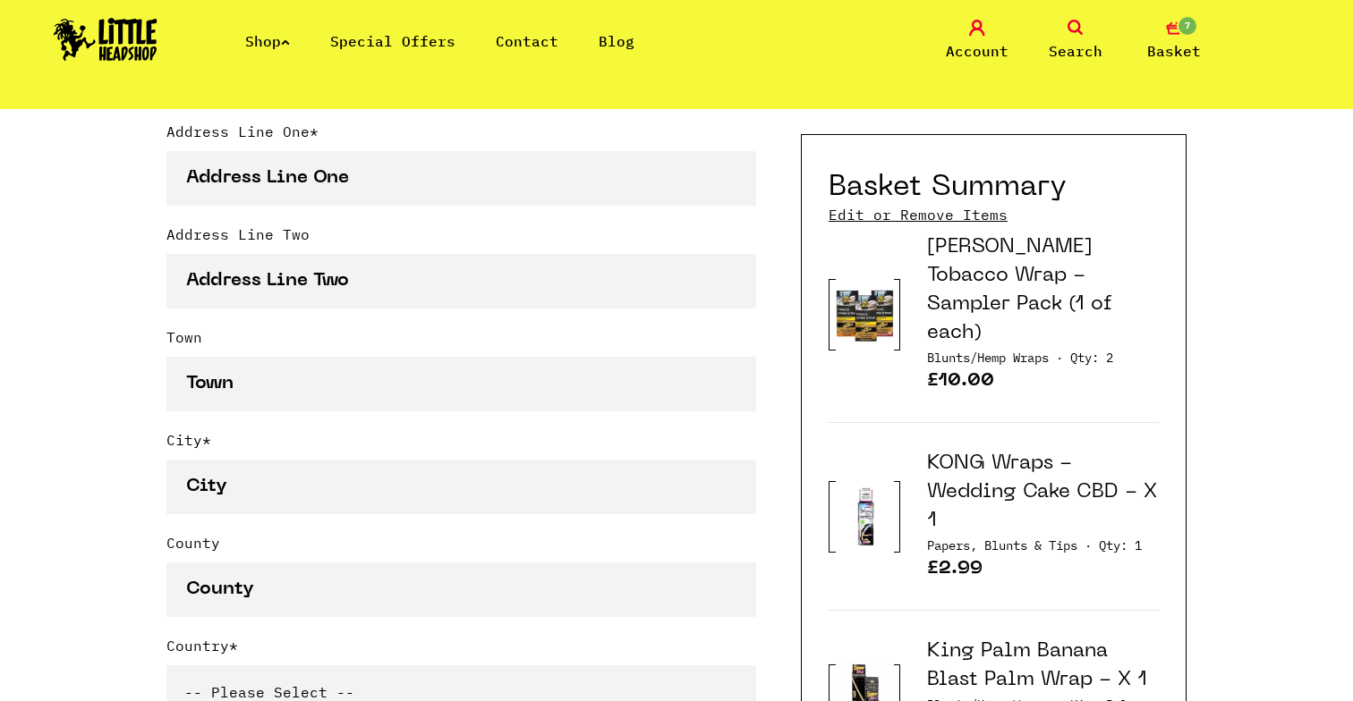
click at [343, 0] on div "Shop Special Offers Contact Blog Account Search 7 Basket" at bounding box center [676, 40] width 1353 height 81
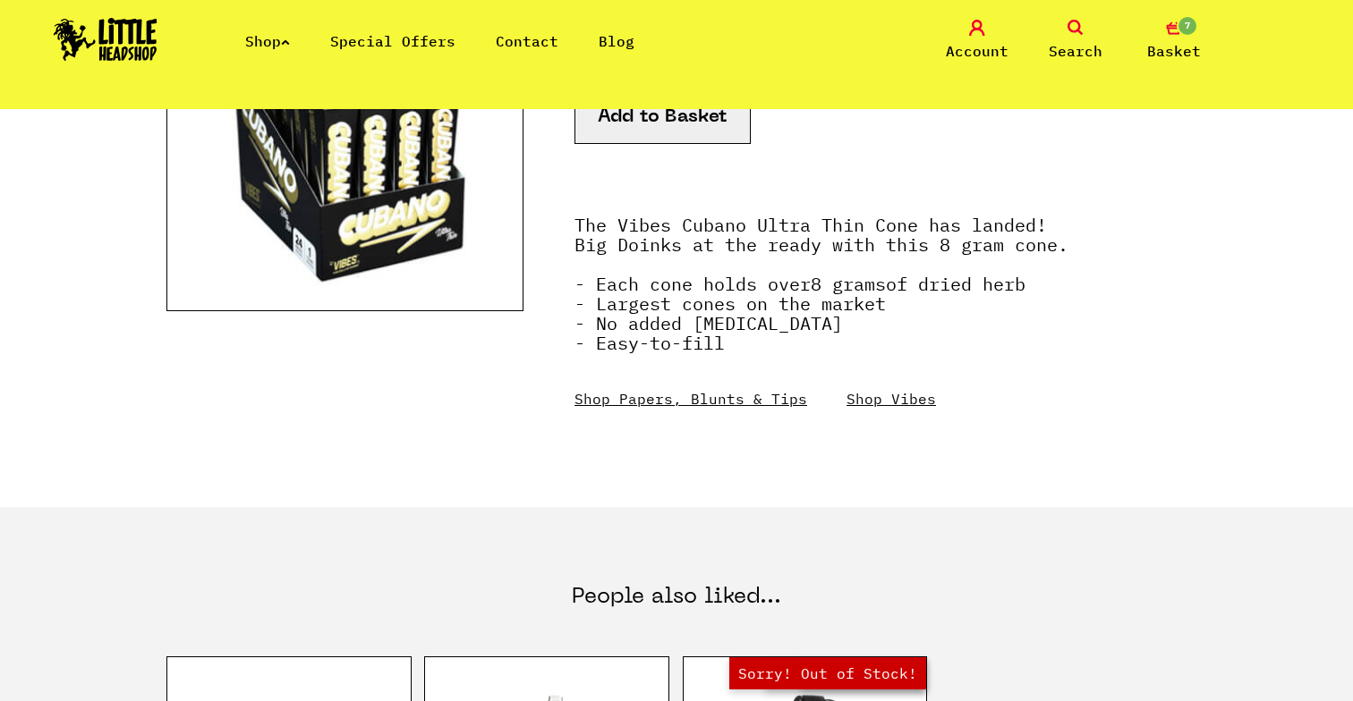
scroll to position [124, 0]
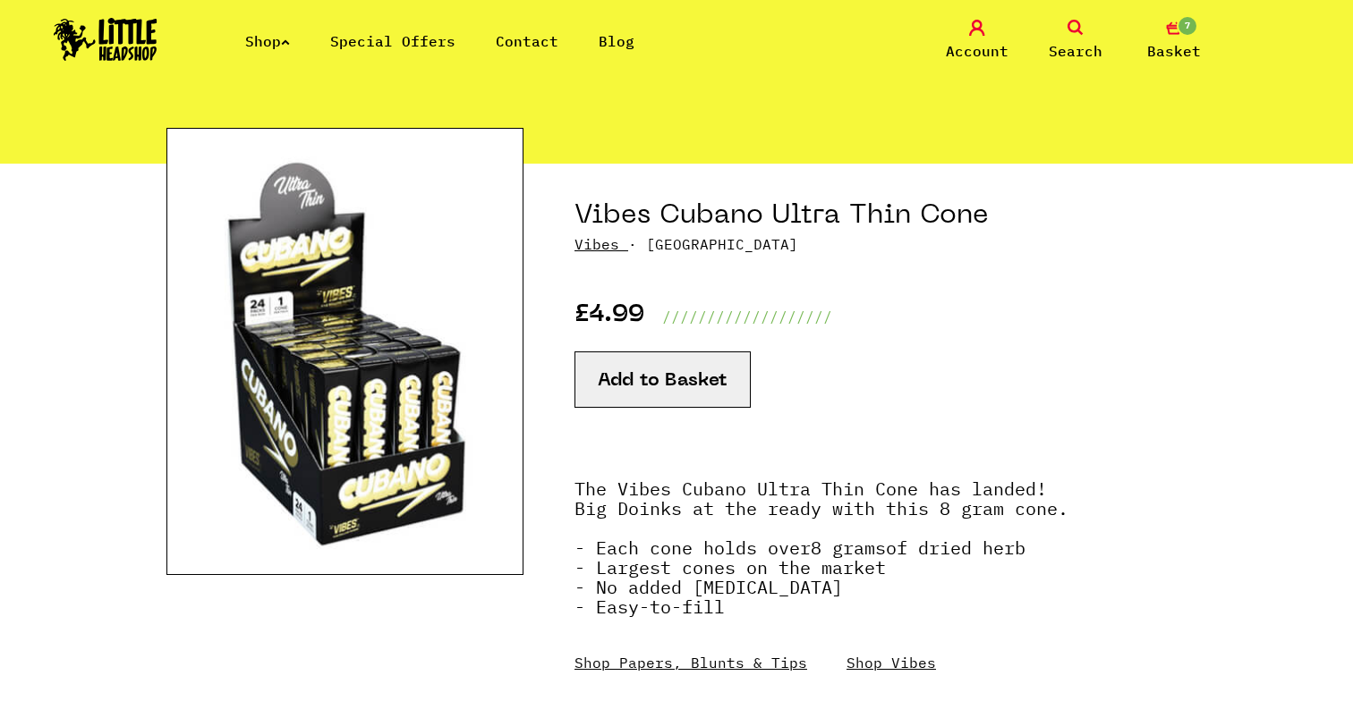
click at [888, 202] on h1 "Vibes Cubano Ultra Thin Cone" at bounding box center [880, 216] width 612 height 34
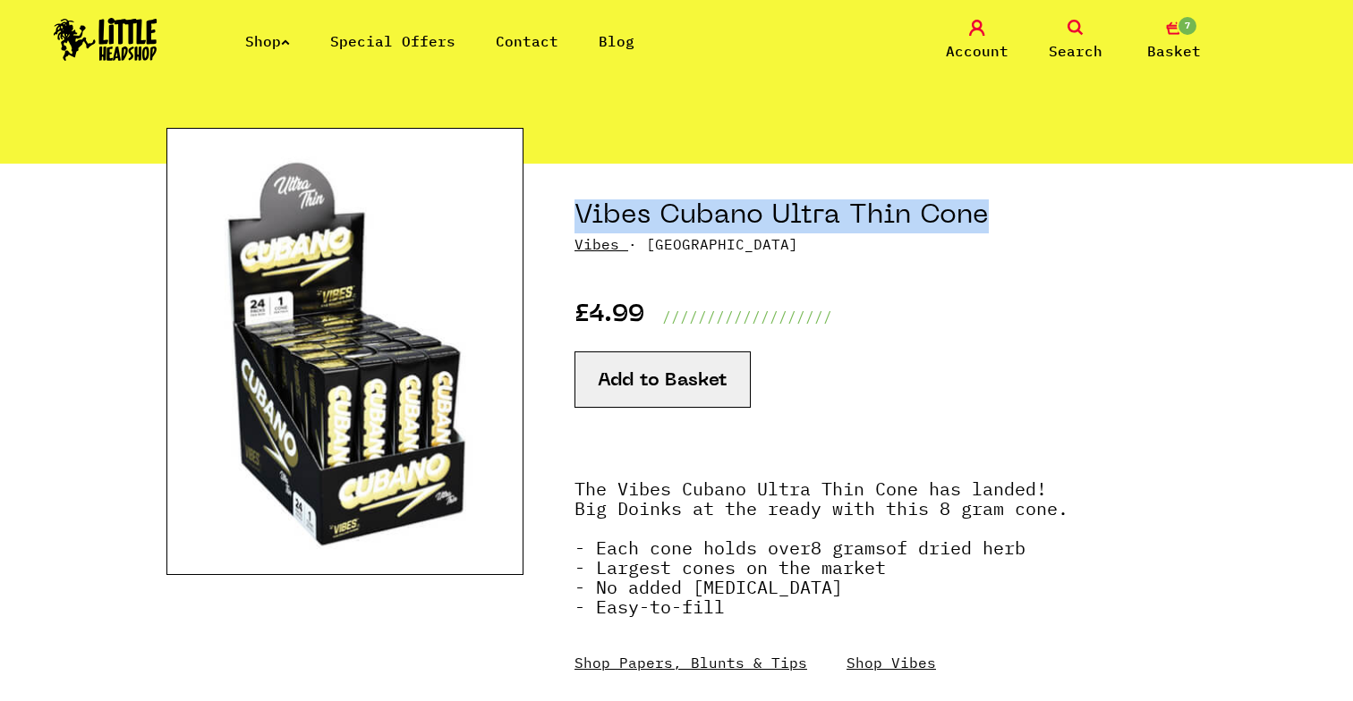
click at [888, 202] on h1 "Vibes Cubano Ultra Thin Cone" at bounding box center [880, 216] width 612 height 34
copy div "Vibes Cubano Ultra Thin Cone"
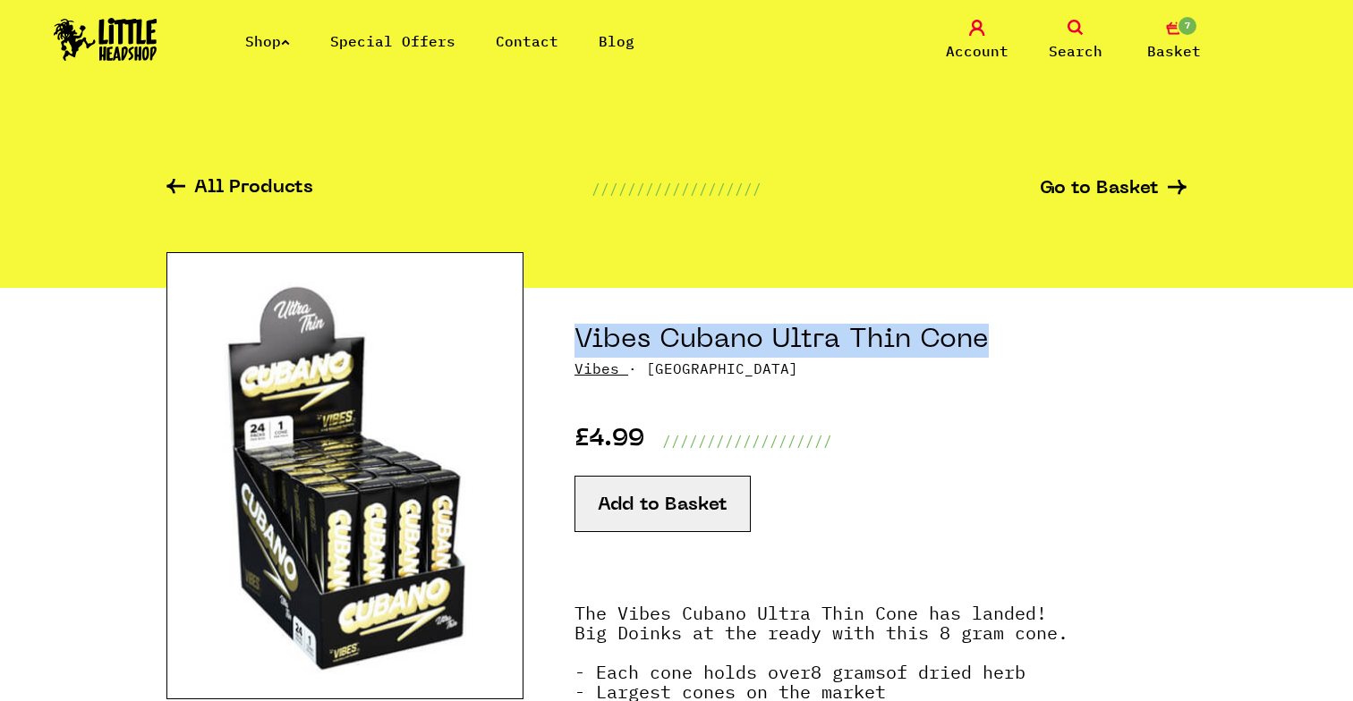
scroll to position [0, 0]
